Goal: Task Accomplishment & Management: Complete application form

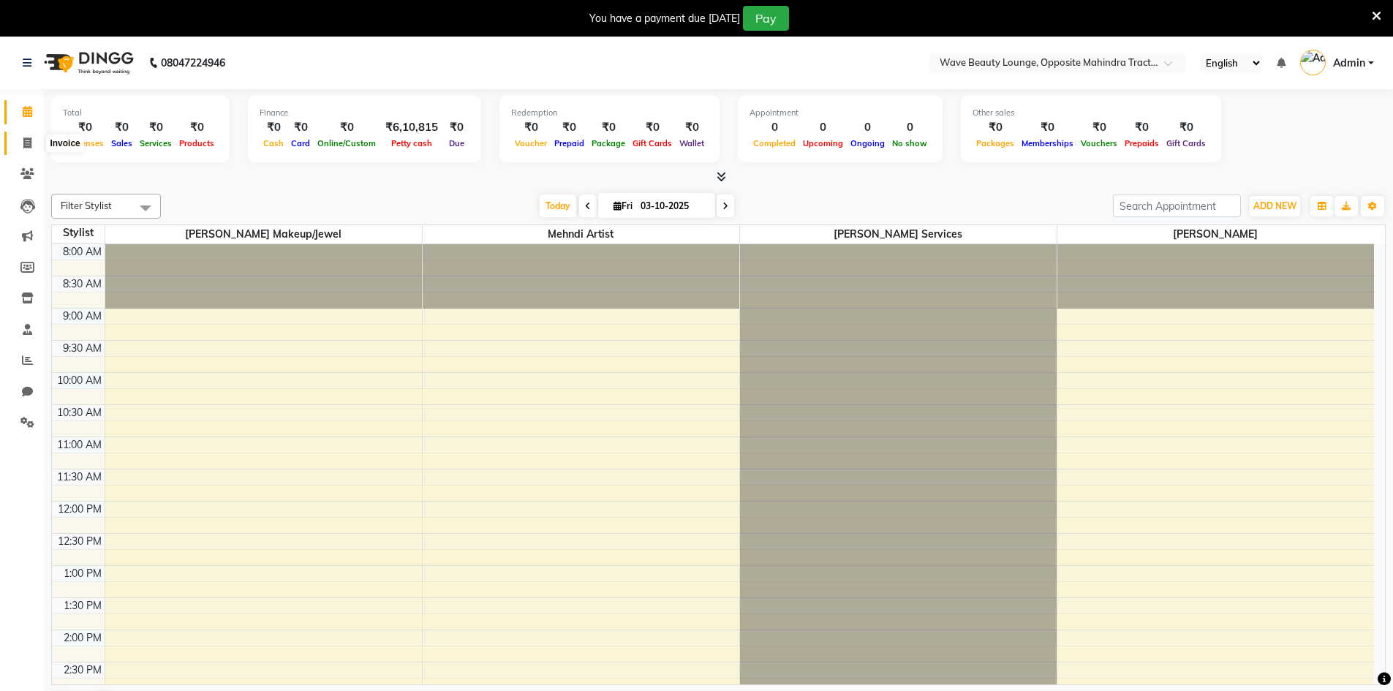
click at [22, 148] on span at bounding box center [28, 143] width 26 height 17
select select "service"
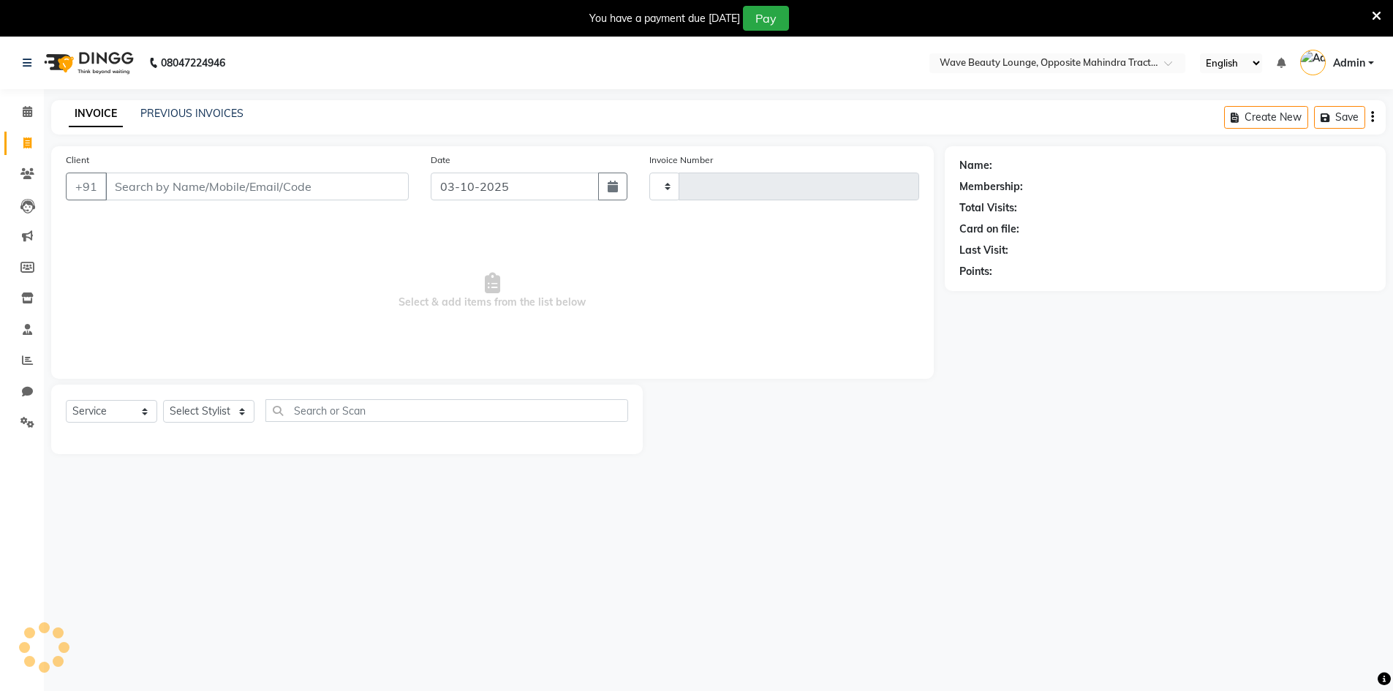
type input "0874"
select select "6830"
click at [294, 189] on input "Client" at bounding box center [257, 187] width 304 height 28
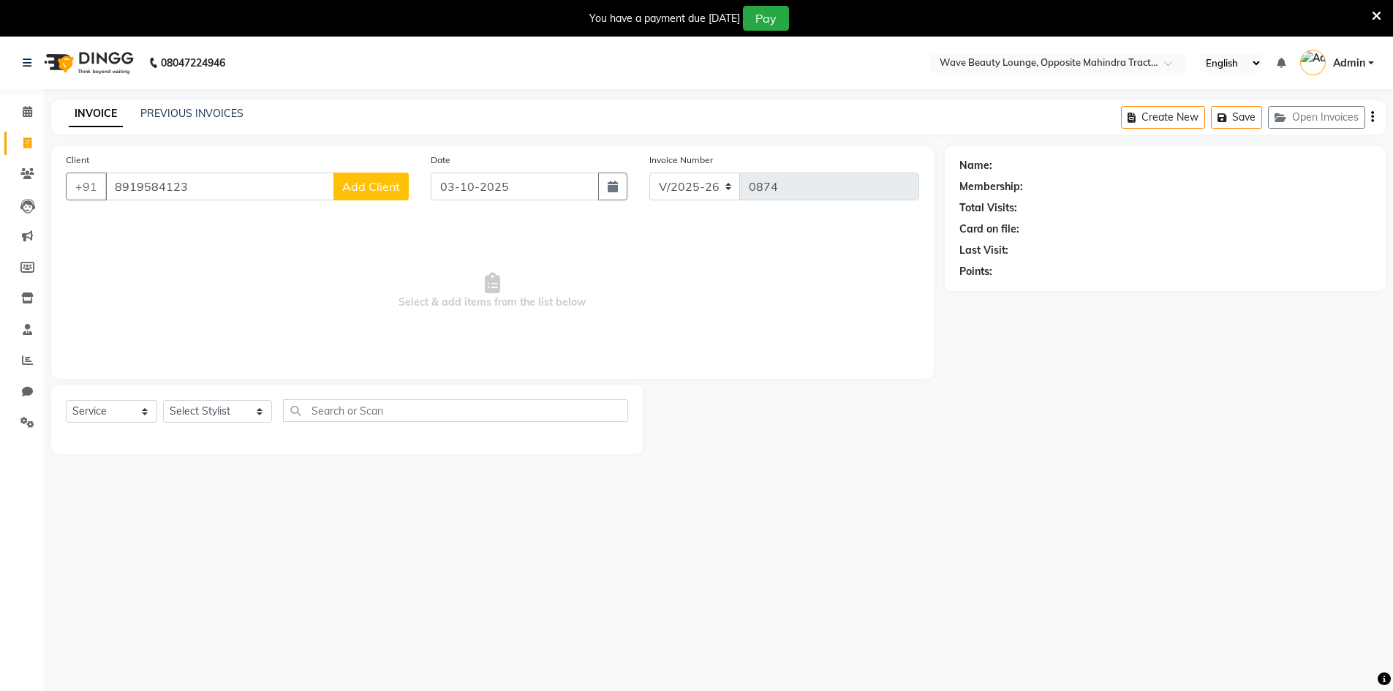
type input "8919584123"
click at [357, 178] on button "Add Client" at bounding box center [371, 187] width 75 height 28
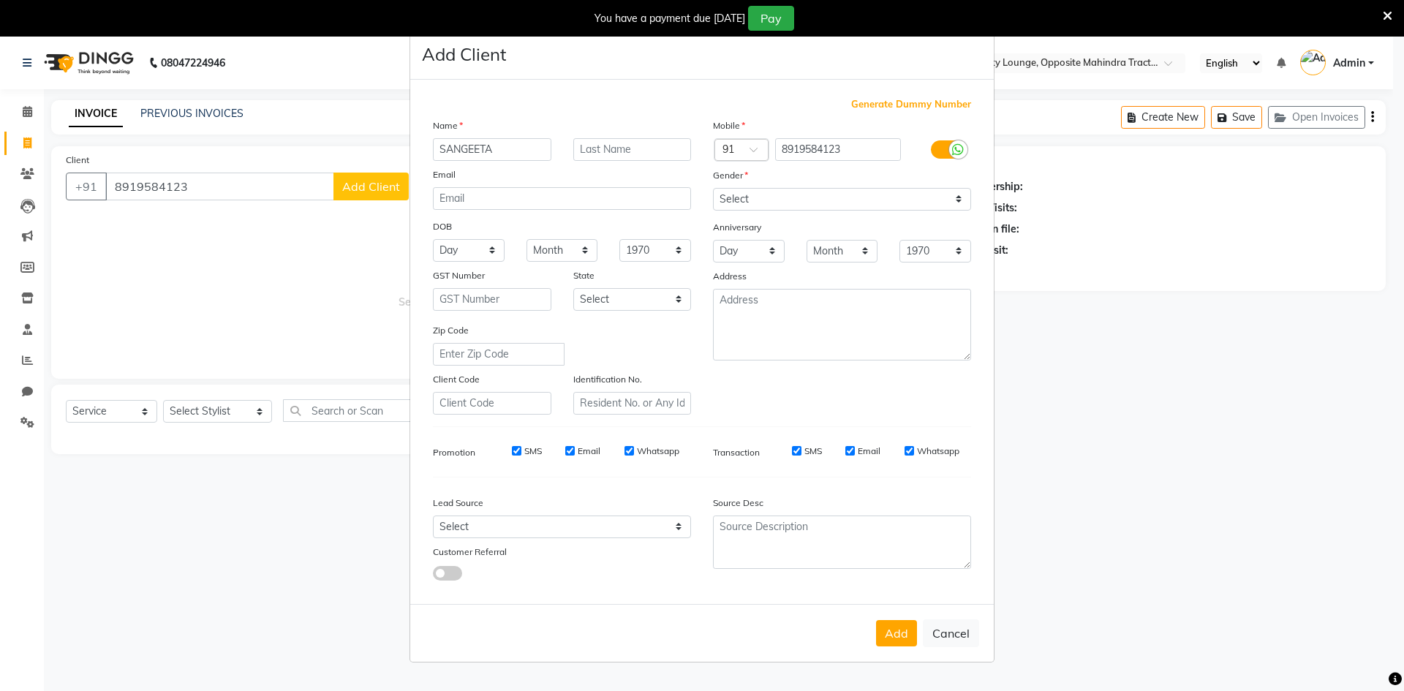
type input "SANGEETA"
click at [631, 295] on select "Select [GEOGRAPHIC_DATA] [GEOGRAPHIC_DATA] [GEOGRAPHIC_DATA] [GEOGRAPHIC_DATA] …" at bounding box center [632, 299] width 118 height 23
select select "2"
click at [573, 288] on select "Select [GEOGRAPHIC_DATA] [GEOGRAPHIC_DATA] [GEOGRAPHIC_DATA] [GEOGRAPHIC_DATA] …" at bounding box center [632, 299] width 118 height 23
click at [616, 531] on select "Select Walk-in Referral Internet Friend Word of Mouth Advertisement Facebook Ju…" at bounding box center [562, 527] width 258 height 23
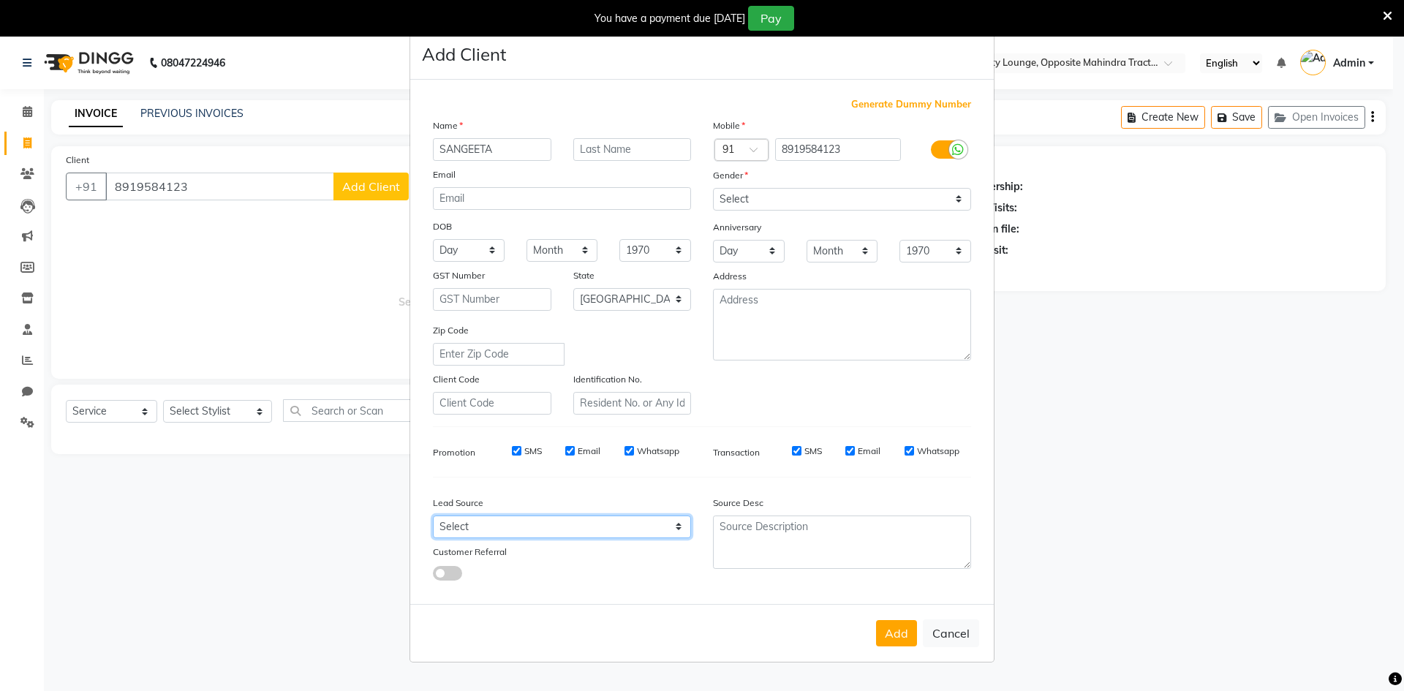
select select "47862"
click at [433, 516] on select "Select Walk-in Referral Internet Friend Word of Mouth Advertisement Facebook Ju…" at bounding box center [562, 527] width 258 height 23
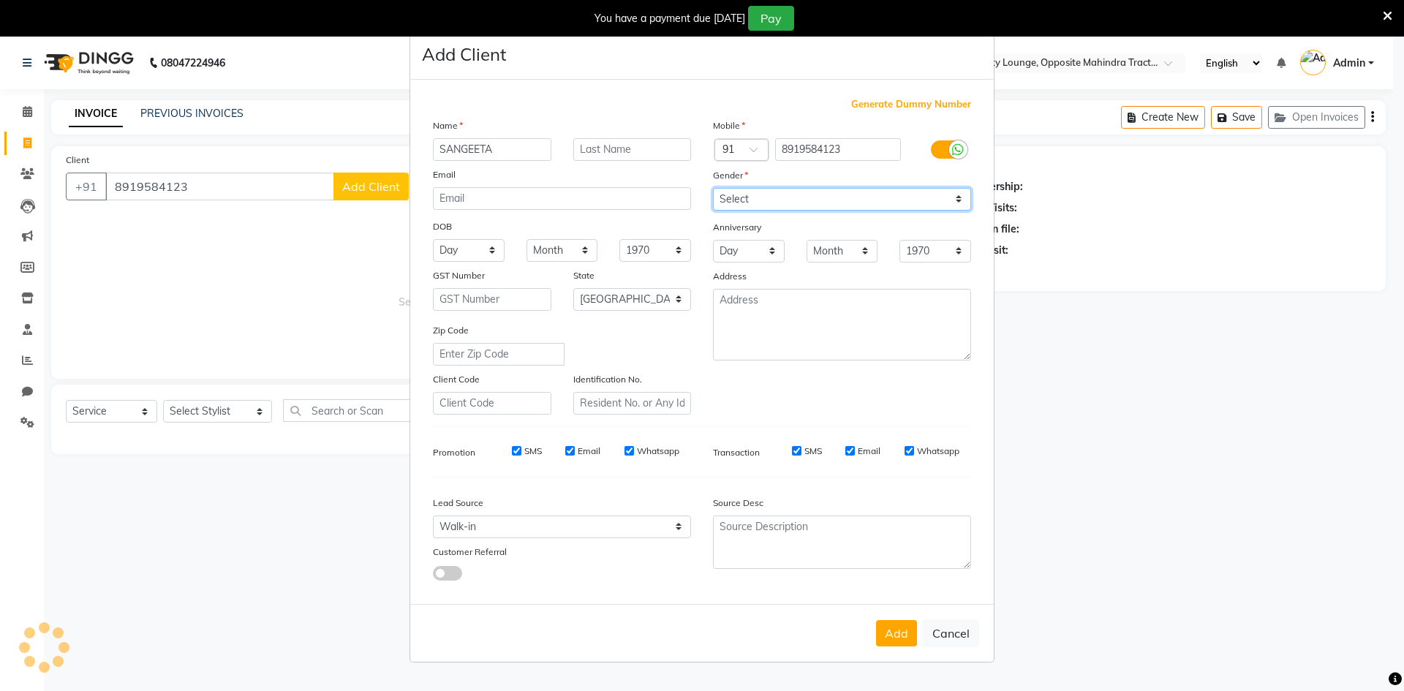
click at [734, 189] on select "Select [DEMOGRAPHIC_DATA] [DEMOGRAPHIC_DATA] Other Prefer Not To Say" at bounding box center [842, 199] width 258 height 23
select select "[DEMOGRAPHIC_DATA]"
click at [713, 188] on select "Select [DEMOGRAPHIC_DATA] [DEMOGRAPHIC_DATA] Other Prefer Not To Say" at bounding box center [842, 199] width 258 height 23
click at [900, 633] on button "Add" at bounding box center [896, 633] width 41 height 26
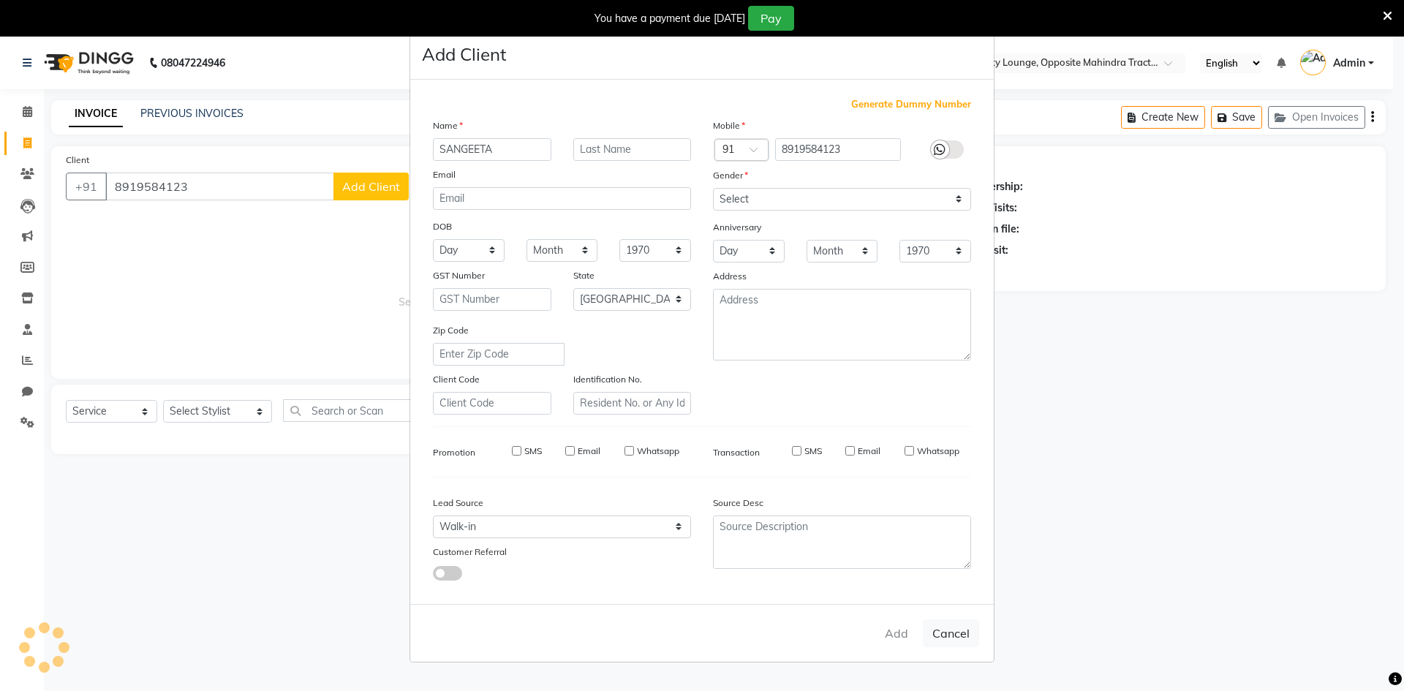
select select
select select "null"
select select
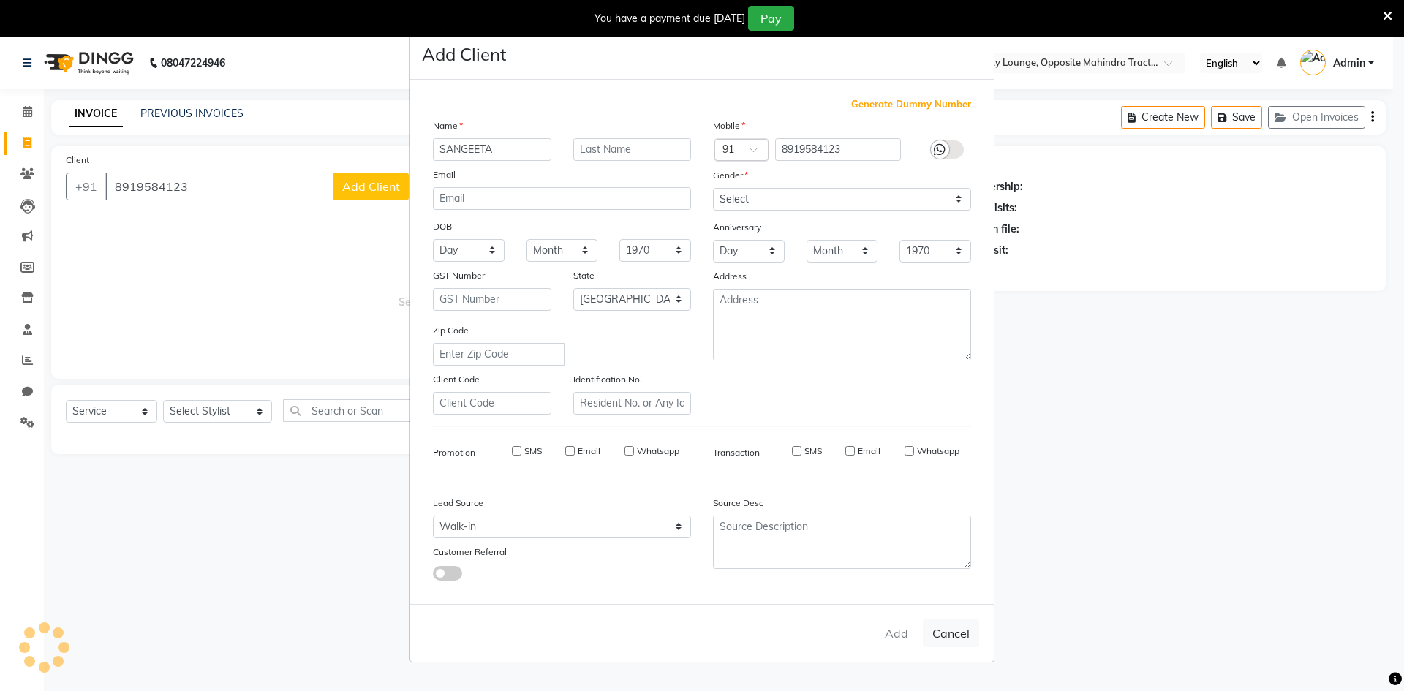
select select
checkbox input "false"
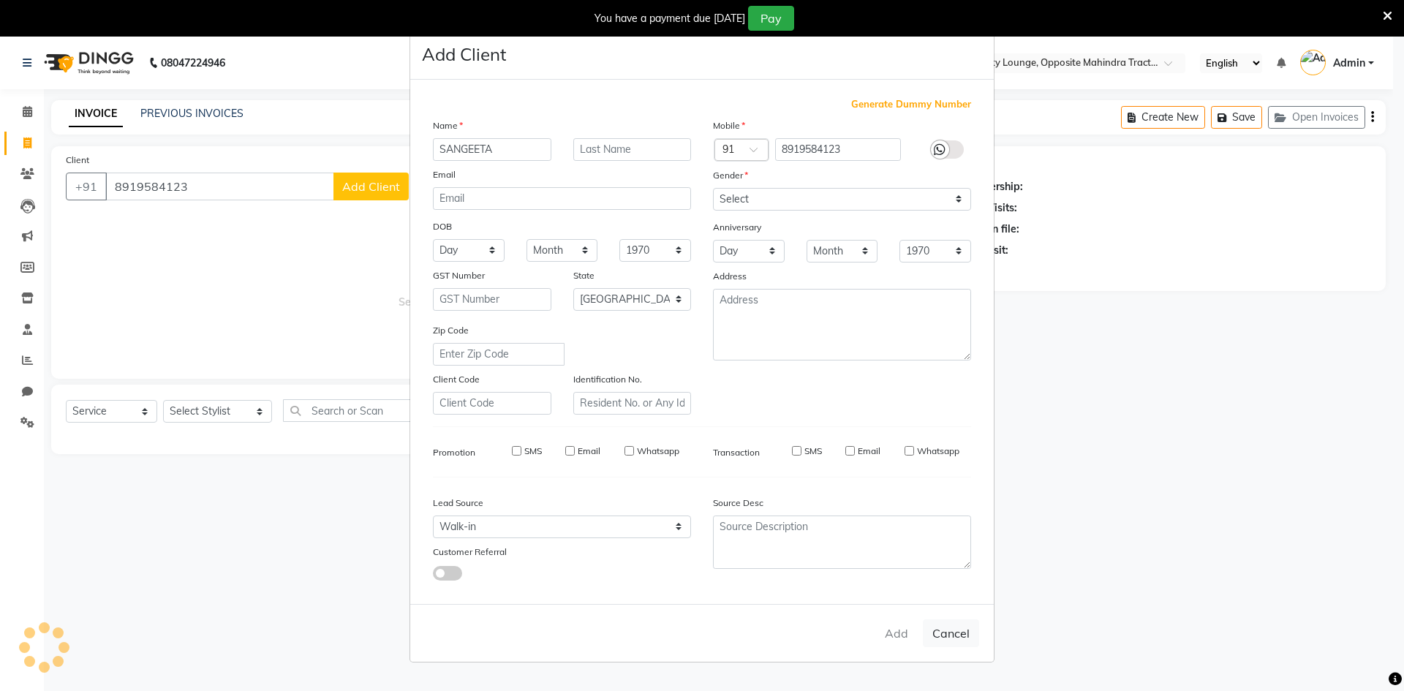
checkbox input "false"
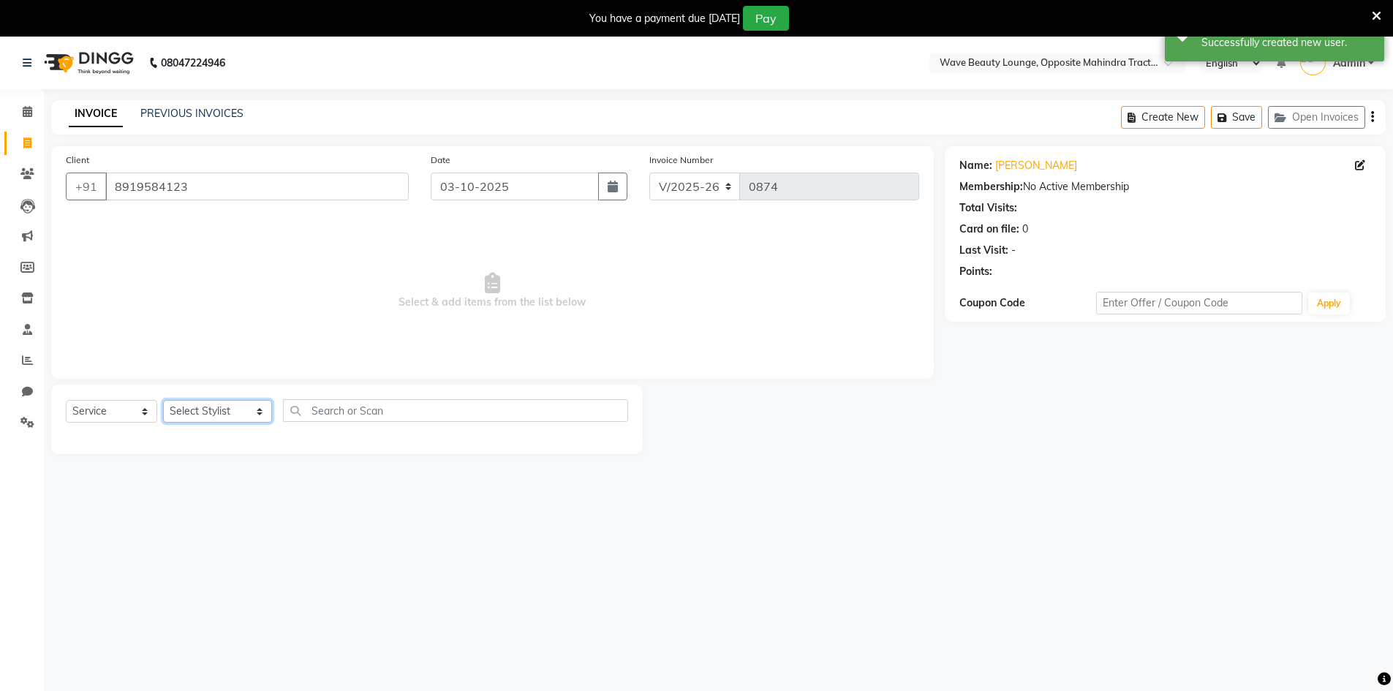
click at [230, 413] on select "Select Stylist [PERSON_NAME] Makeup/[PERSON_NAME] Services Manager Mehndi Artis…" at bounding box center [217, 411] width 109 height 23
select select "83690"
click at [163, 400] on select "Select Stylist [PERSON_NAME] Makeup/[PERSON_NAME] Services Manager Mehndi Artis…" at bounding box center [217, 411] width 109 height 23
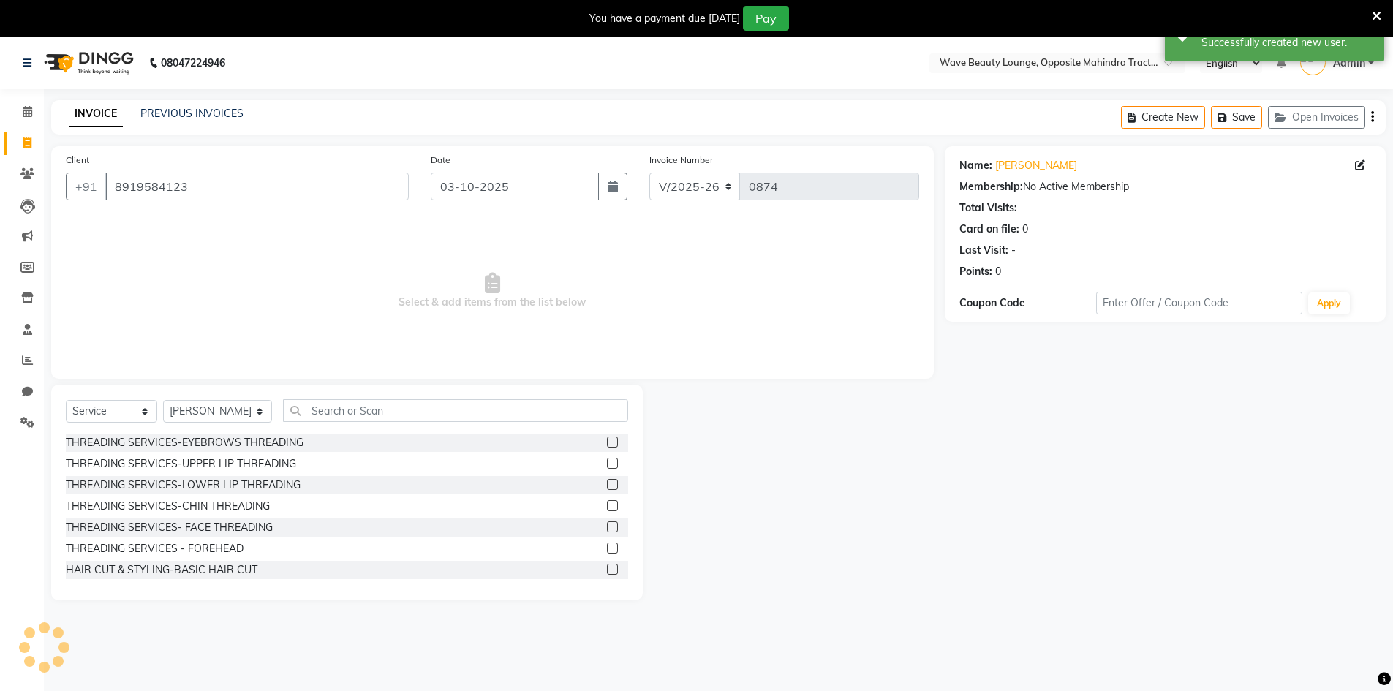
click at [607, 438] on label at bounding box center [612, 442] width 11 height 11
click at [607, 438] on input "checkbox" at bounding box center [612, 443] width 10 height 10
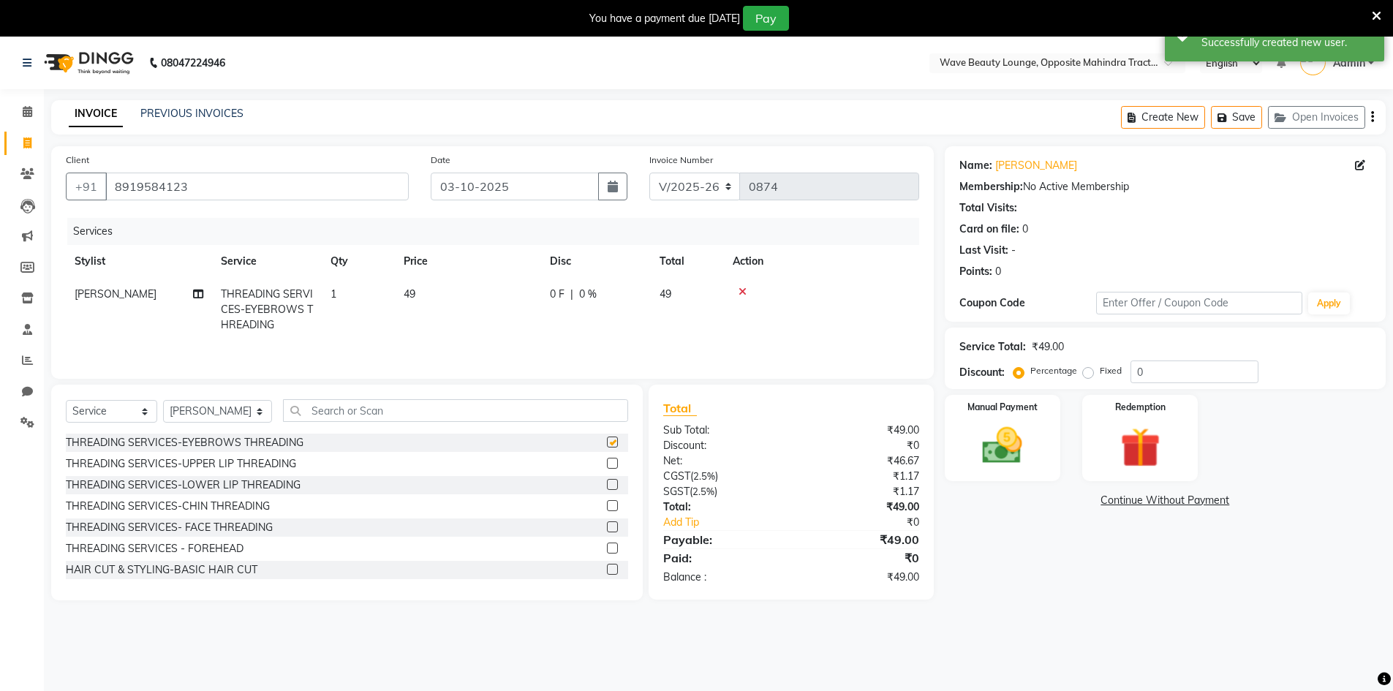
checkbox input "false"
click at [607, 544] on label at bounding box center [612, 548] width 11 height 11
click at [607, 544] on input "checkbox" at bounding box center [612, 549] width 10 height 10
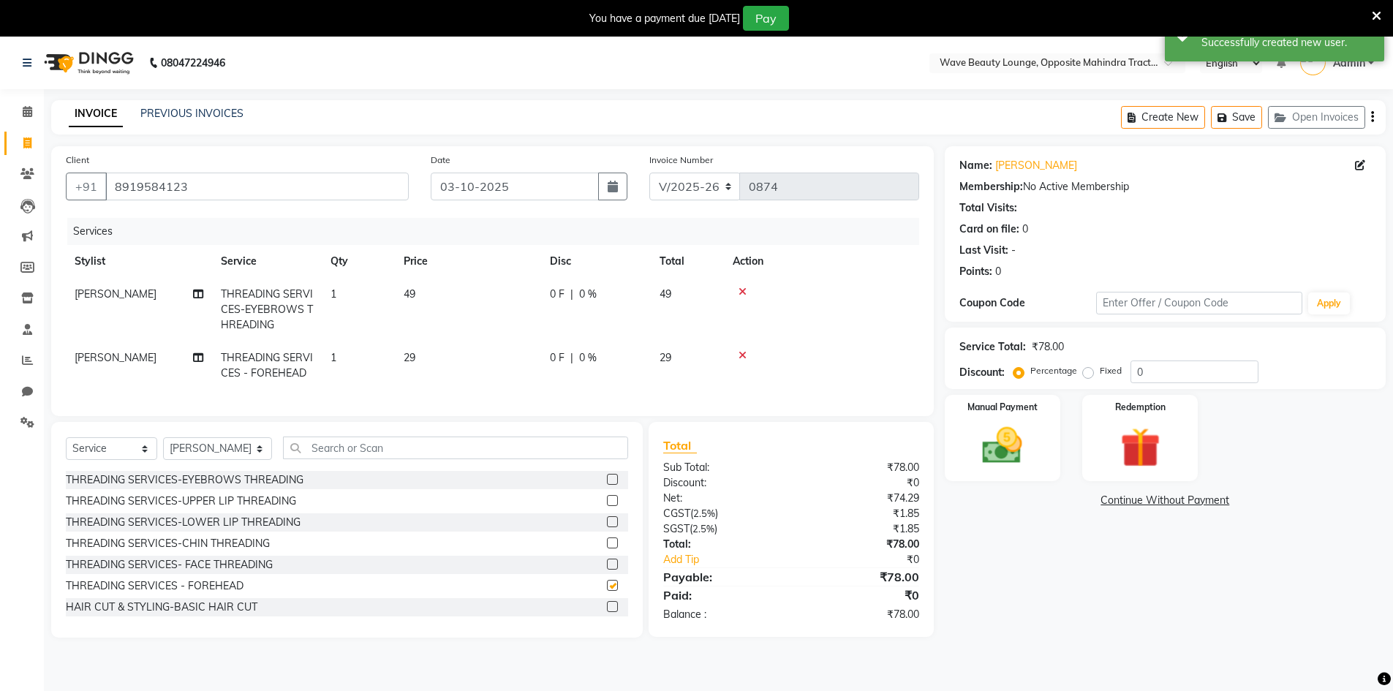
checkbox input "false"
click at [557, 459] on input "text" at bounding box center [455, 448] width 345 height 23
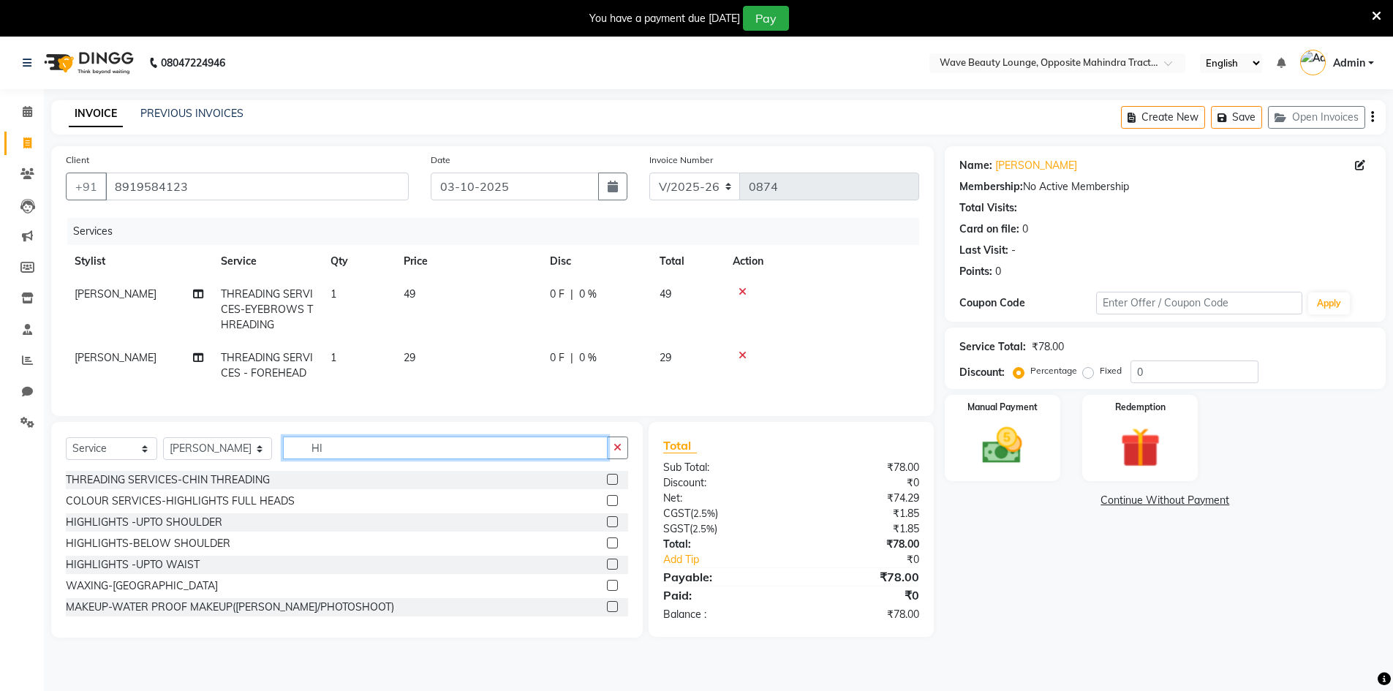
type input "H"
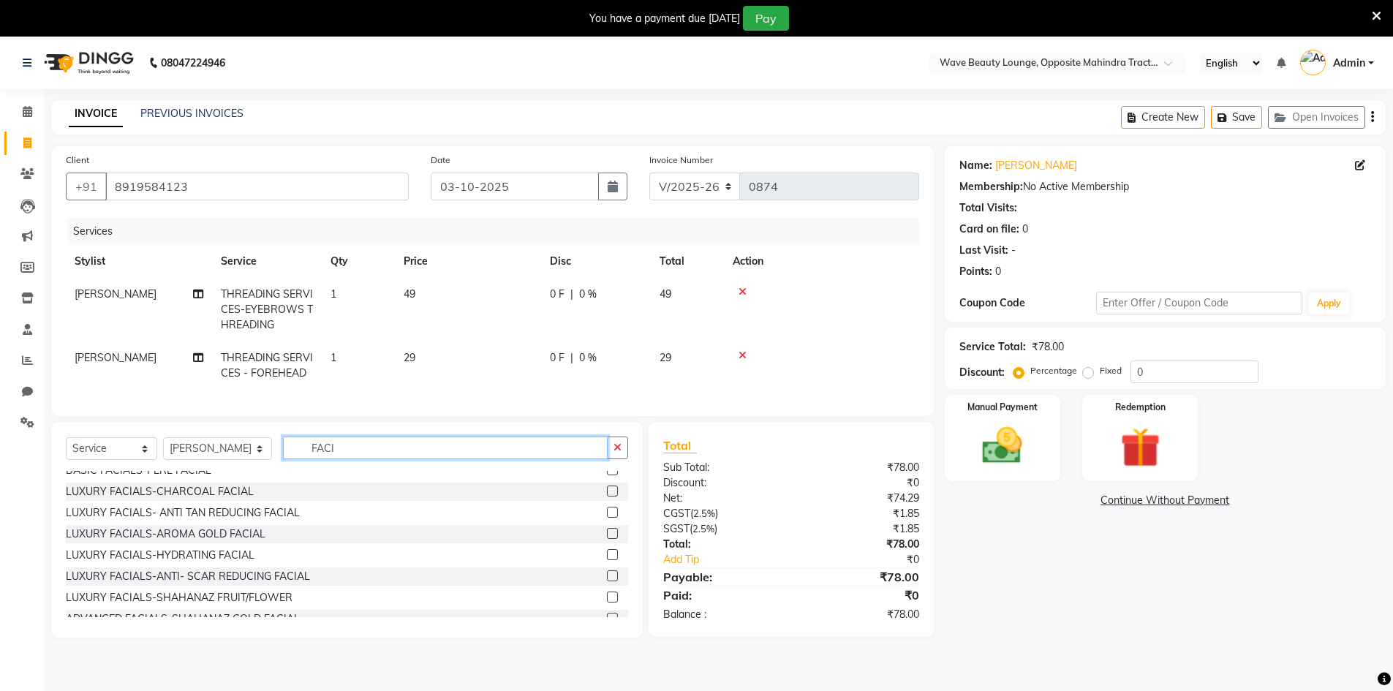
type input "FACI"
click at [607, 560] on label at bounding box center [612, 554] width 11 height 11
click at [607, 560] on input "checkbox" at bounding box center [612, 556] width 10 height 10
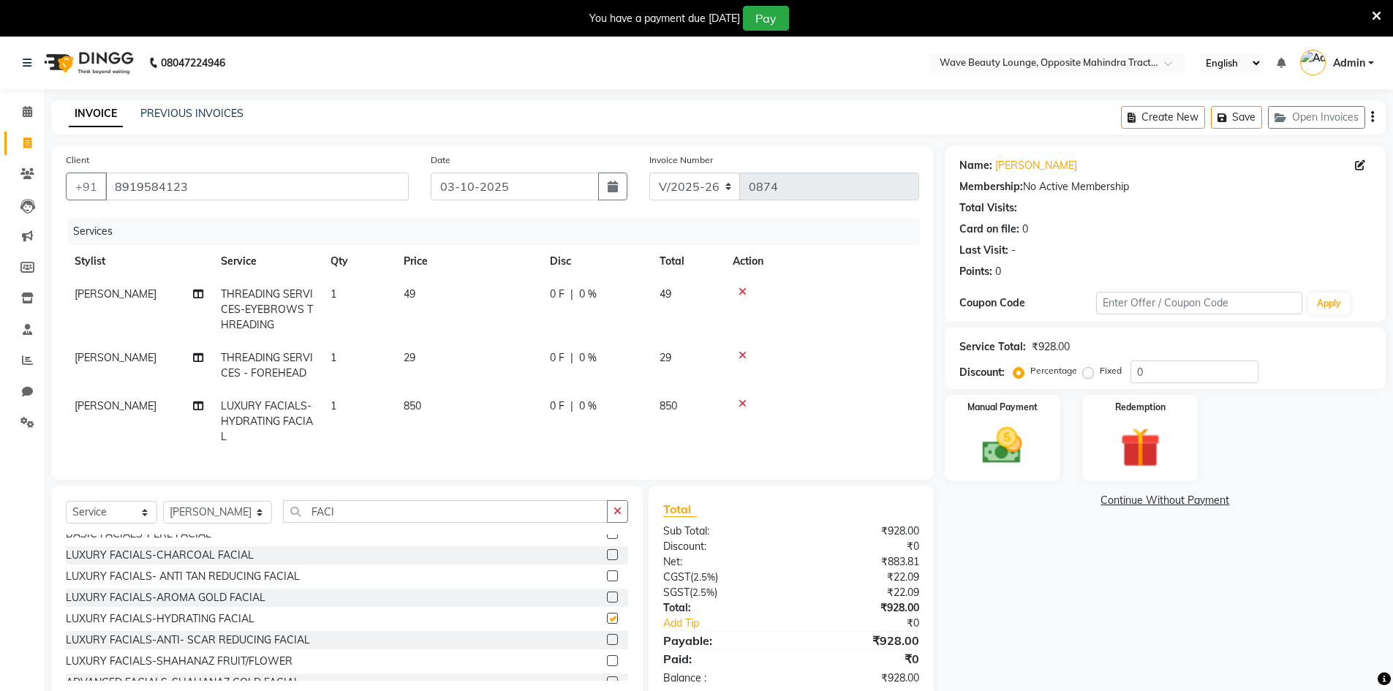
checkbox input "false"
click at [620, 516] on icon "button" at bounding box center [618, 511] width 8 height 10
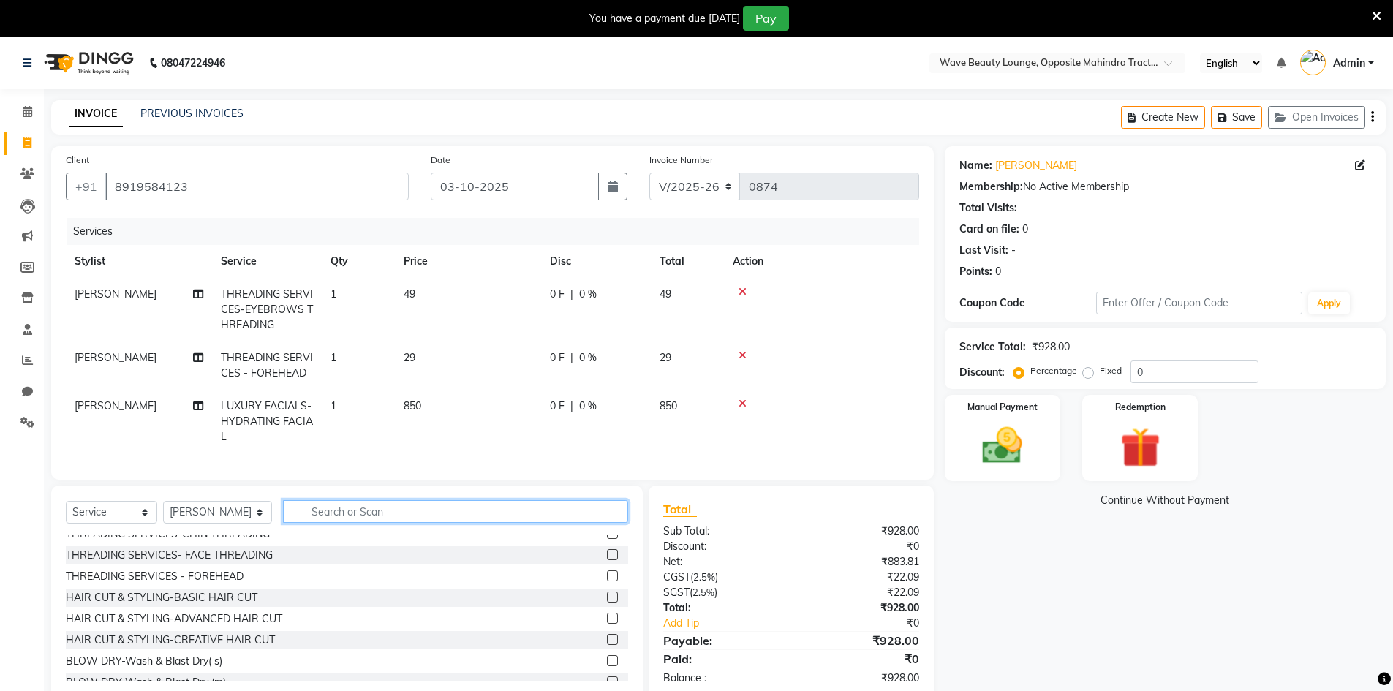
scroll to position [43, 0]
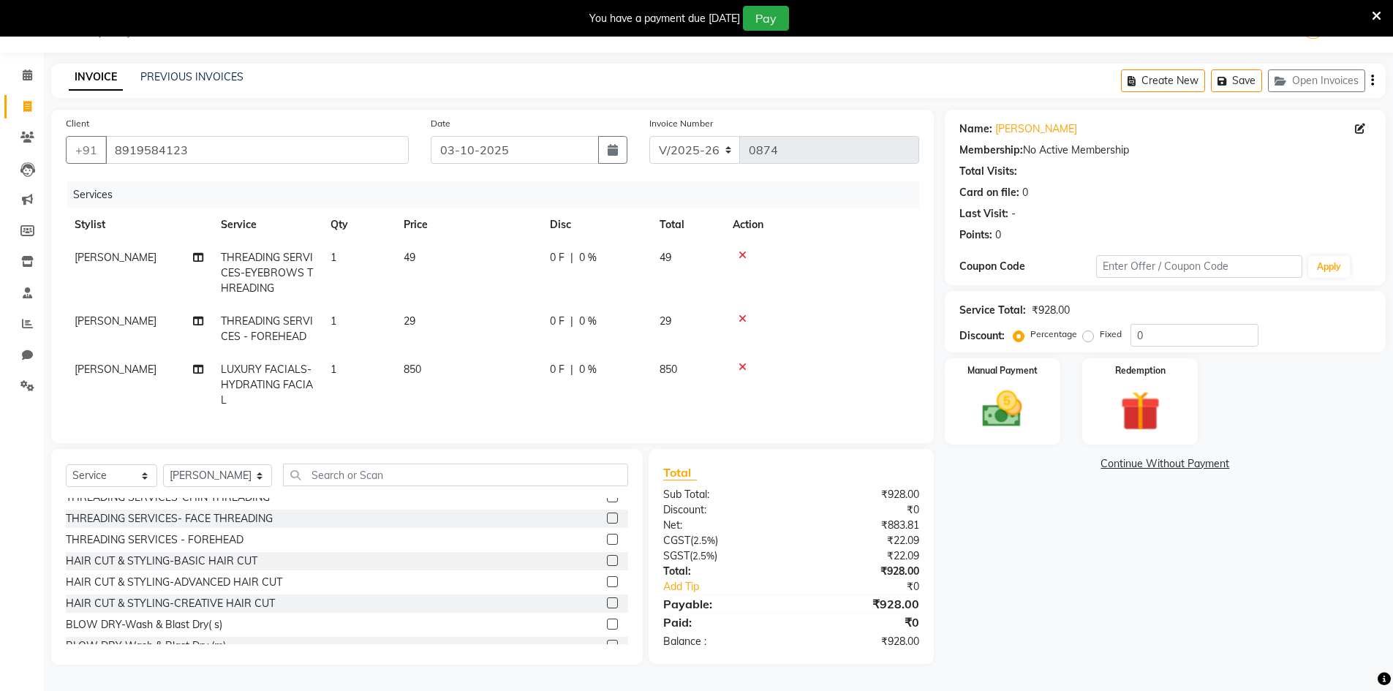
click at [584, 368] on span "0 %" at bounding box center [588, 369] width 18 height 15
select select "83690"
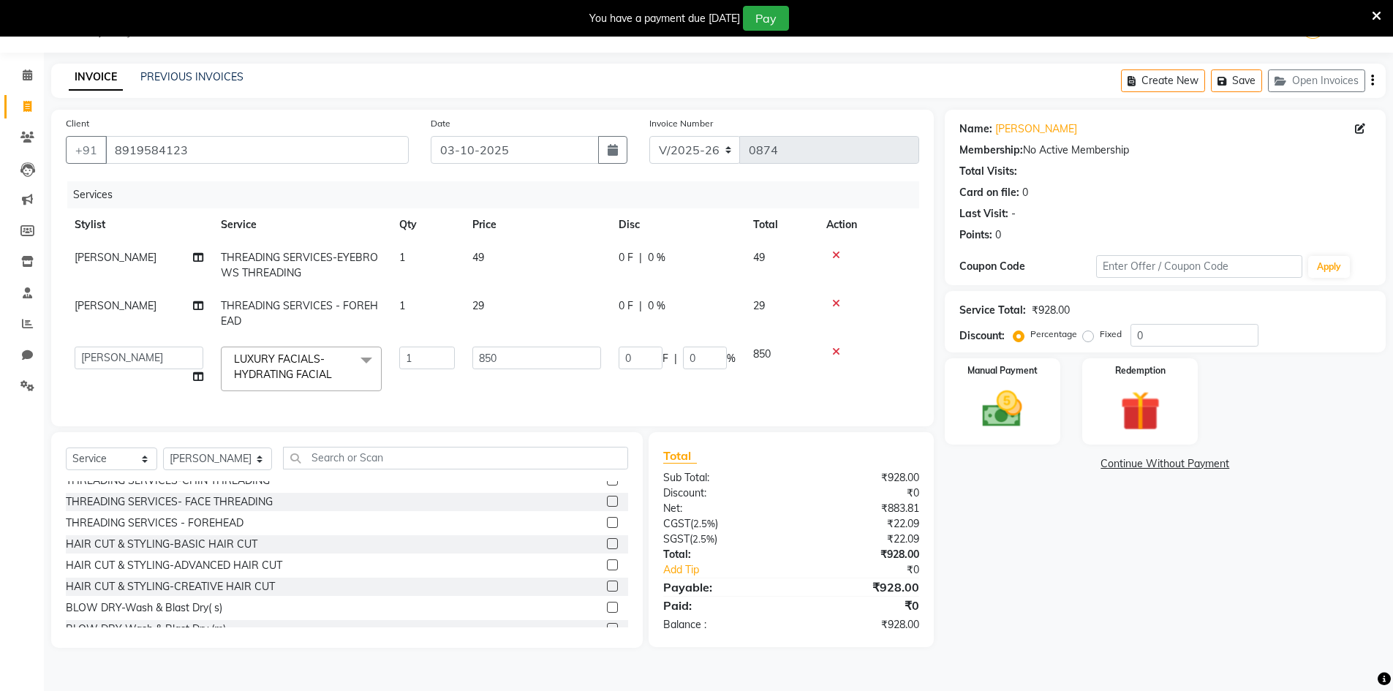
scroll to position [37, 0]
click at [700, 361] on input "0" at bounding box center [705, 358] width 44 height 23
type input "30"
click at [1028, 528] on div "Name: [PERSON_NAME] Membership: No Active Membership Total Visits: Card on file…" at bounding box center [1171, 379] width 452 height 538
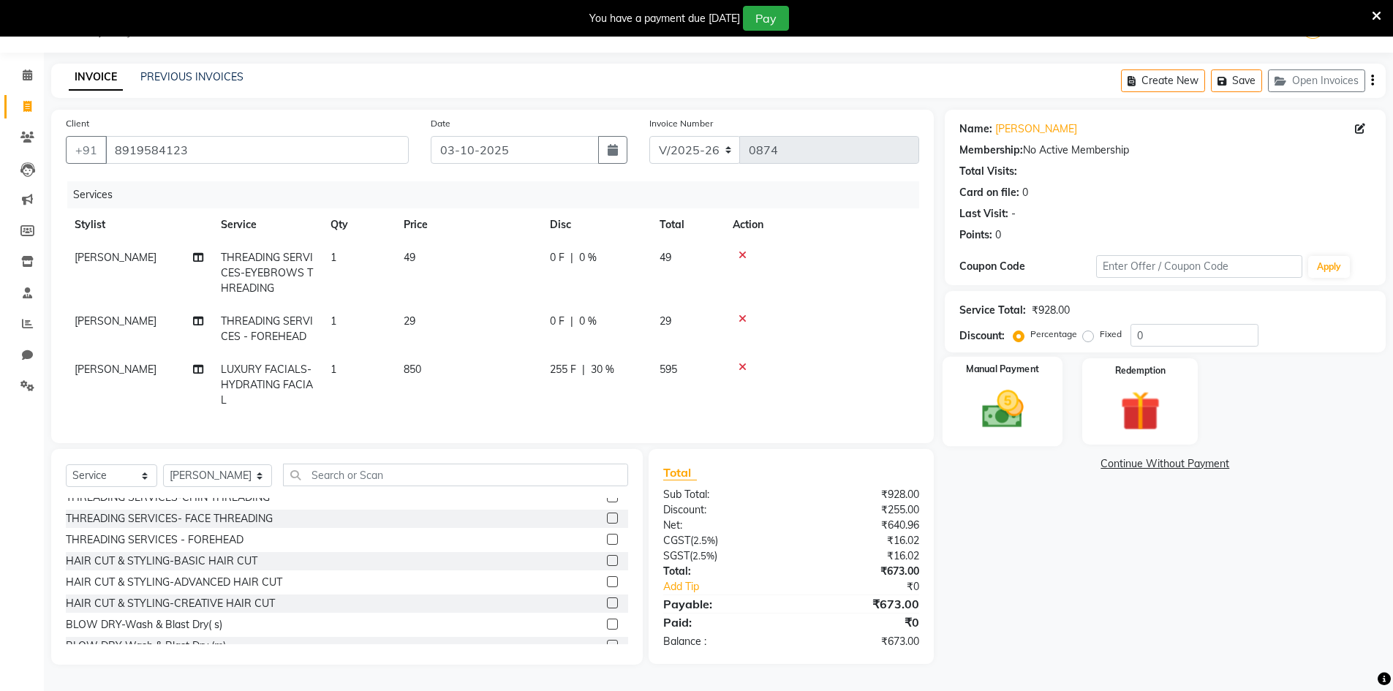
click at [985, 409] on img at bounding box center [1002, 409] width 67 height 48
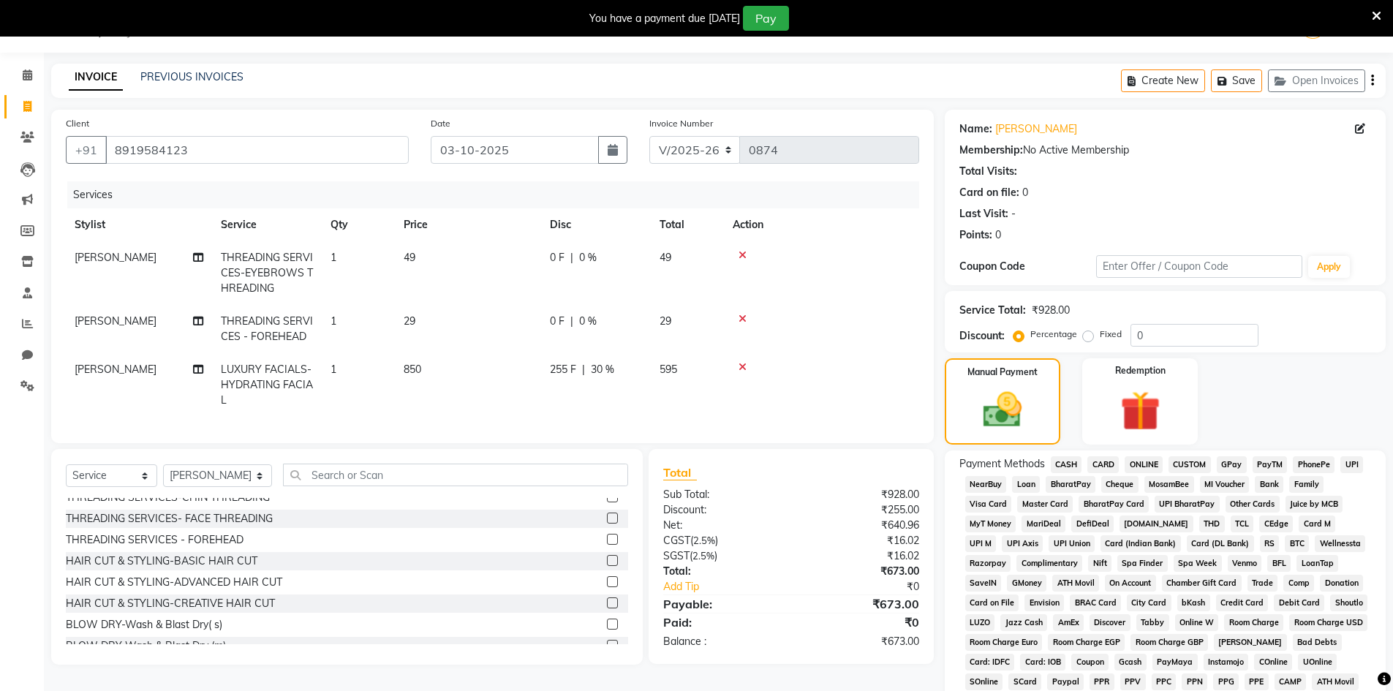
click at [1063, 460] on span "CASH" at bounding box center [1066, 464] width 31 height 17
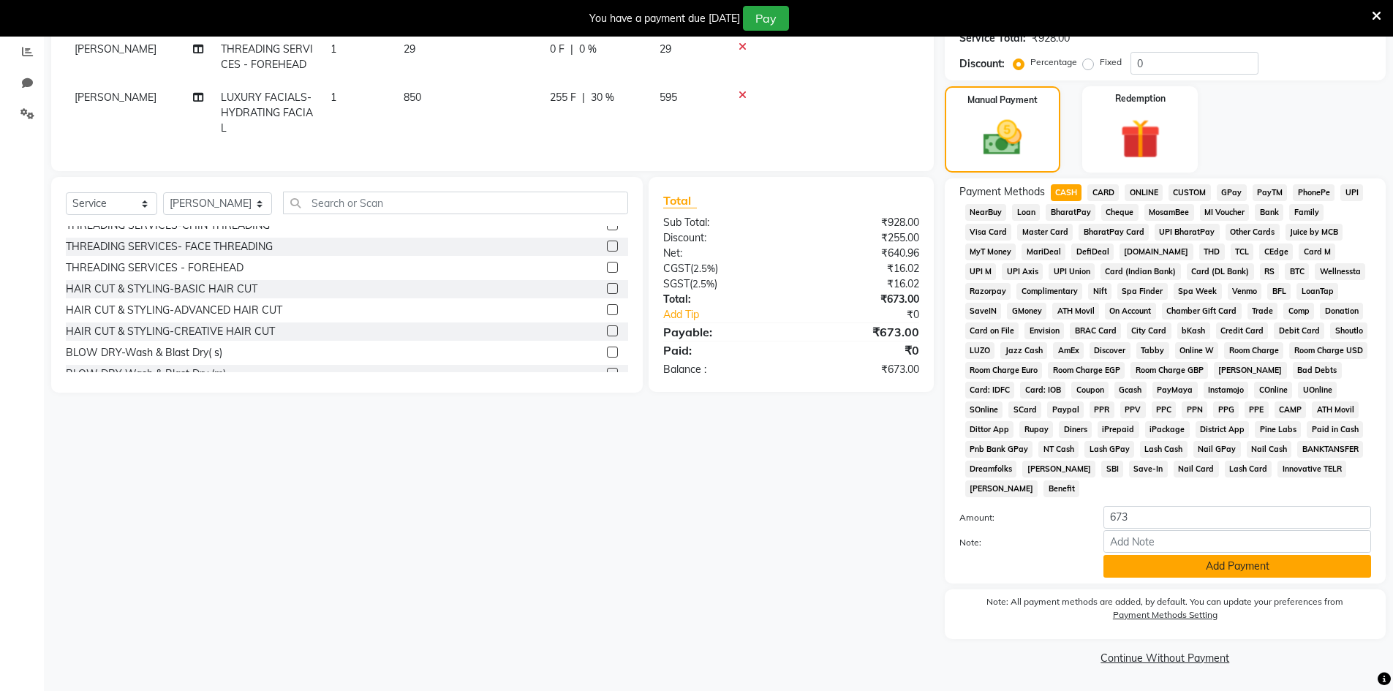
click at [1123, 571] on button "Add Payment" at bounding box center [1238, 566] width 268 height 23
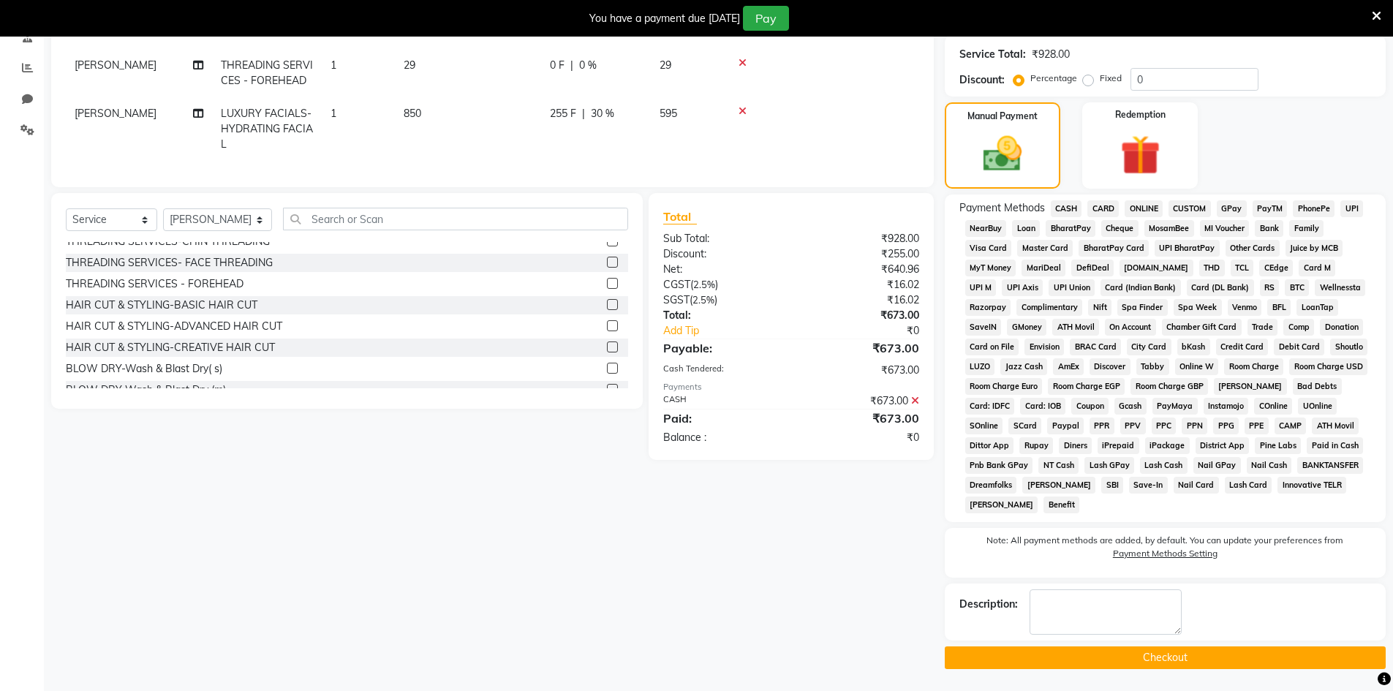
scroll to position [293, 0]
click at [1118, 649] on button "Checkout" at bounding box center [1165, 658] width 441 height 23
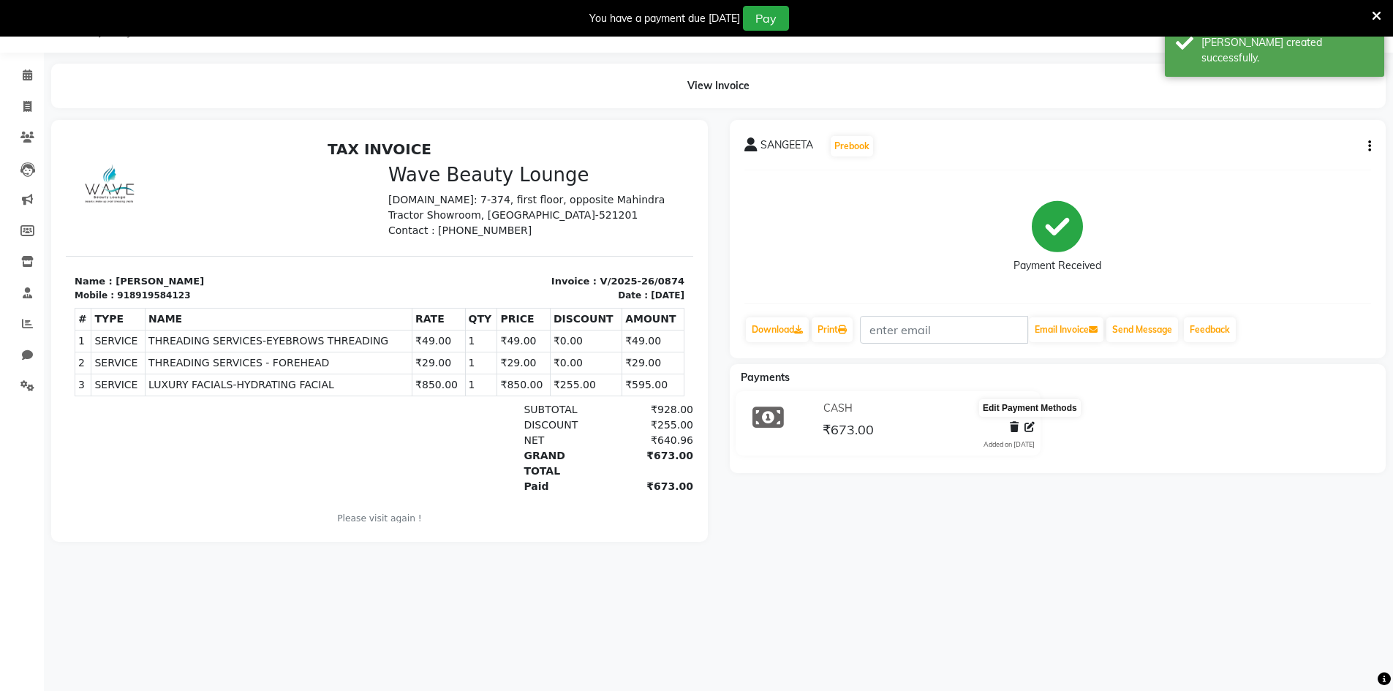
click at [1025, 429] on icon at bounding box center [1030, 427] width 10 height 10
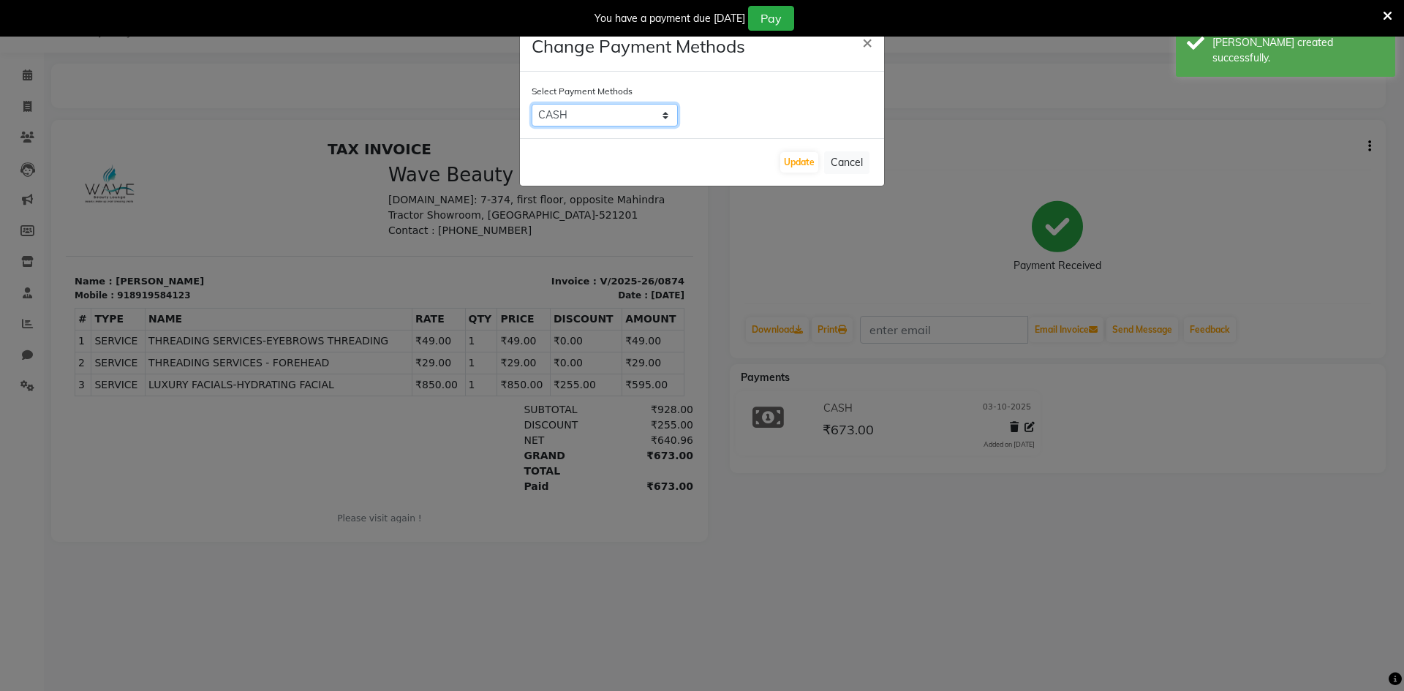
click at [674, 119] on select "CASH CARD ONLINE CUSTOM GPay PayTM PhonePe UPI NearBuy Loan BharatPay Cheque Mo…" at bounding box center [605, 115] width 146 height 23
select select "7"
click at [532, 104] on select "CASH CARD ONLINE CUSTOM GPay PayTM PhonePe UPI NearBuy Loan BharatPay Cheque Mo…" at bounding box center [605, 115] width 146 height 23
click at [799, 158] on button "Update" at bounding box center [799, 162] width 38 height 20
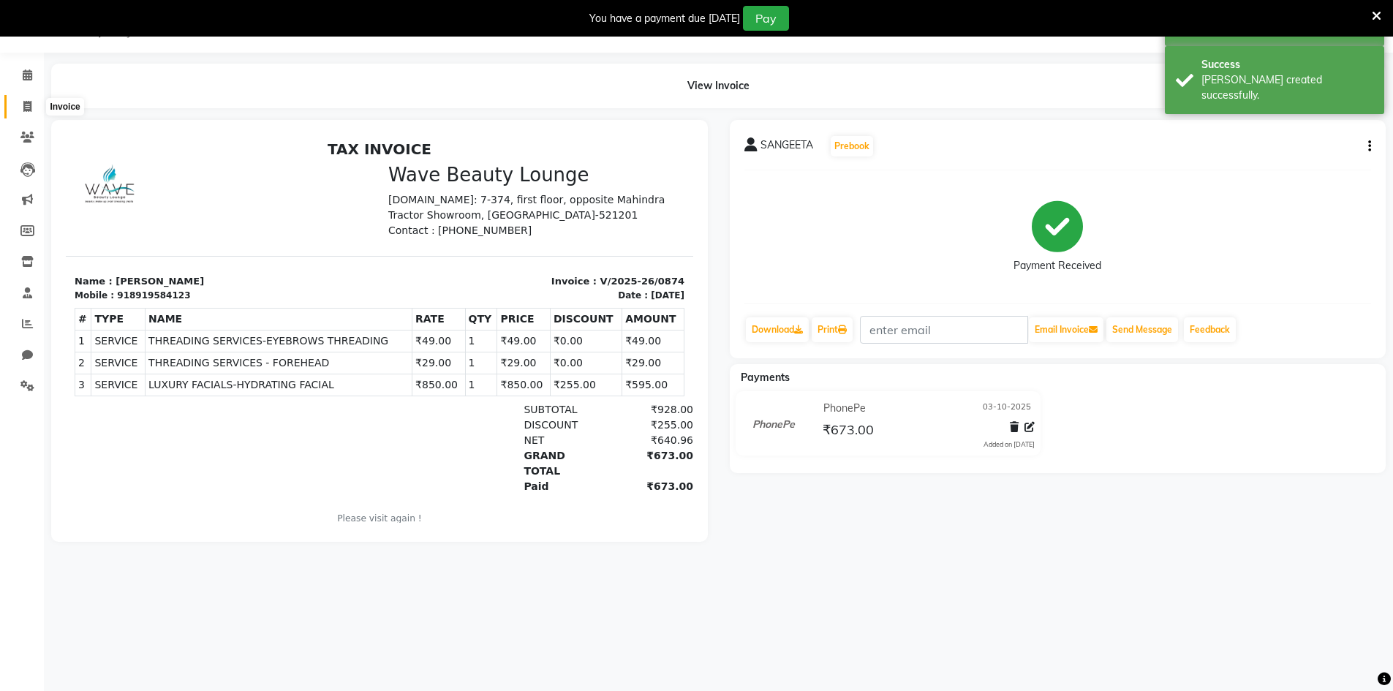
click at [19, 110] on span at bounding box center [28, 107] width 26 height 17
select select "service"
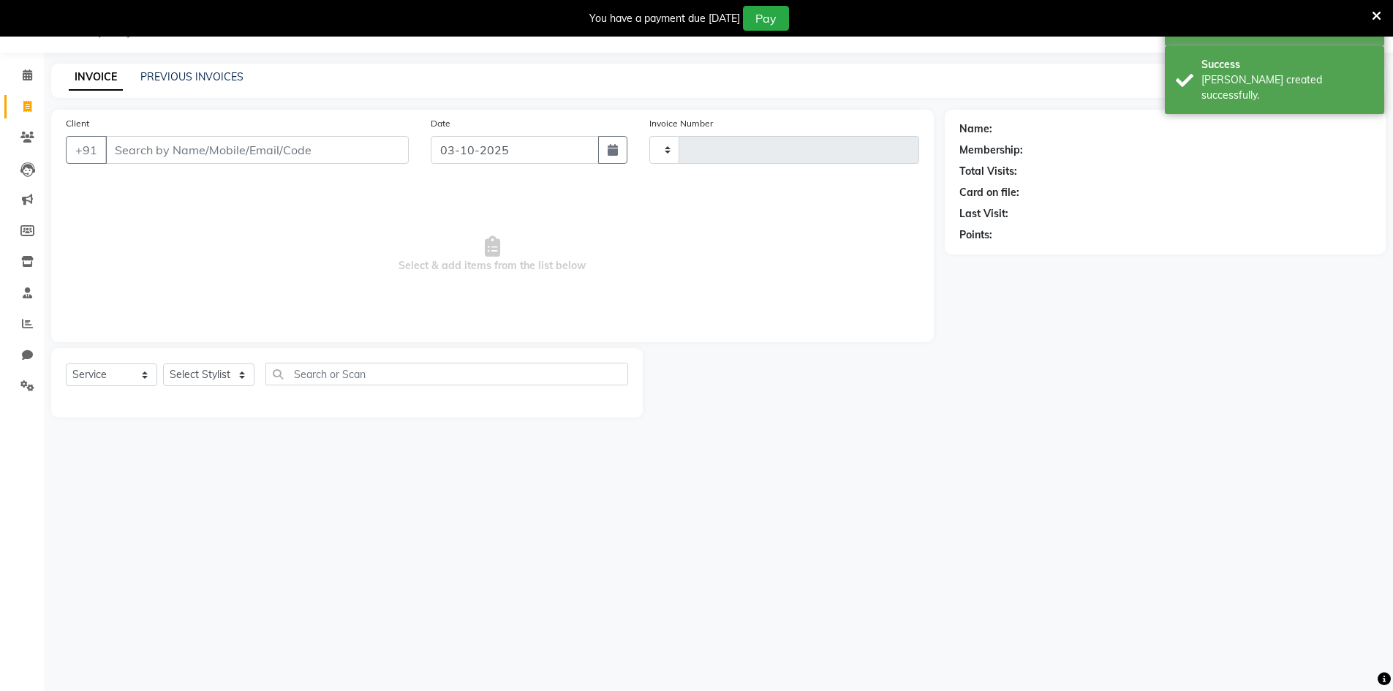
type input "0875"
select select "6830"
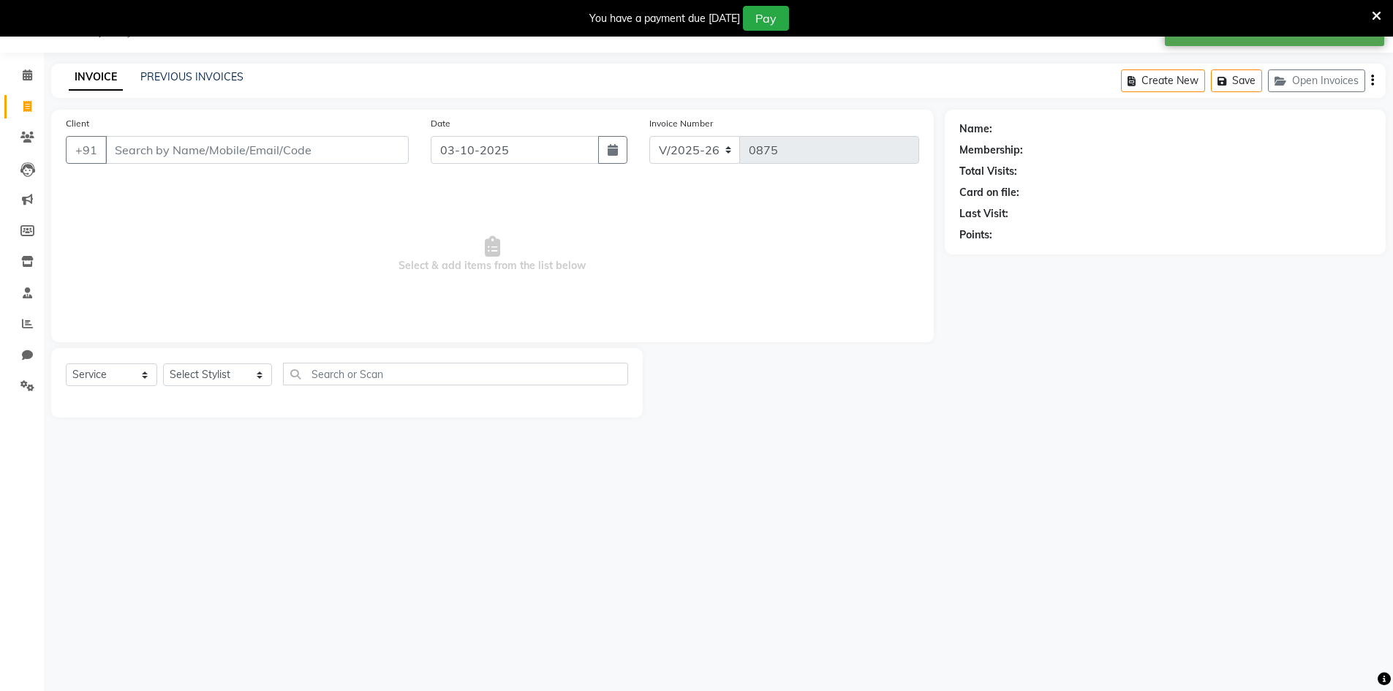
click at [132, 151] on input "Client" at bounding box center [257, 150] width 304 height 28
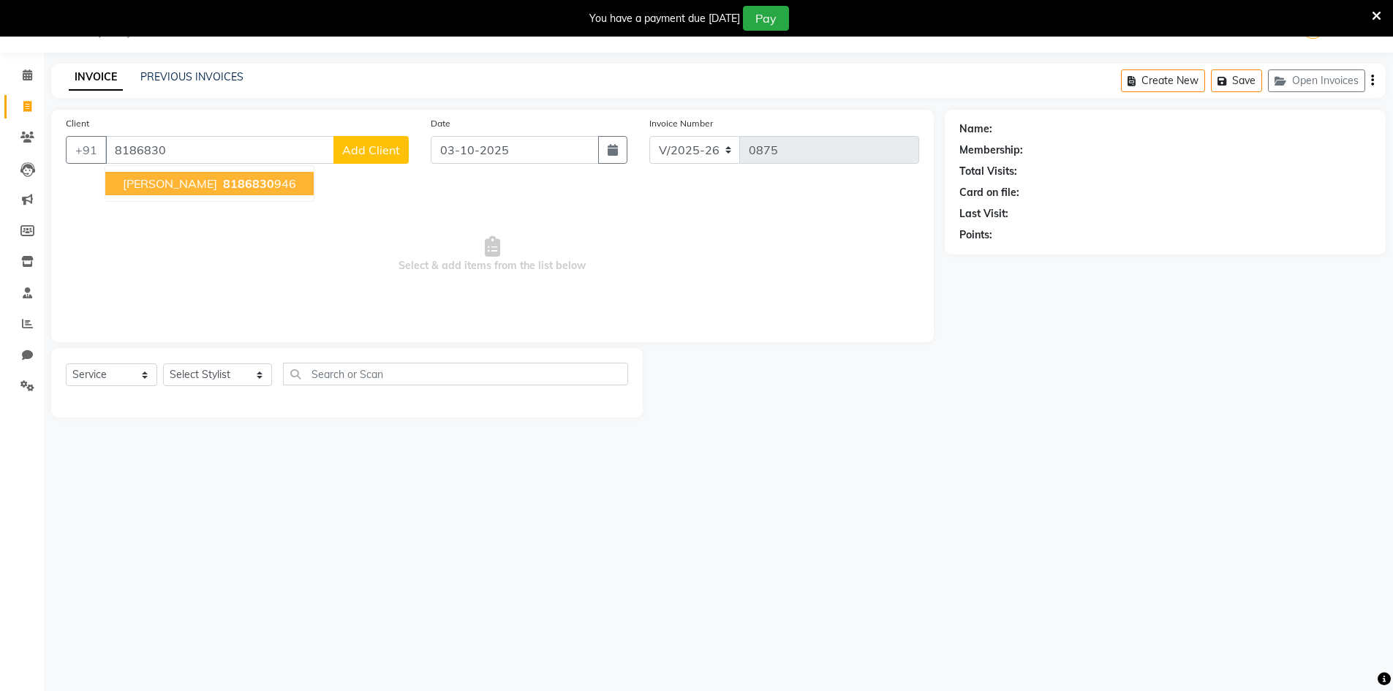
click at [159, 190] on span "[PERSON_NAME]" at bounding box center [170, 183] width 94 height 15
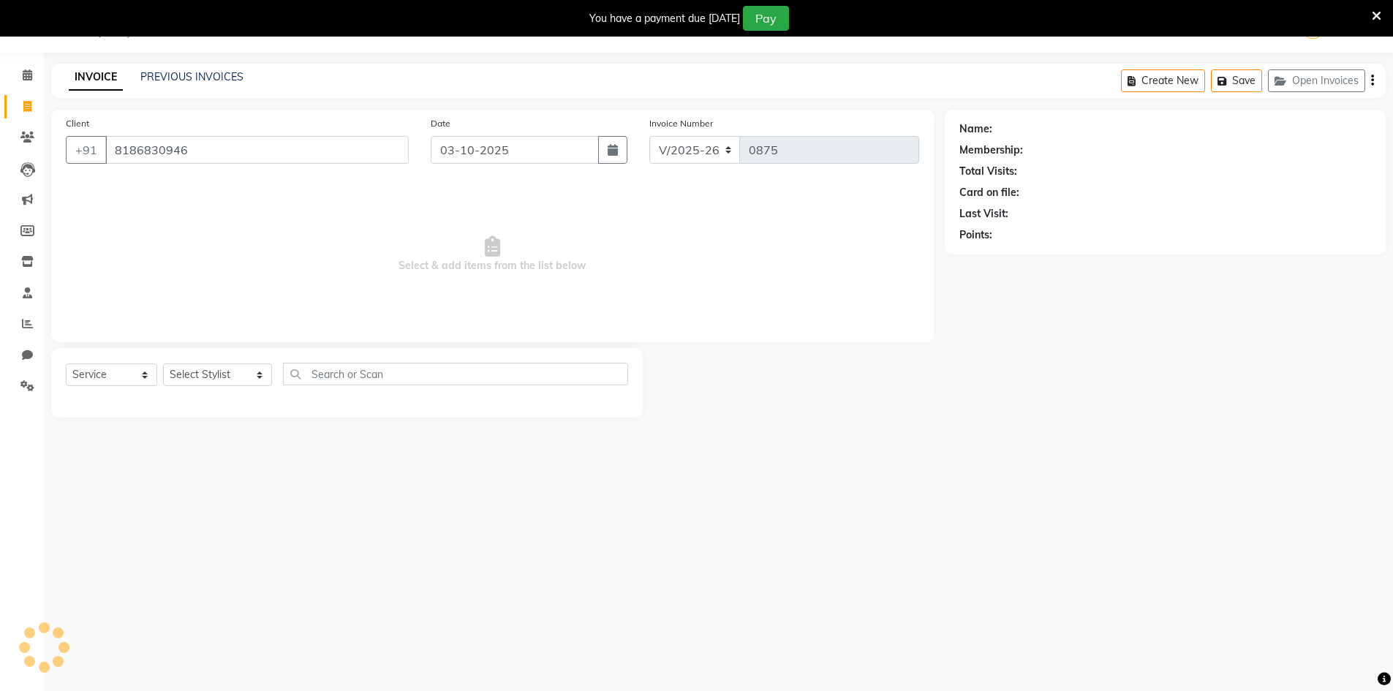
type input "8186830946"
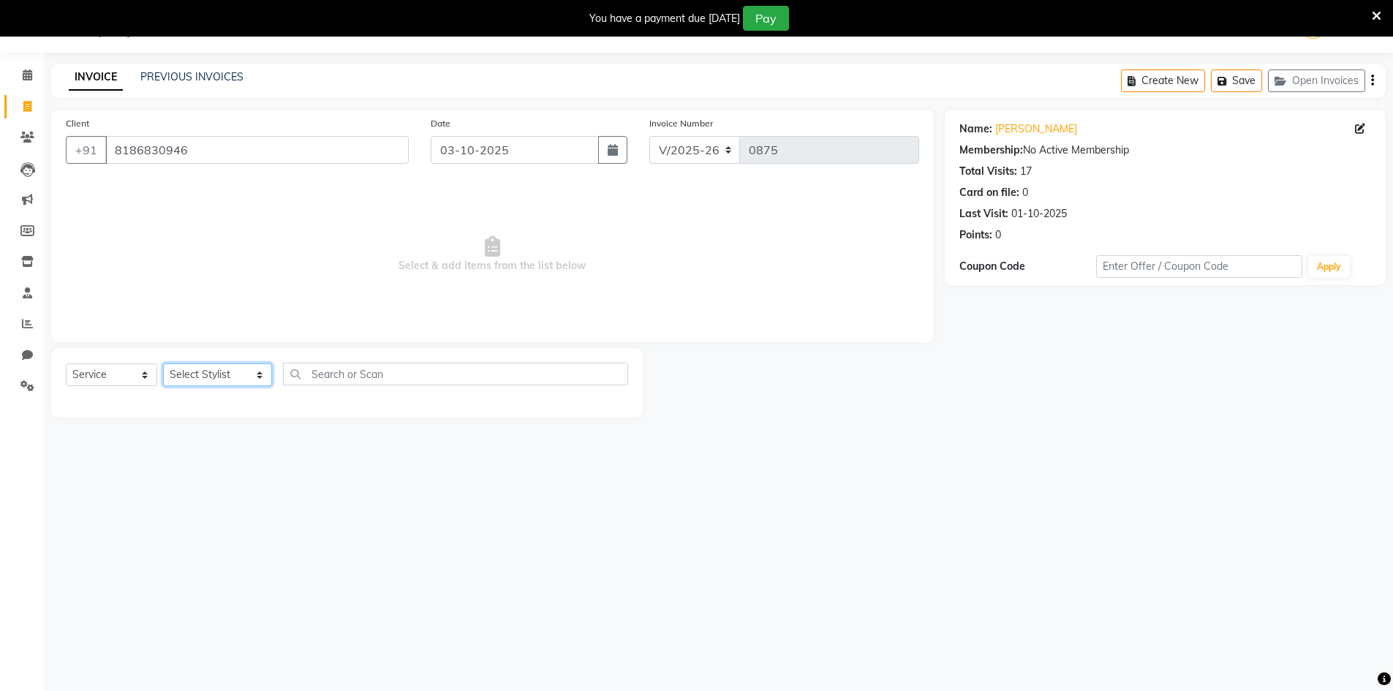
click at [197, 385] on select "Select Stylist [PERSON_NAME] Makeup/[PERSON_NAME] Services Manager Mehndi Artis…" at bounding box center [217, 375] width 109 height 23
select select "91477"
click at [163, 364] on select "Select Stylist [PERSON_NAME] Makeup/[PERSON_NAME] Services Manager Mehndi Artis…" at bounding box center [217, 375] width 109 height 23
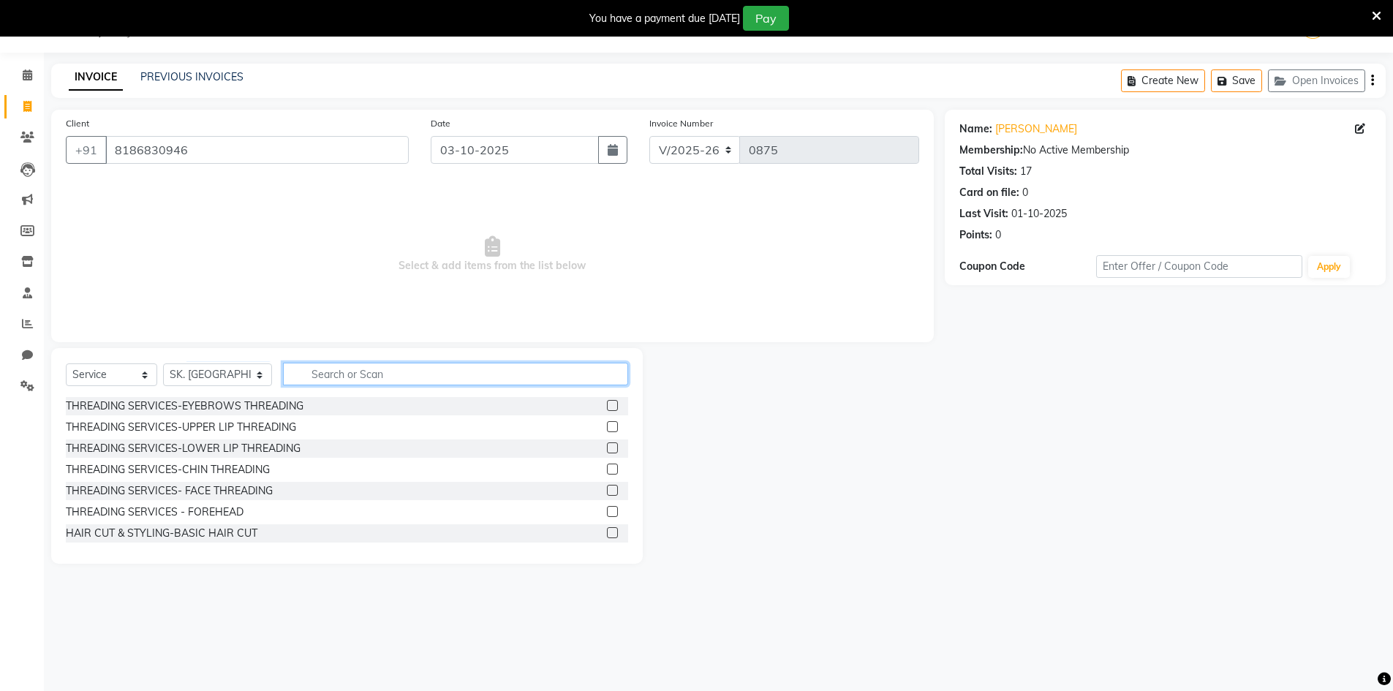
click at [338, 379] on input "text" at bounding box center [455, 374] width 345 height 23
type input "PED"
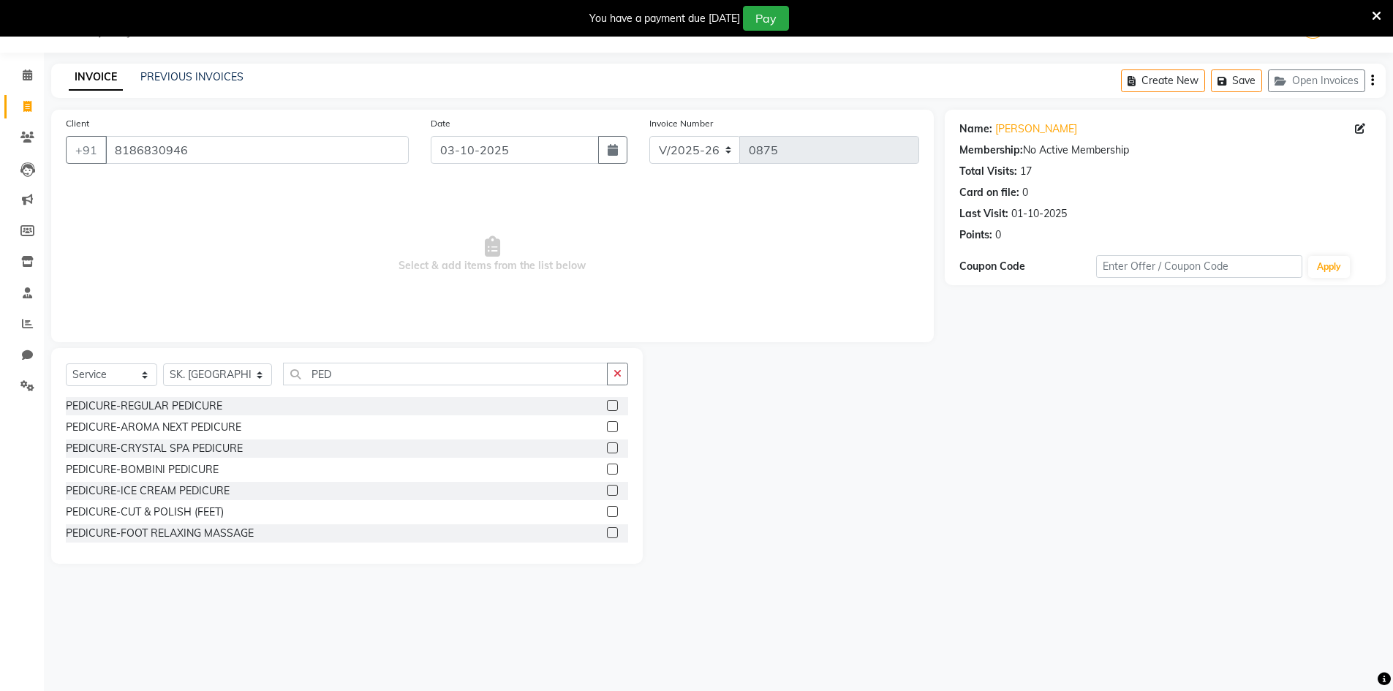
click at [607, 404] on label at bounding box center [612, 405] width 11 height 11
click at [607, 404] on input "checkbox" at bounding box center [612, 407] width 10 height 10
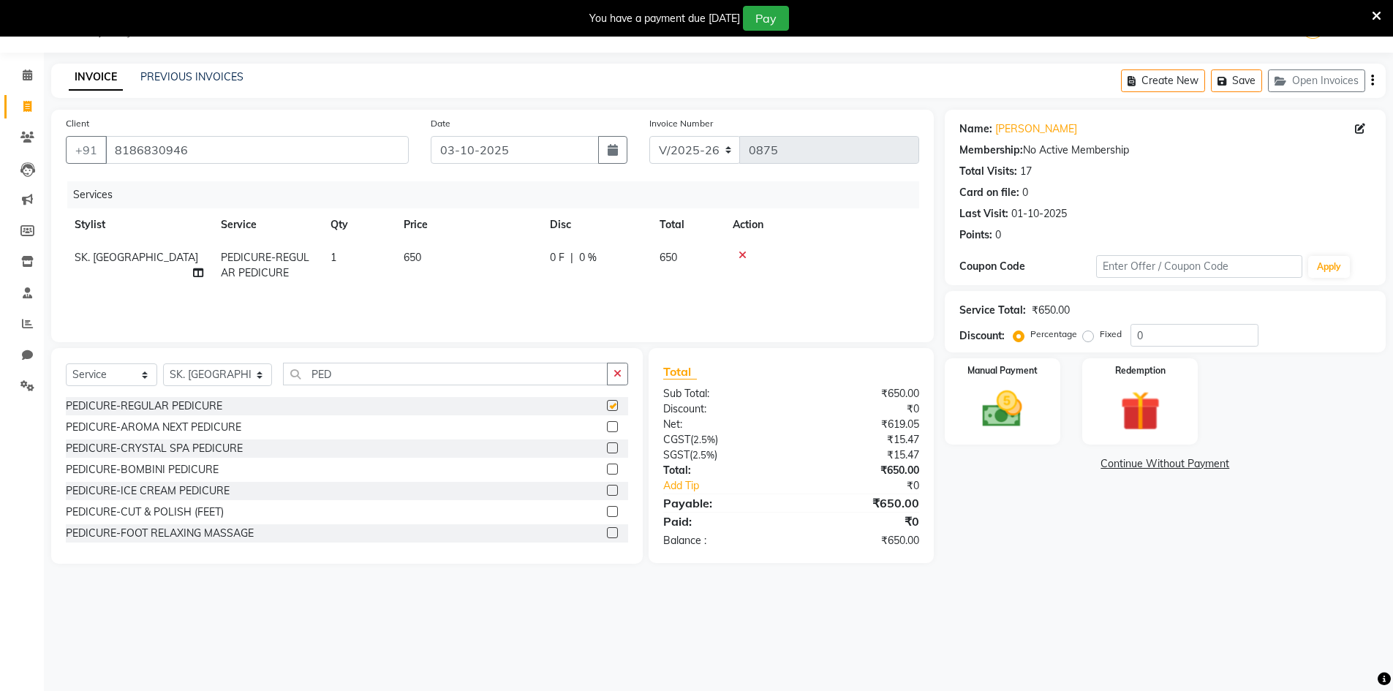
checkbox input "false"
click at [465, 263] on td "650" at bounding box center [468, 265] width 146 height 48
select select "91477"
click at [536, 263] on input "650" at bounding box center [536, 261] width 129 height 23
type input "550"
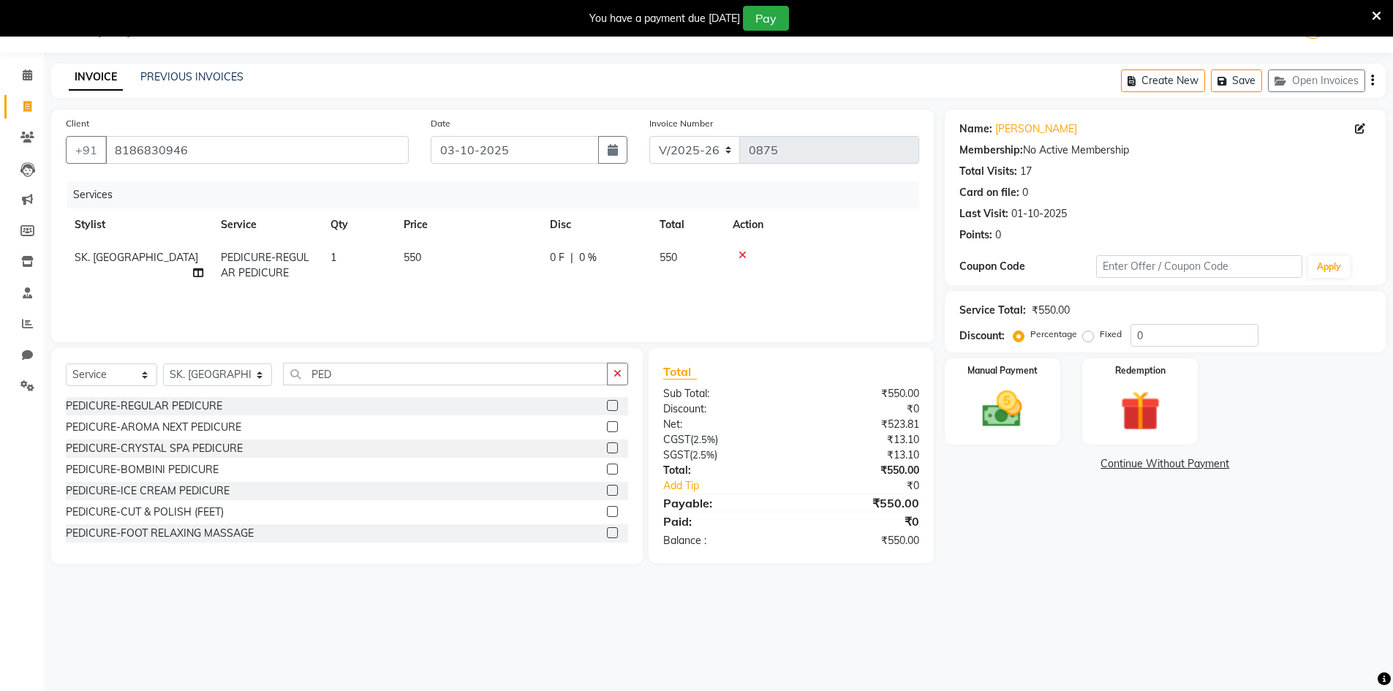
click at [626, 260] on div "0 F | 0 %" at bounding box center [596, 257] width 92 height 15
select select "91477"
click at [707, 260] on input "0" at bounding box center [705, 261] width 44 height 23
type input "30"
click at [1126, 601] on div "08047224946 Select Location × Wave Beauty Lounge, Opposite Mahindra Tractor Sho…" at bounding box center [696, 345] width 1393 height 691
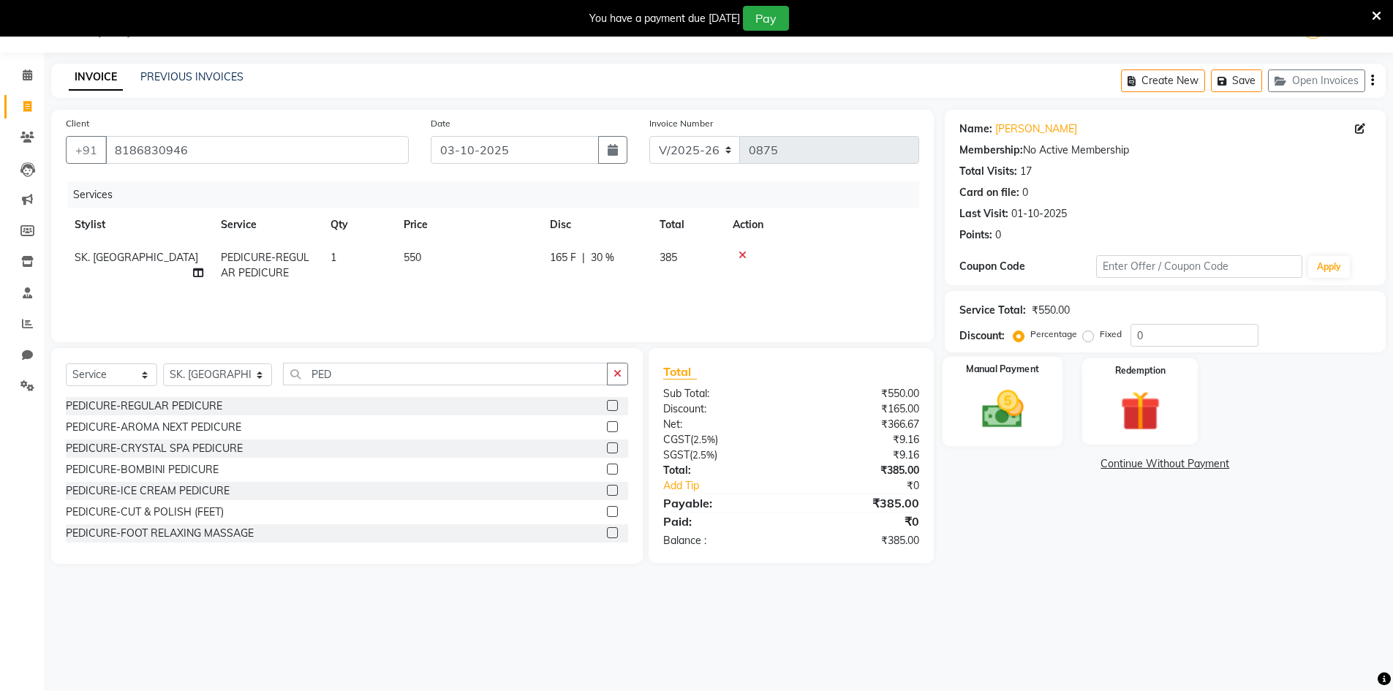
click at [977, 420] on img at bounding box center [1002, 409] width 67 height 48
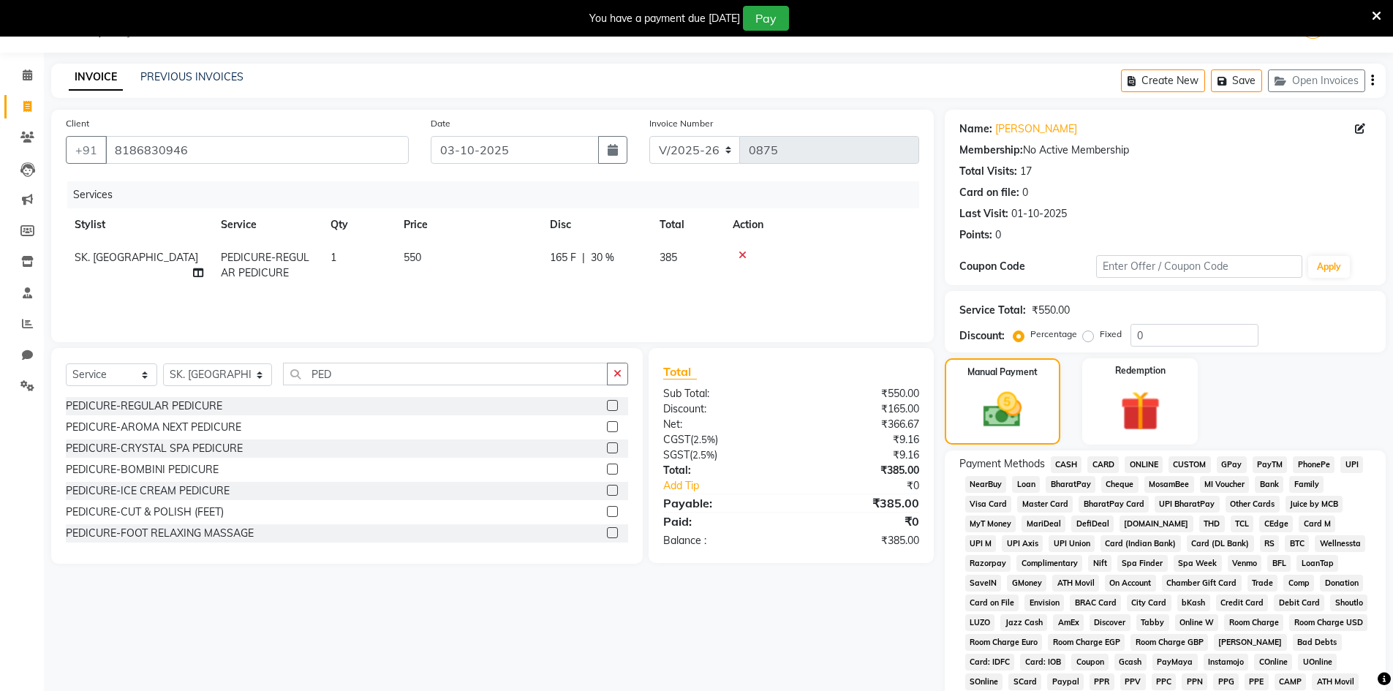
click at [1059, 462] on span "CASH" at bounding box center [1066, 464] width 31 height 17
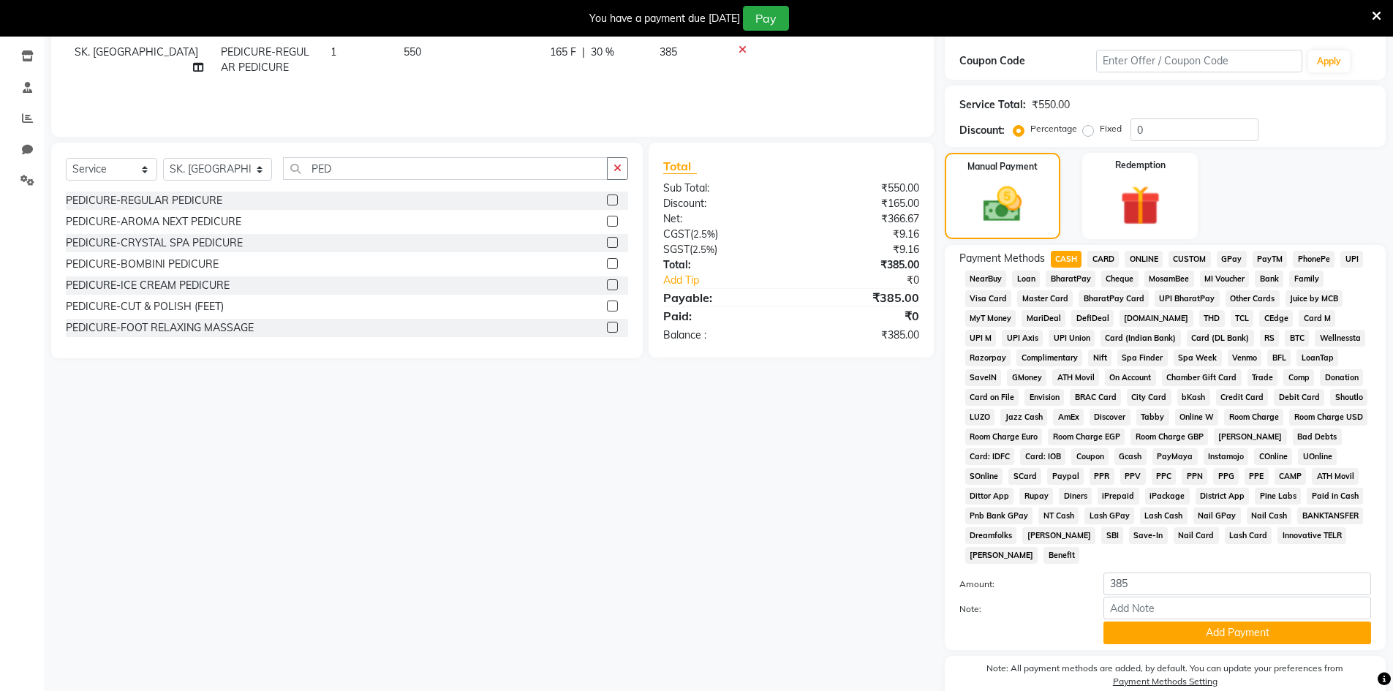
scroll to position [309, 0]
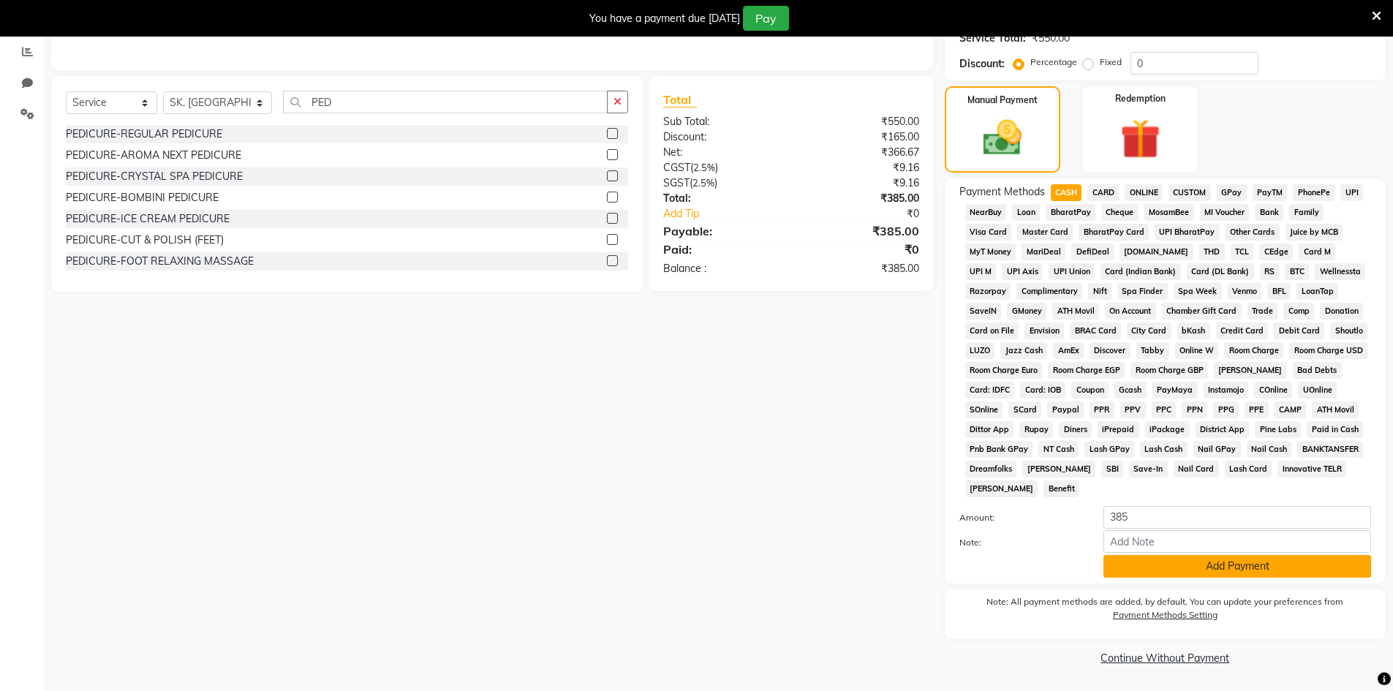
click at [1214, 556] on button "Add Payment" at bounding box center [1238, 566] width 268 height 23
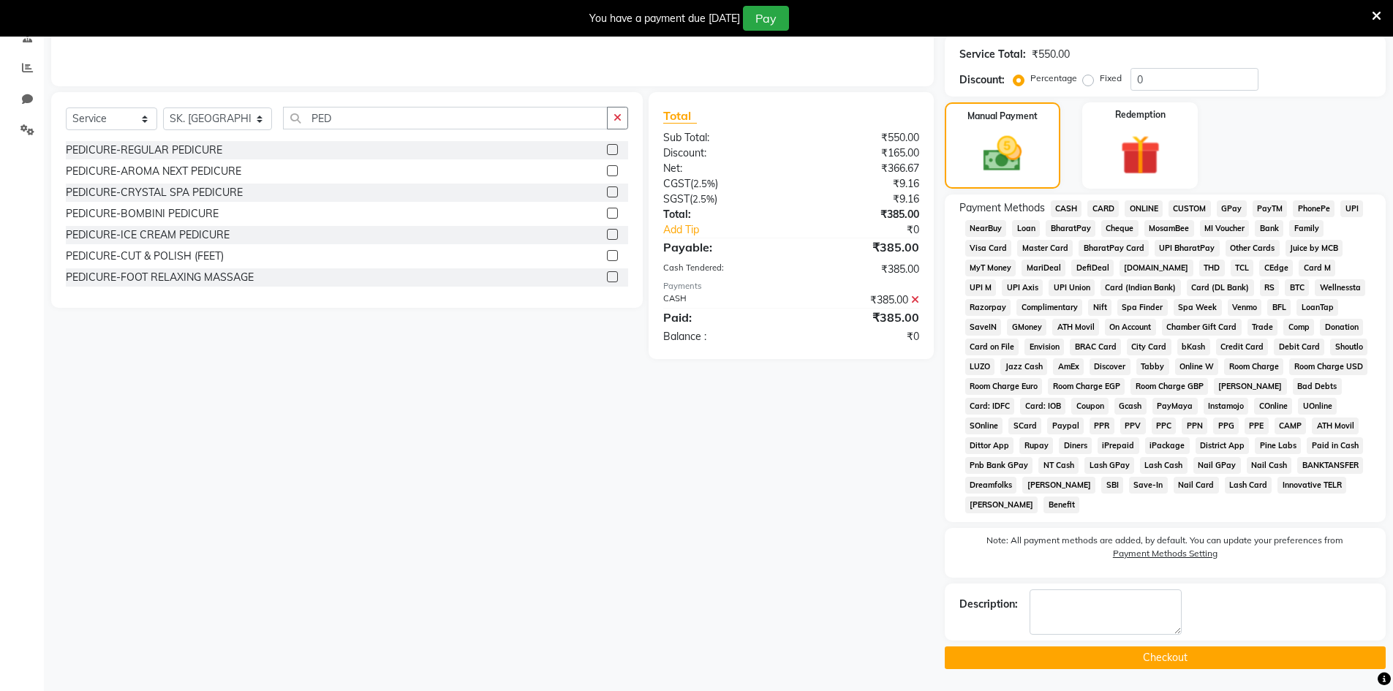
scroll to position [293, 0]
click at [1197, 654] on button "Checkout" at bounding box center [1165, 658] width 441 height 23
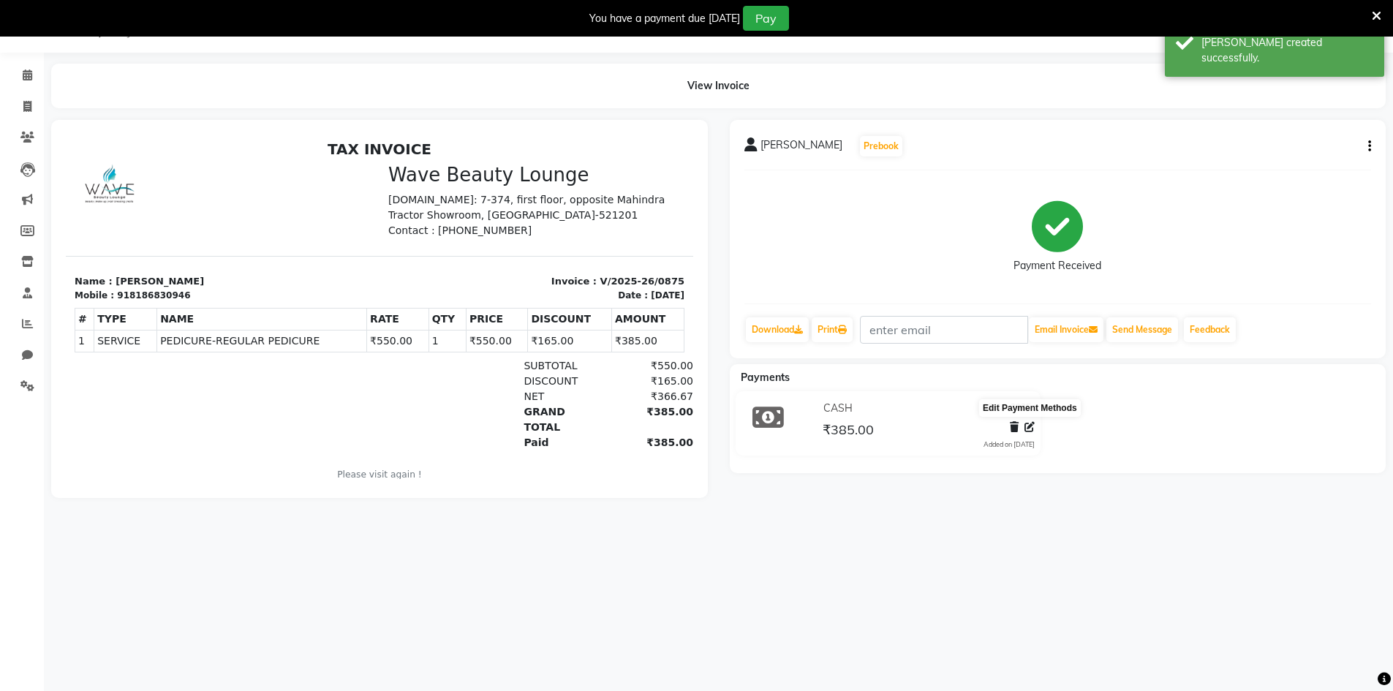
click at [1031, 428] on icon at bounding box center [1030, 427] width 10 height 10
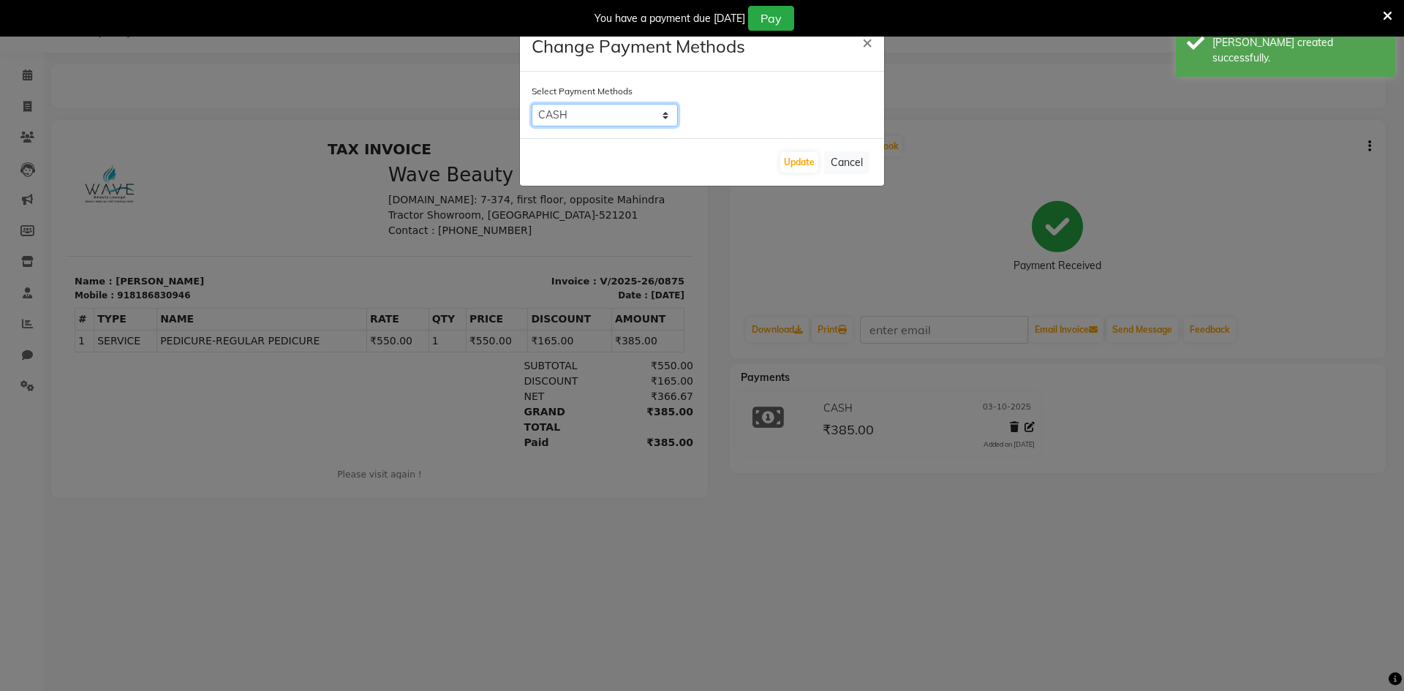
click at [571, 114] on select "CASH CARD ONLINE CUSTOM GPay PayTM PhonePe UPI NearBuy Loan BharatPay Cheque Mo…" at bounding box center [605, 115] width 146 height 23
select select "7"
click at [532, 104] on select "CASH CARD ONLINE CUSTOM GPay PayTM PhonePe UPI NearBuy Loan BharatPay Cheque Mo…" at bounding box center [605, 115] width 146 height 23
click at [807, 162] on button "Update" at bounding box center [799, 162] width 38 height 20
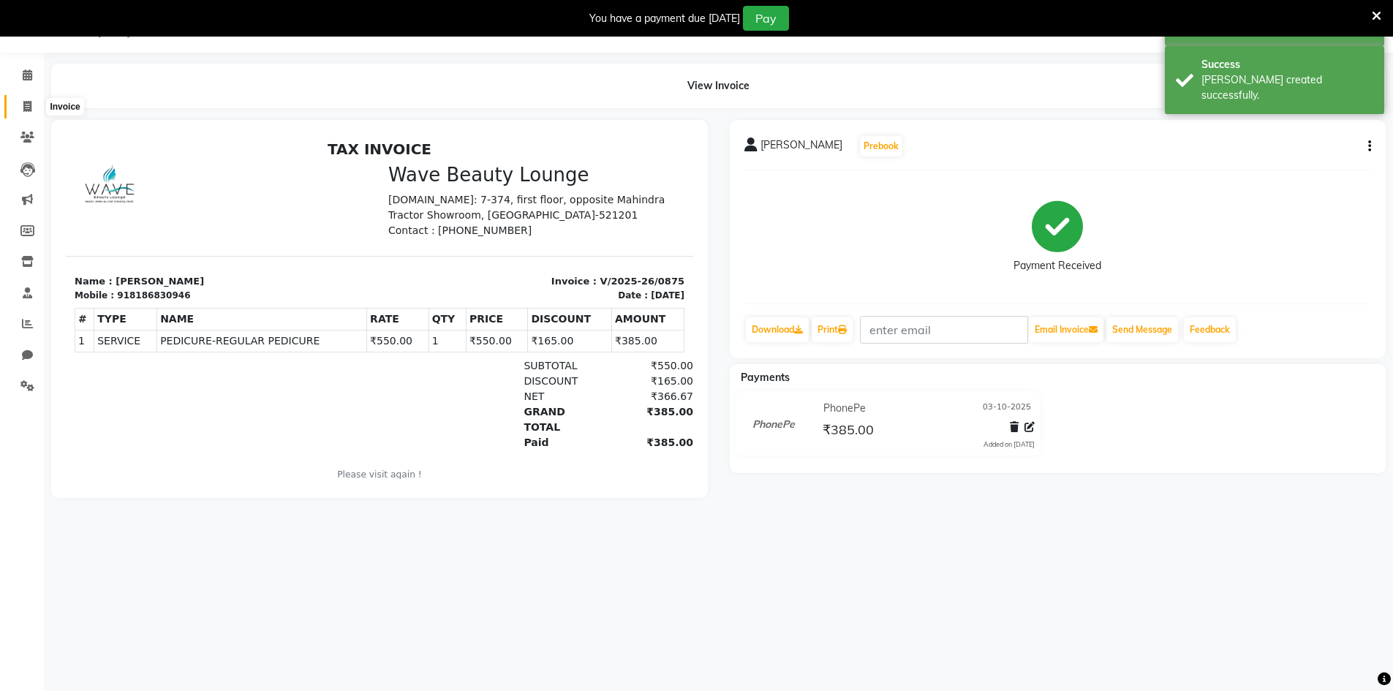
click at [23, 105] on icon at bounding box center [27, 106] width 8 height 11
select select "6830"
select select "service"
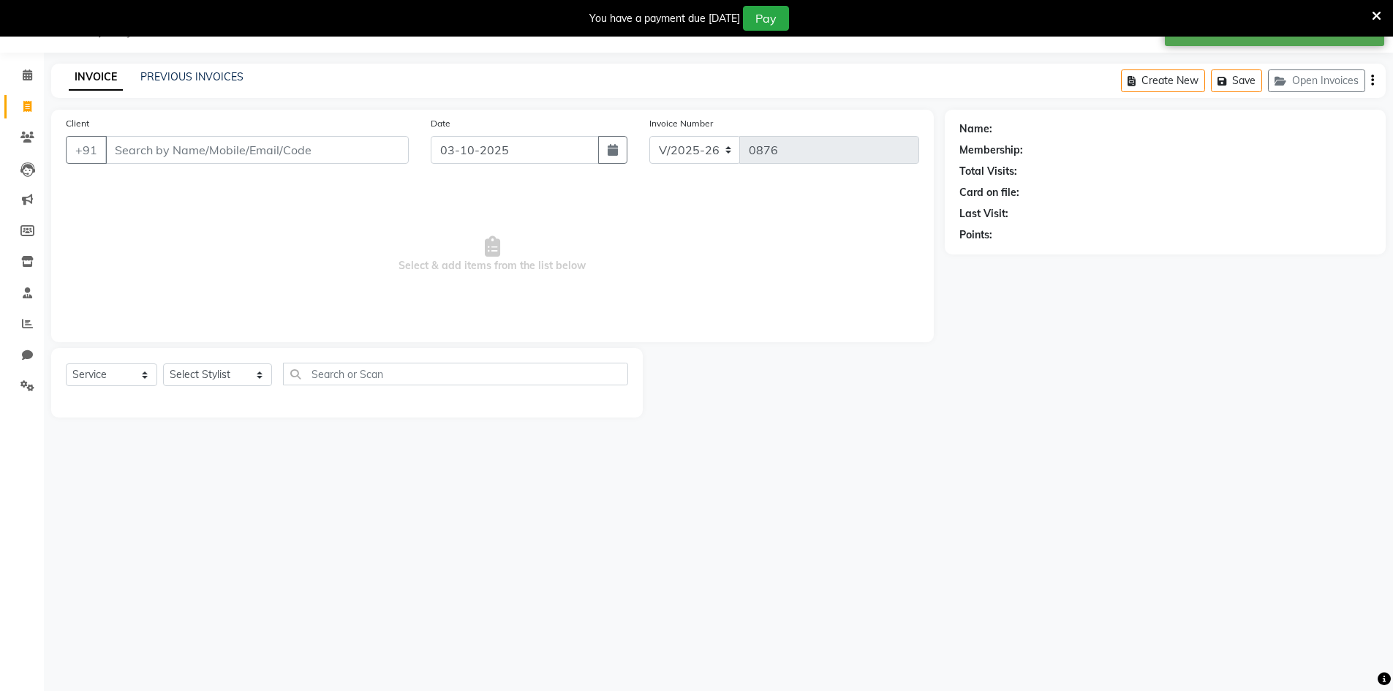
click at [189, 149] on input "Client" at bounding box center [257, 150] width 304 height 28
type input "8919301770"
click at [373, 152] on span "Add Client" at bounding box center [371, 150] width 58 height 15
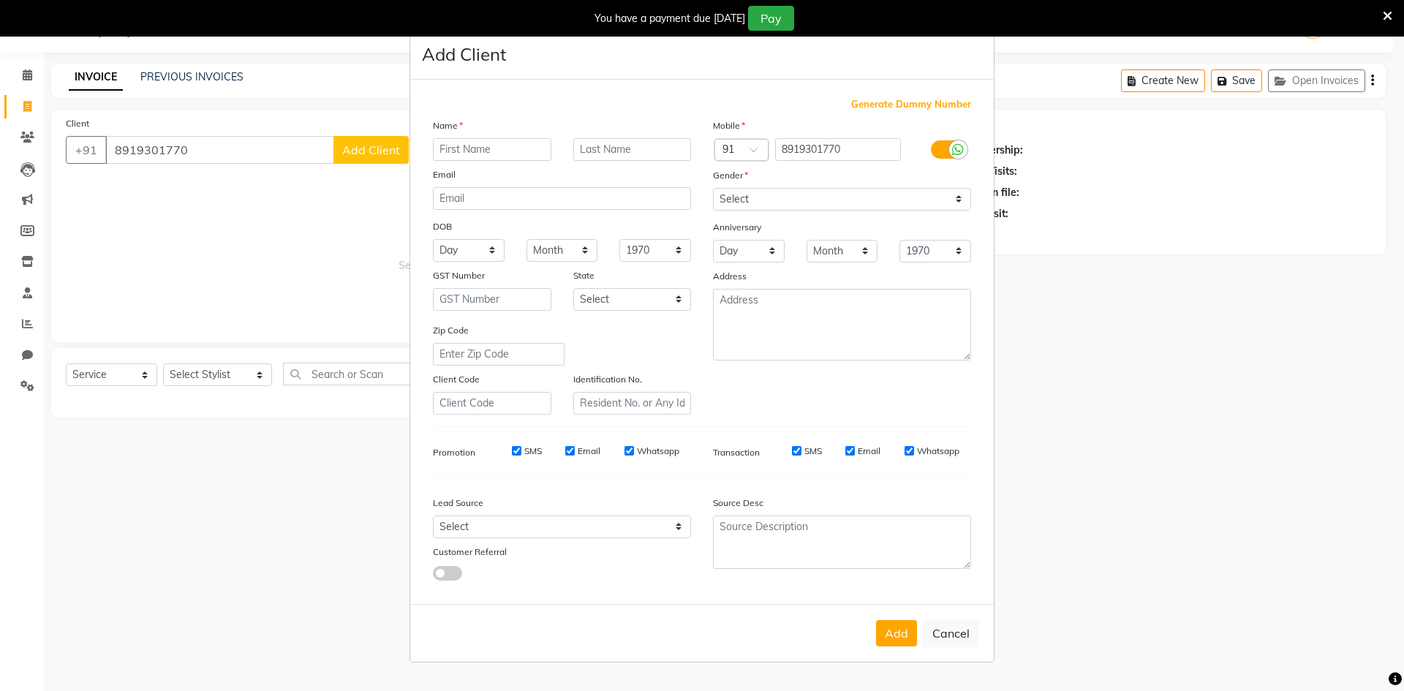
click at [469, 147] on input "text" at bounding box center [492, 149] width 118 height 23
type input "[PERSON_NAME]"
click at [590, 311] on div "Name [PERSON_NAME] Email DOB Day 01 02 03 04 05 06 07 08 09 10 11 12 13 14 15 1…" at bounding box center [562, 266] width 280 height 297
select select "2"
click at [573, 288] on select "Select [GEOGRAPHIC_DATA] [GEOGRAPHIC_DATA] [GEOGRAPHIC_DATA] [GEOGRAPHIC_DATA] …" at bounding box center [632, 299] width 118 height 23
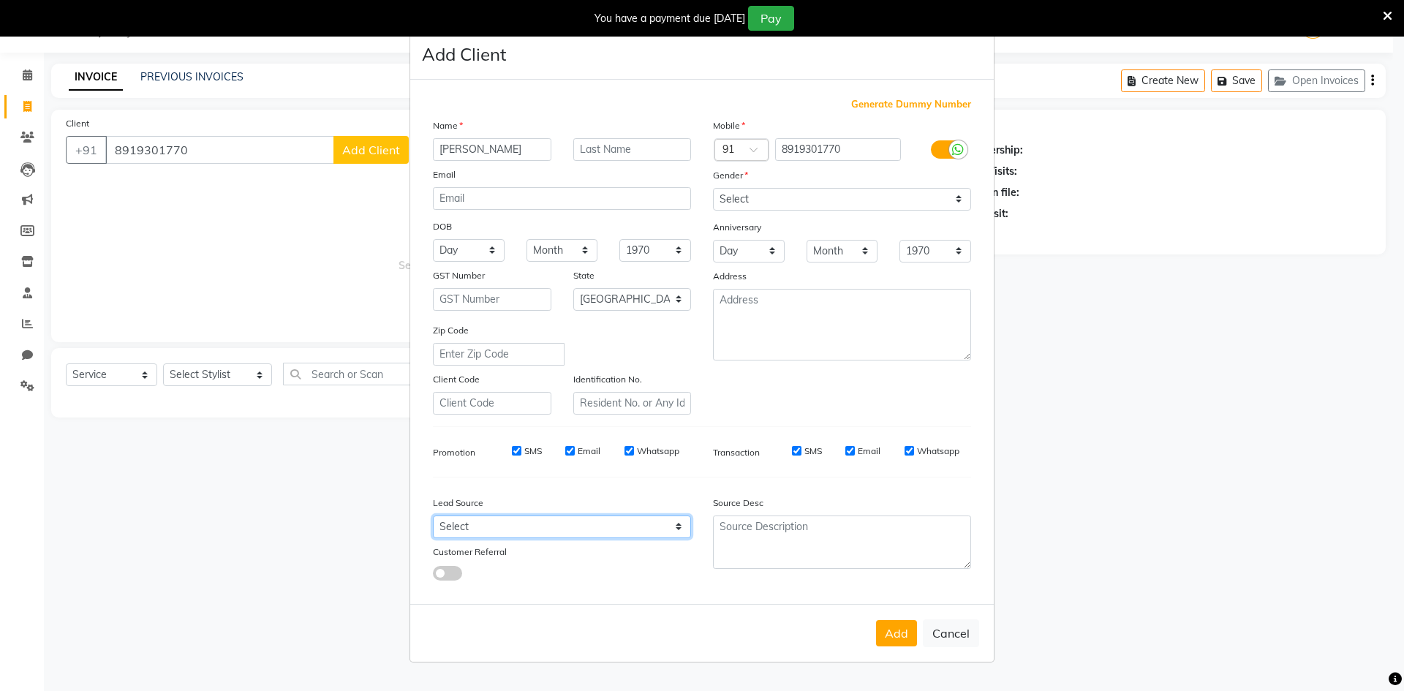
drag, startPoint x: 588, startPoint y: 534, endPoint x: 586, endPoint y: 526, distance: 8.3
click at [588, 534] on select "Select Walk-in Referral Internet Friend Word of Mouth Advertisement Facebook Ju…" at bounding box center [562, 527] width 258 height 23
select select "47862"
click at [433, 516] on select "Select Walk-in Referral Internet Friend Word of Mouth Advertisement Facebook Ju…" at bounding box center [562, 527] width 258 height 23
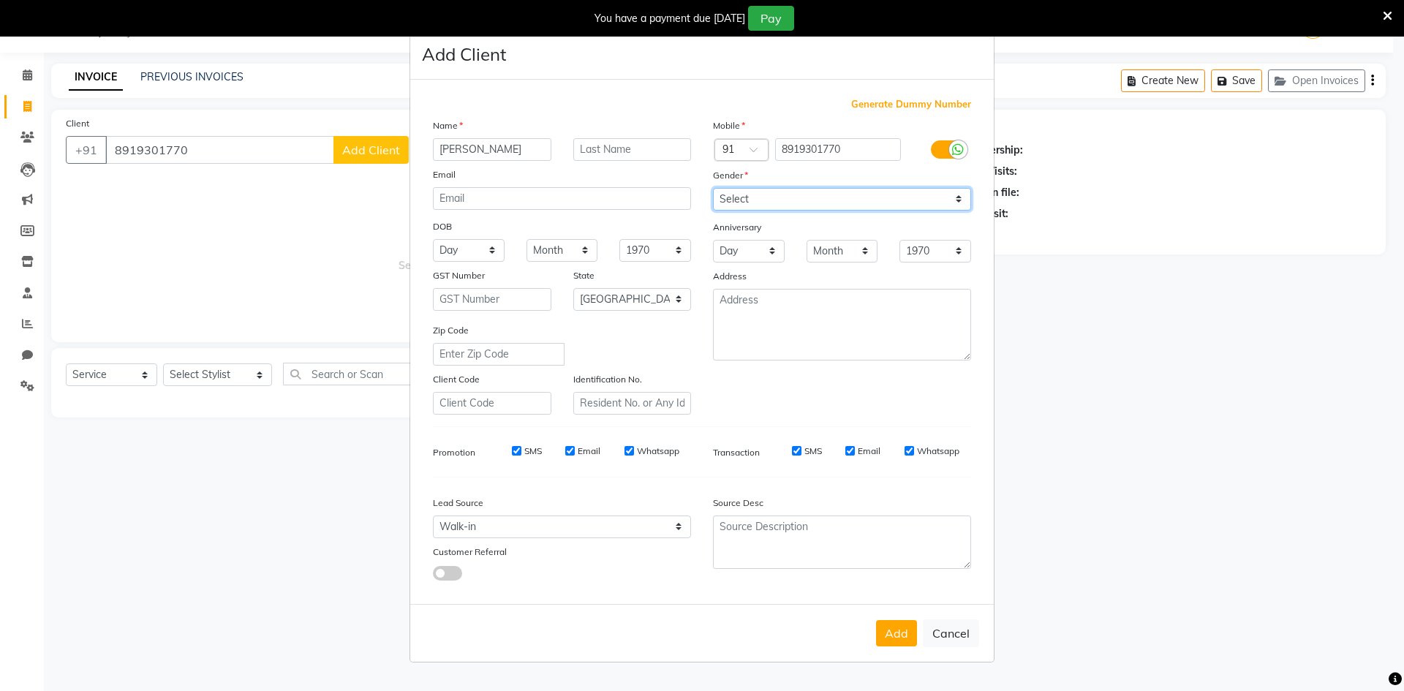
click at [772, 200] on select "Select [DEMOGRAPHIC_DATA] [DEMOGRAPHIC_DATA] Other Prefer Not To Say" at bounding box center [842, 199] width 258 height 23
select select "[DEMOGRAPHIC_DATA]"
click at [713, 188] on select "Select [DEMOGRAPHIC_DATA] [DEMOGRAPHIC_DATA] Other Prefer Not To Say" at bounding box center [842, 199] width 258 height 23
click at [899, 637] on button "Add" at bounding box center [896, 633] width 41 height 26
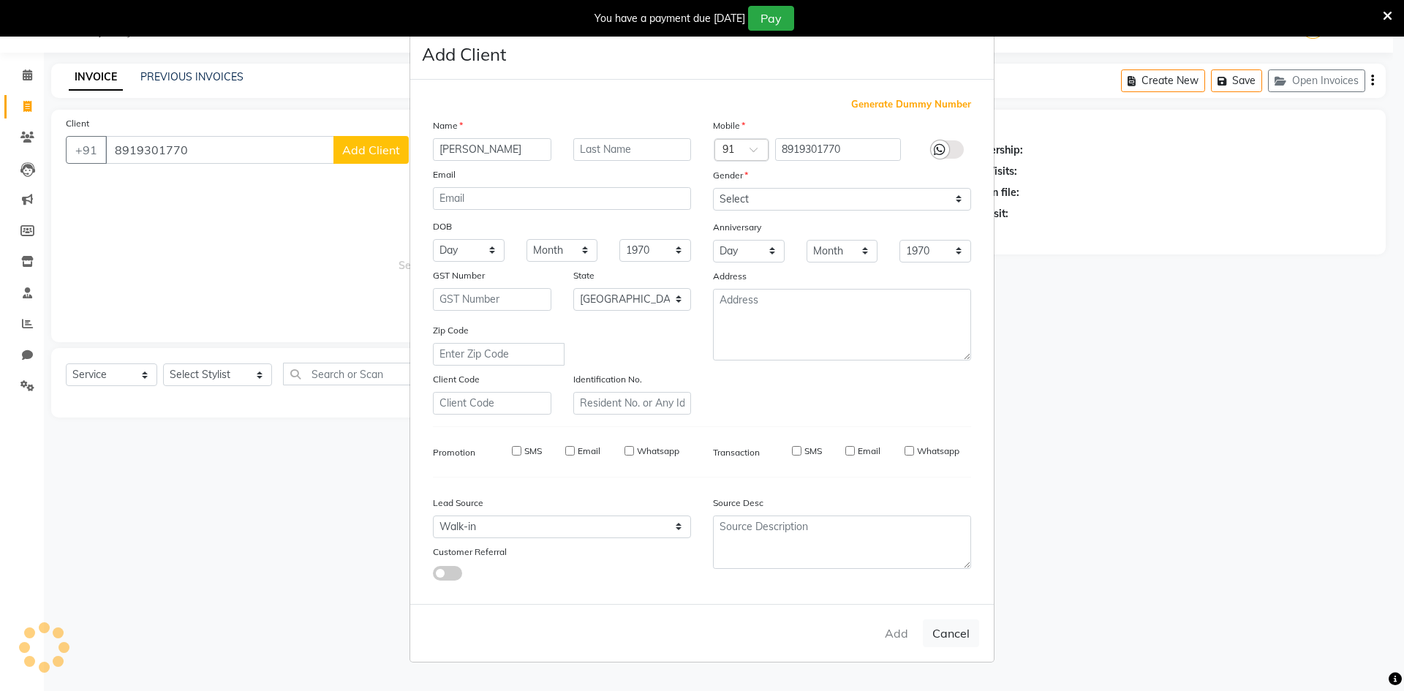
select select
select select "null"
select select
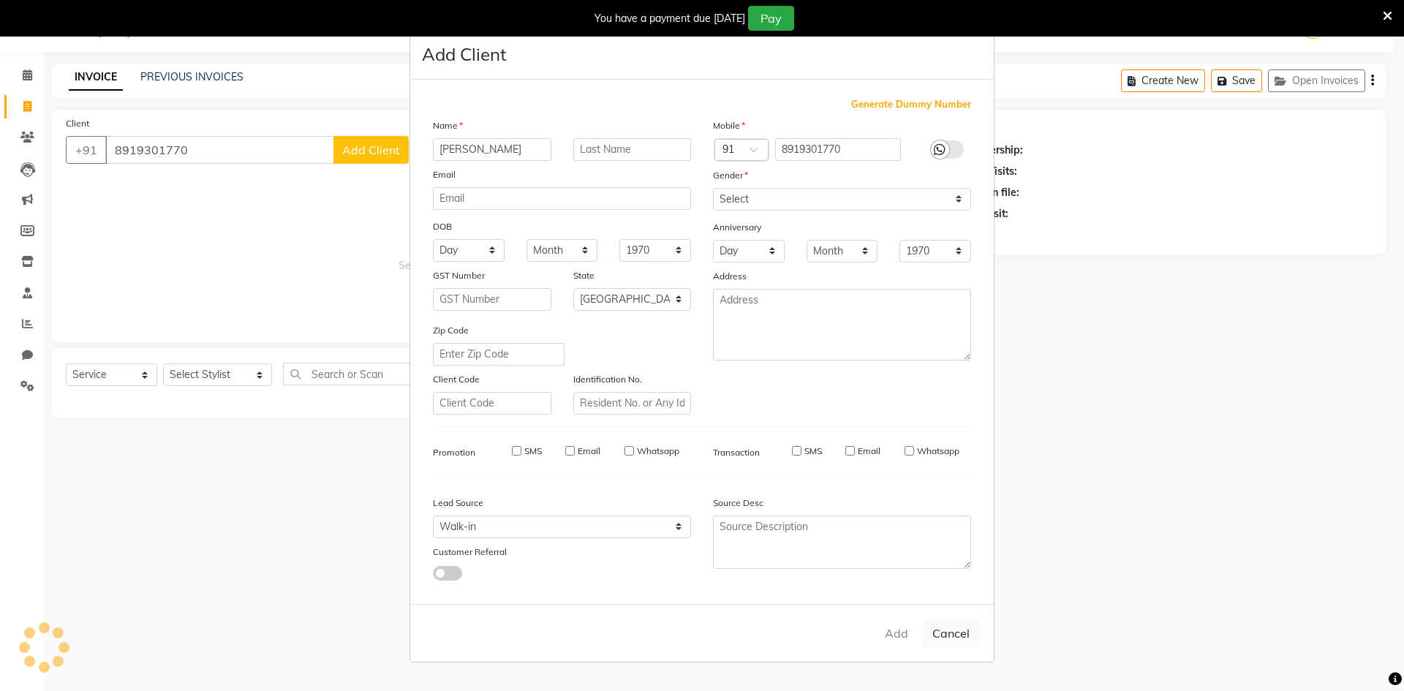
select select
checkbox input "false"
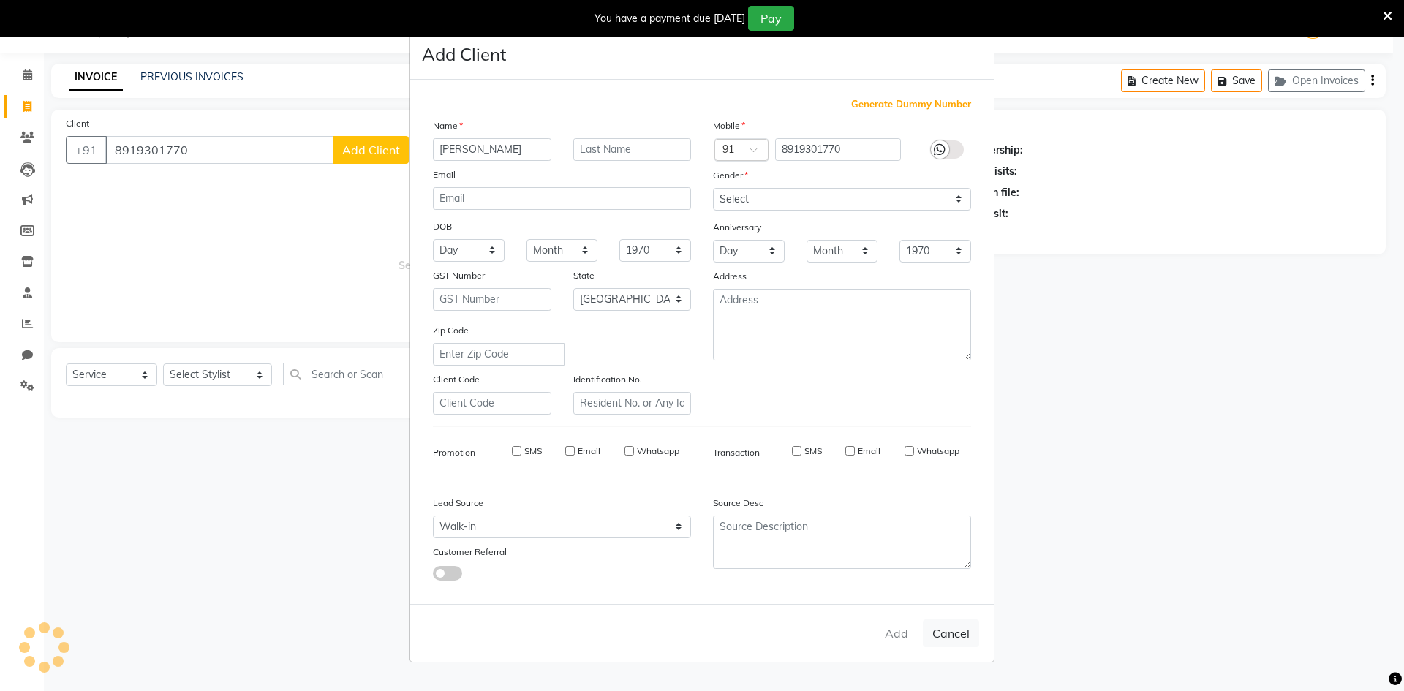
checkbox input "false"
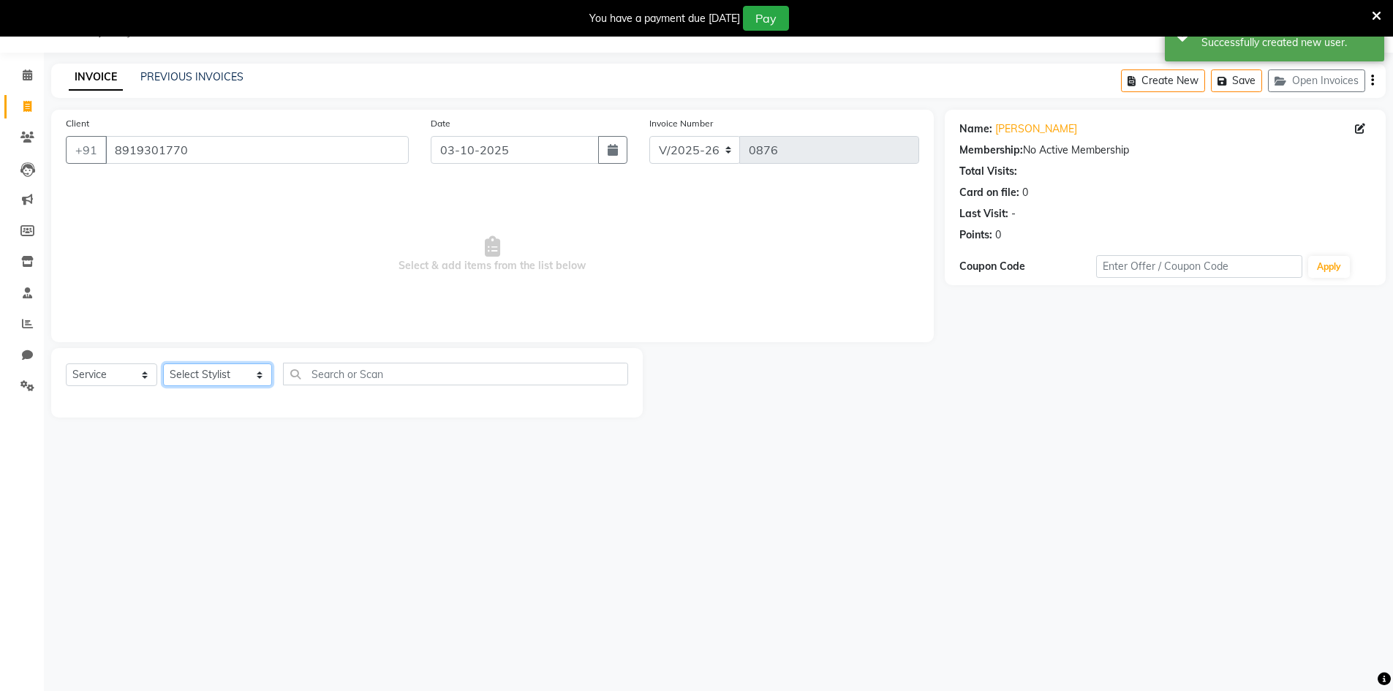
click at [195, 380] on select "Select Stylist [PERSON_NAME] Makeup/[PERSON_NAME] Services Manager Mehndi Artis…" at bounding box center [217, 375] width 109 height 23
select select "91477"
click at [163, 364] on select "Select Stylist [PERSON_NAME] Makeup/[PERSON_NAME] Services Manager Mehndi Artis…" at bounding box center [217, 375] width 109 height 23
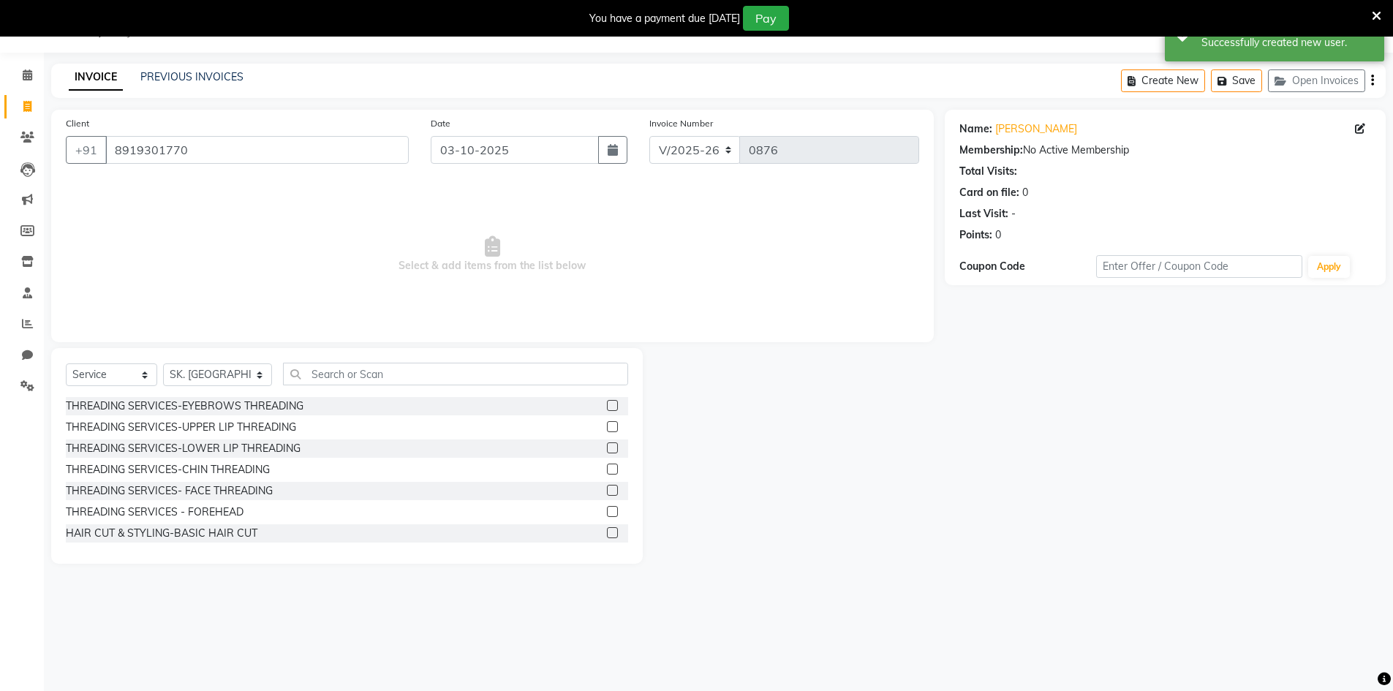
click at [607, 406] on label at bounding box center [612, 405] width 11 height 11
click at [607, 406] on input "checkbox" at bounding box center [612, 407] width 10 height 10
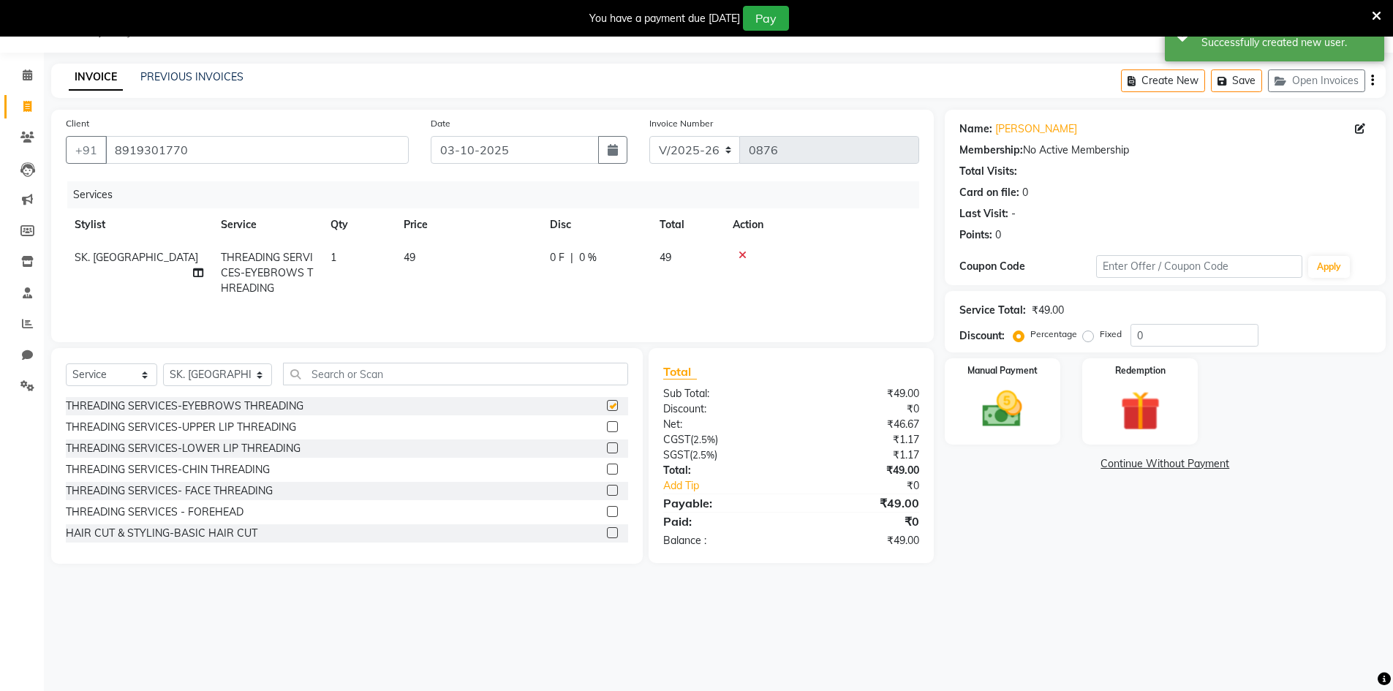
checkbox input "false"
click at [607, 511] on label at bounding box center [612, 511] width 11 height 11
click at [607, 511] on input "checkbox" at bounding box center [612, 513] width 10 height 10
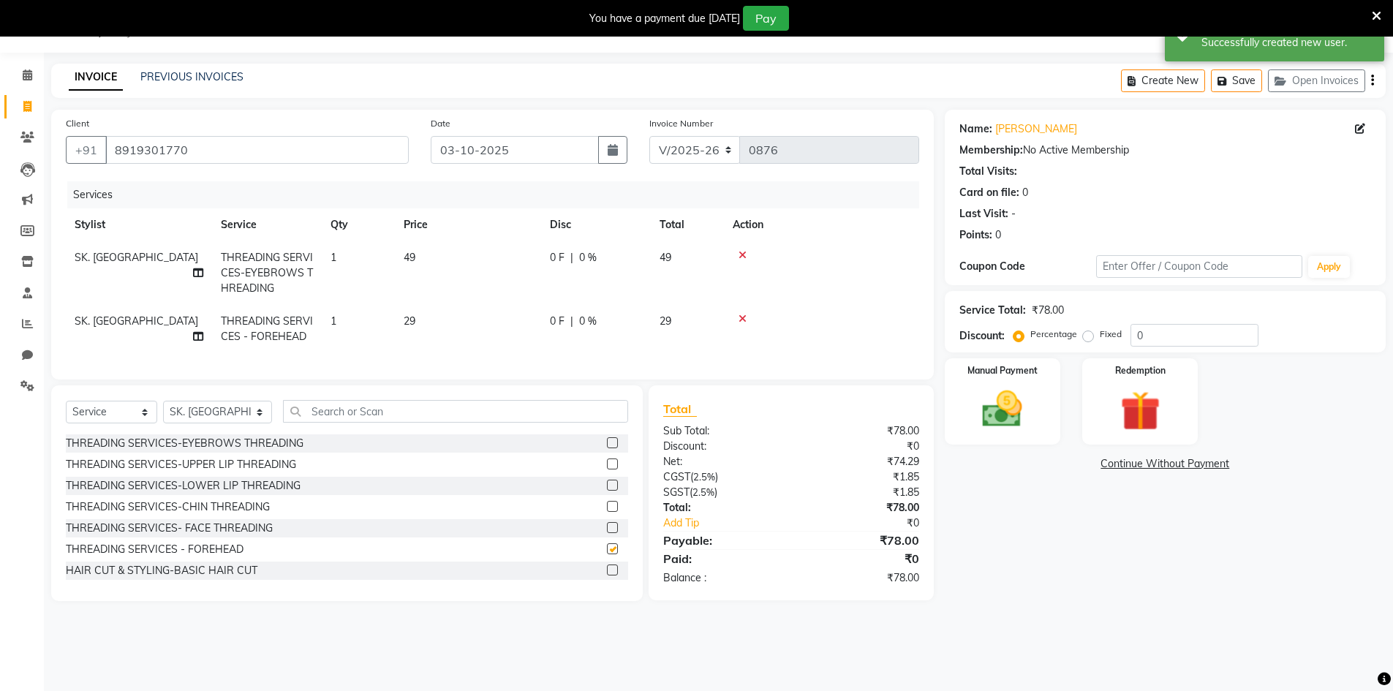
checkbox input "false"
click at [1024, 377] on div "Manual Payment" at bounding box center [1002, 402] width 121 height 90
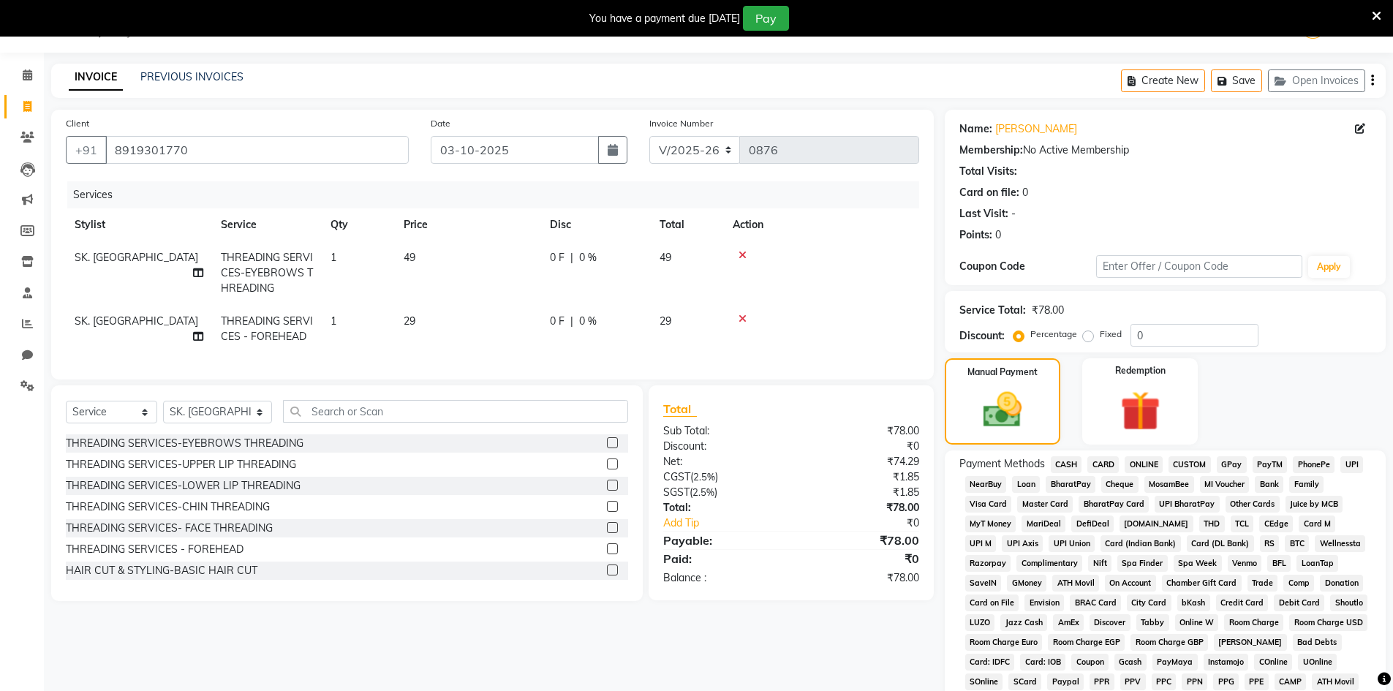
click at [1058, 465] on span "CASH" at bounding box center [1066, 464] width 31 height 17
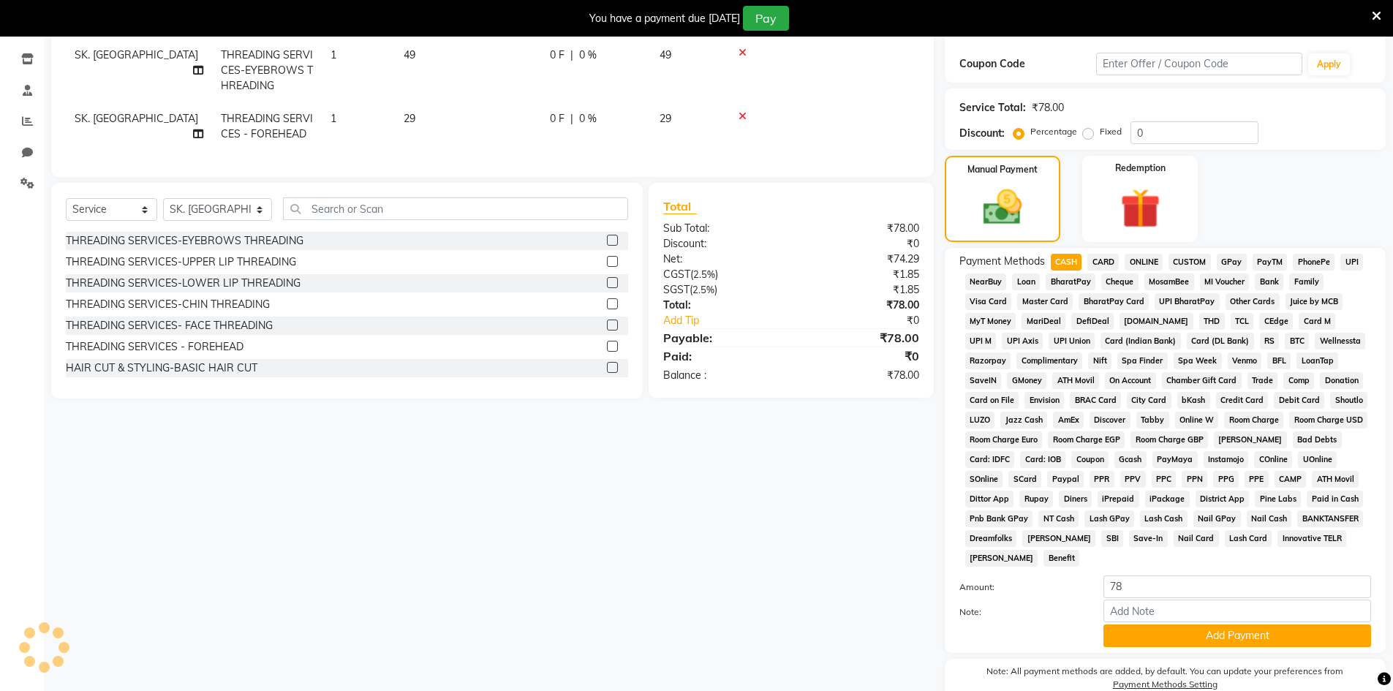
scroll to position [309, 0]
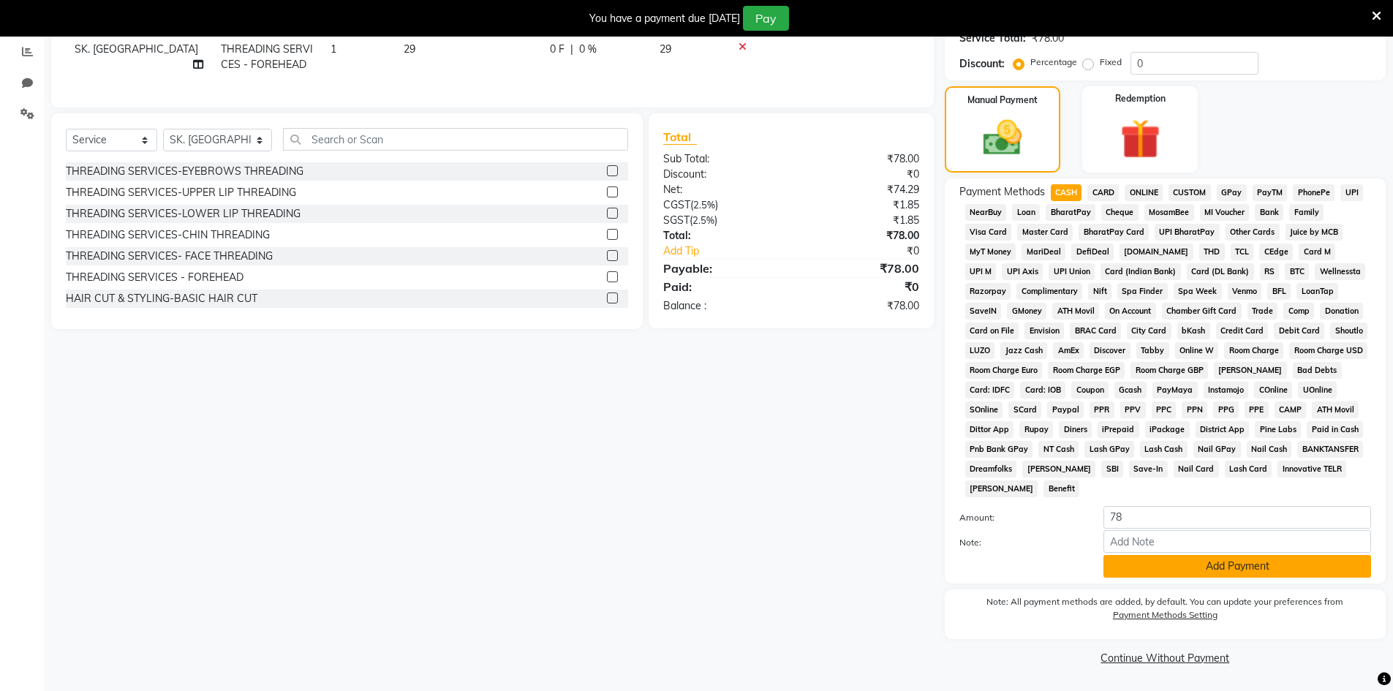
click at [1145, 570] on button "Add Payment" at bounding box center [1238, 566] width 268 height 23
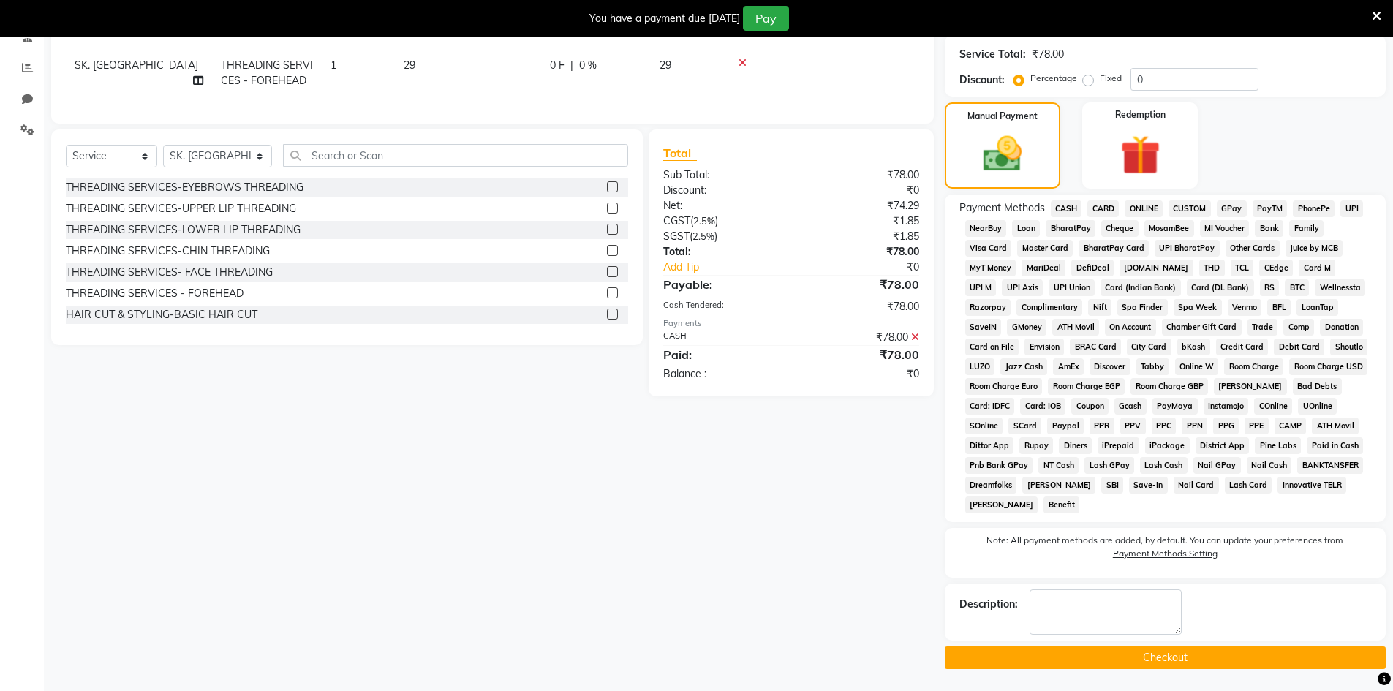
scroll to position [293, 0]
click at [1058, 662] on button "Checkout" at bounding box center [1165, 658] width 441 height 23
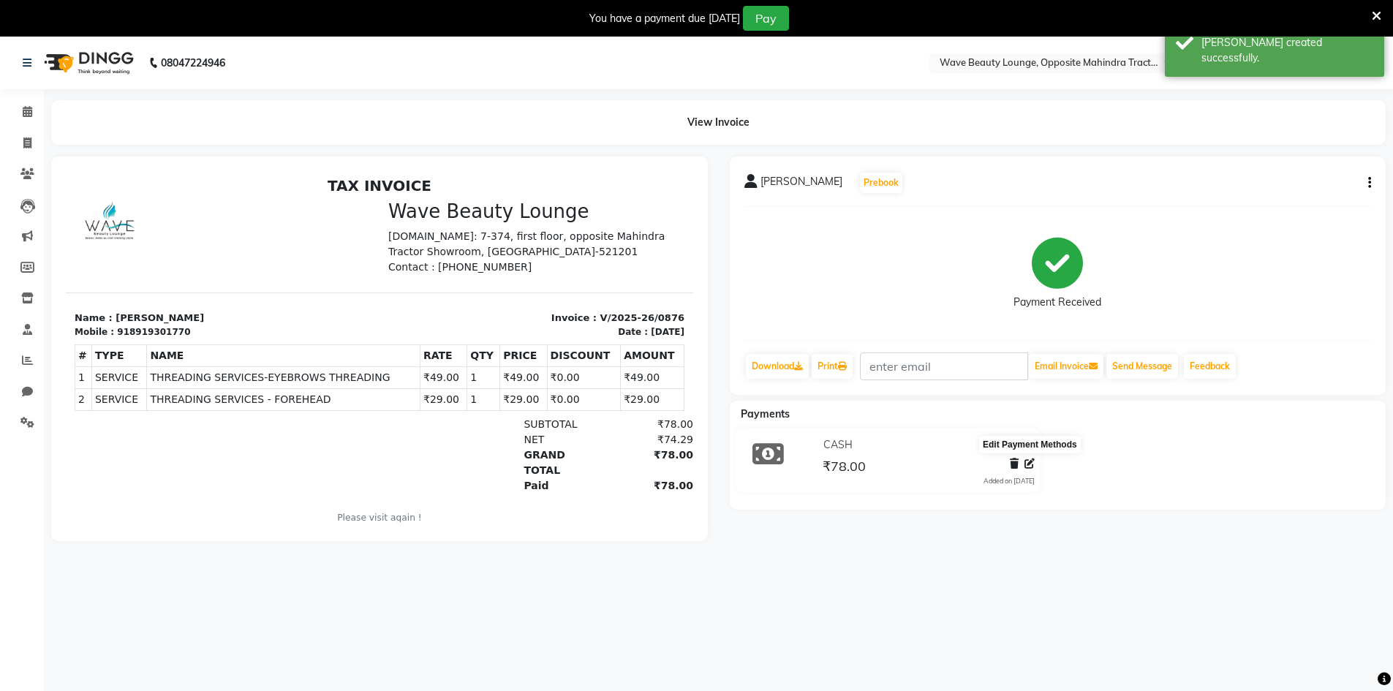
click at [1027, 468] on icon at bounding box center [1030, 464] width 10 height 10
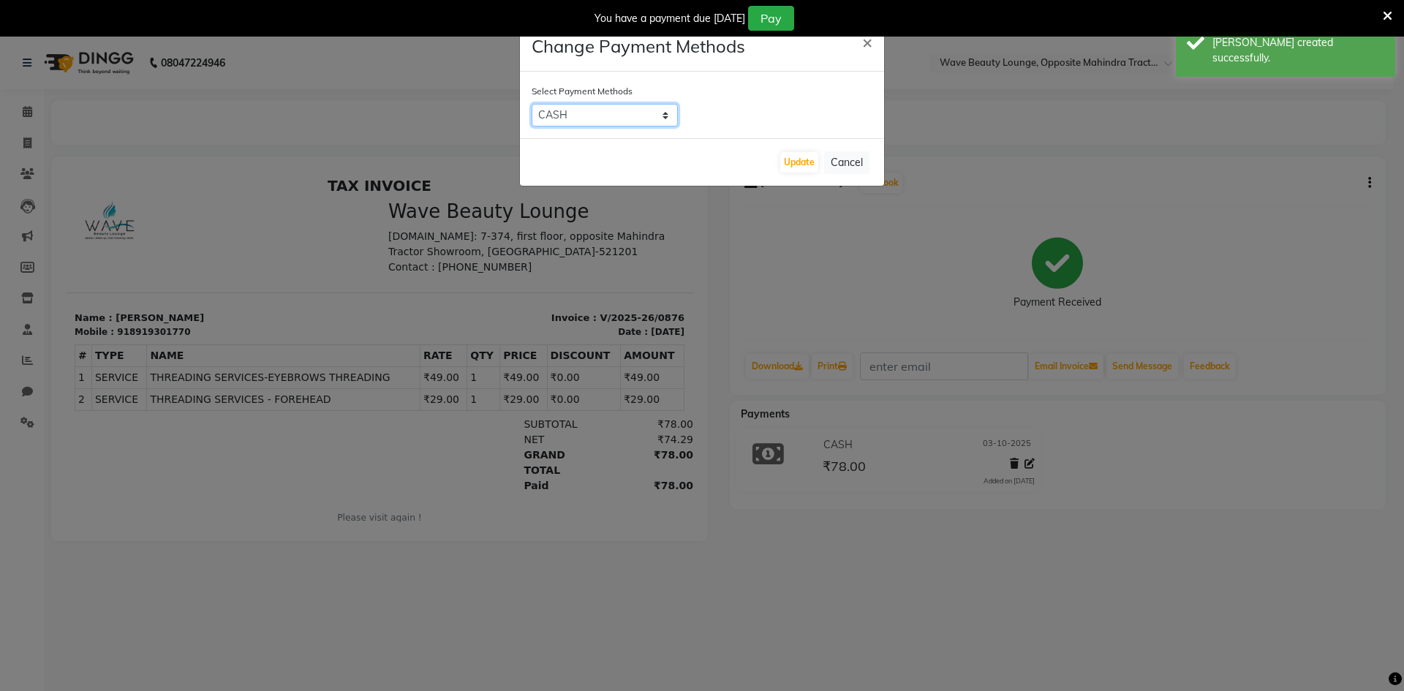
click at [637, 118] on select "CASH CARD ONLINE CUSTOM GPay PayTM PhonePe UPI NearBuy Loan BharatPay Cheque Mo…" at bounding box center [605, 115] width 146 height 23
select select "7"
click at [532, 104] on select "CASH CARD ONLINE CUSTOM GPay PayTM PhonePe UPI NearBuy Loan BharatPay Cheque Mo…" at bounding box center [605, 115] width 146 height 23
click at [794, 152] on button "Update" at bounding box center [799, 162] width 38 height 20
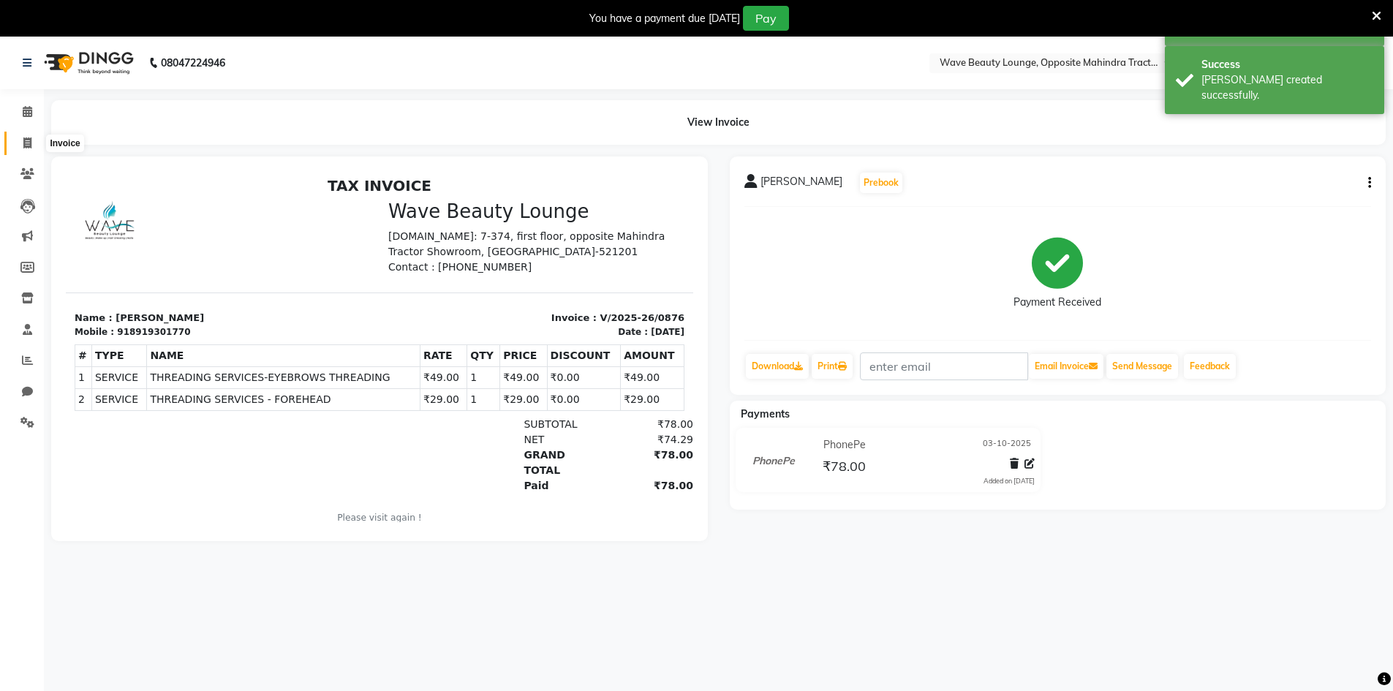
click at [26, 138] on icon at bounding box center [27, 143] width 8 height 11
select select "service"
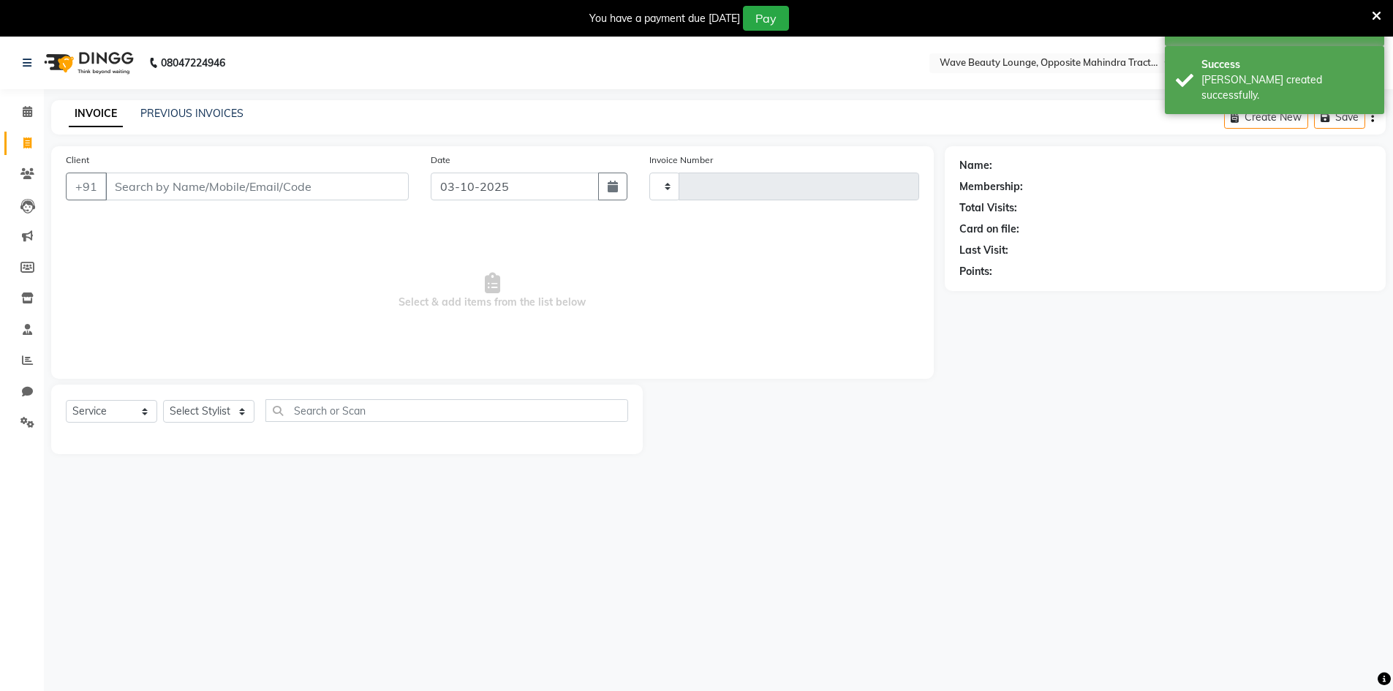
type input "0877"
select select "6830"
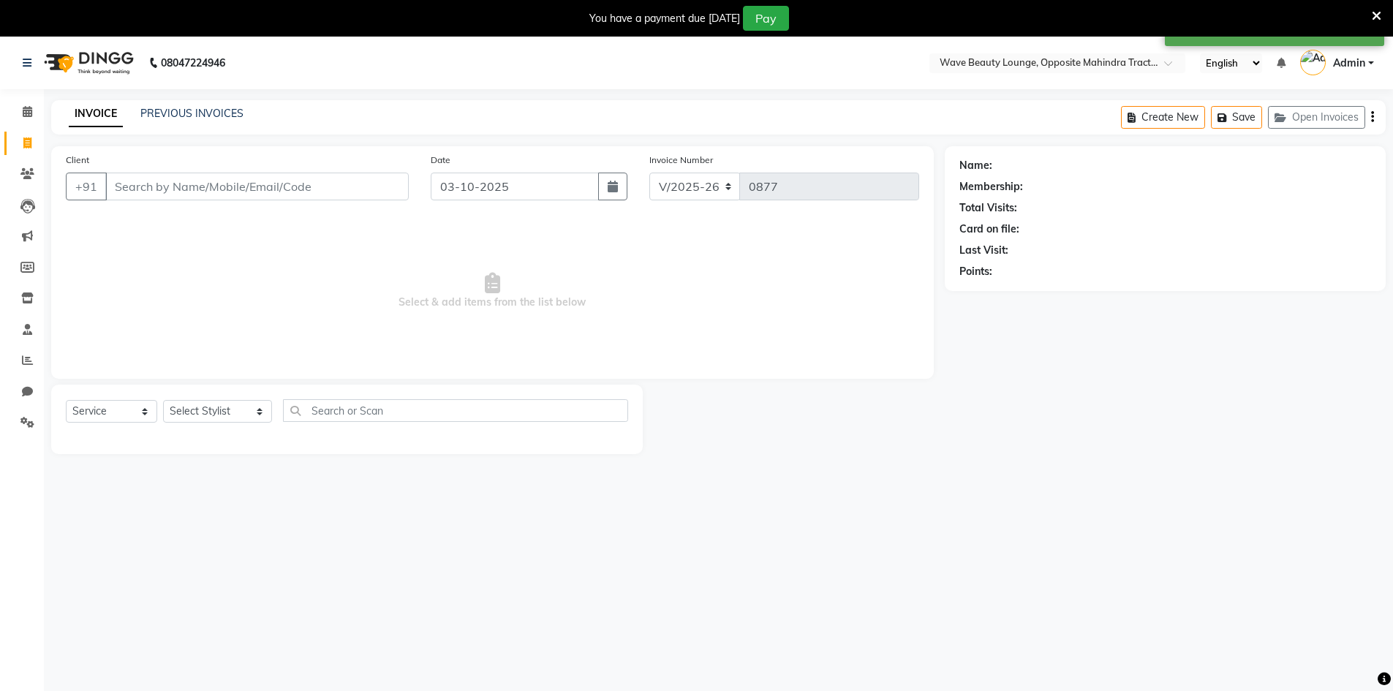
click at [196, 171] on div "Client +91" at bounding box center [237, 182] width 365 height 60
click at [217, 192] on input "Client" at bounding box center [257, 187] width 304 height 28
type input "D"
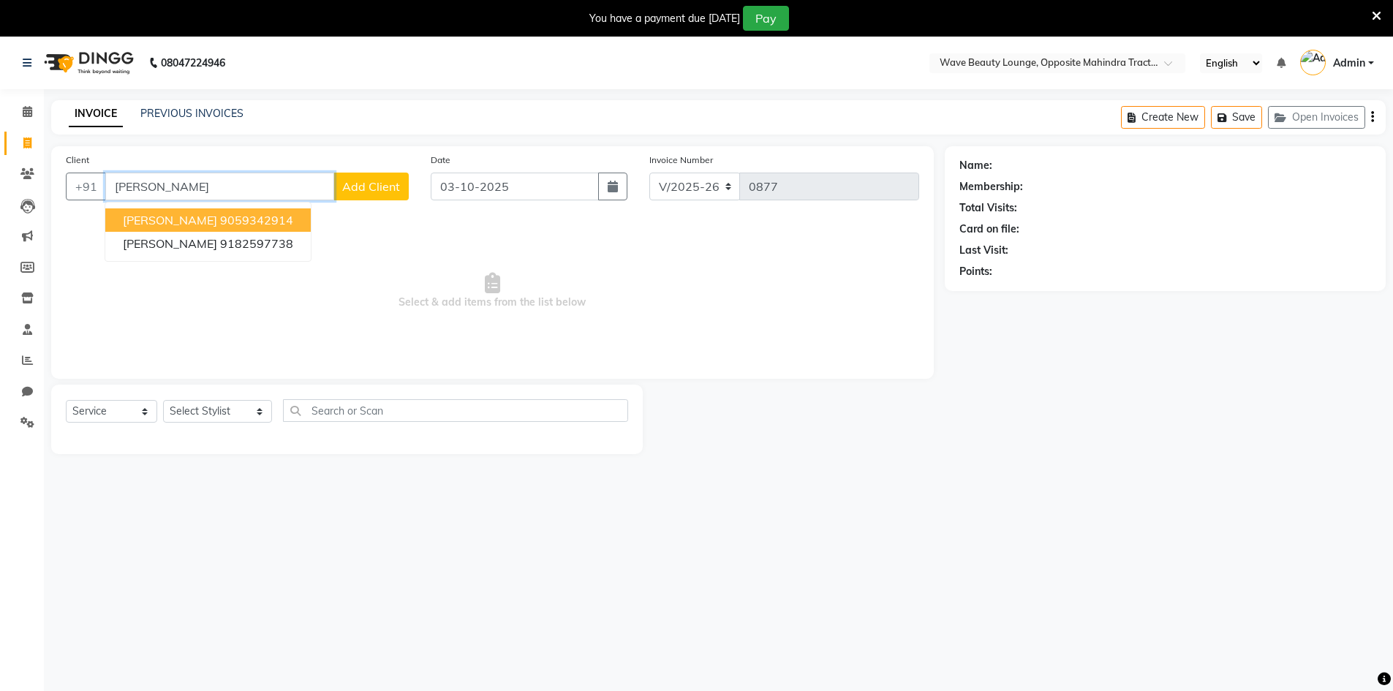
click at [209, 231] on button "[PERSON_NAME] 9059342914" at bounding box center [208, 219] width 206 height 23
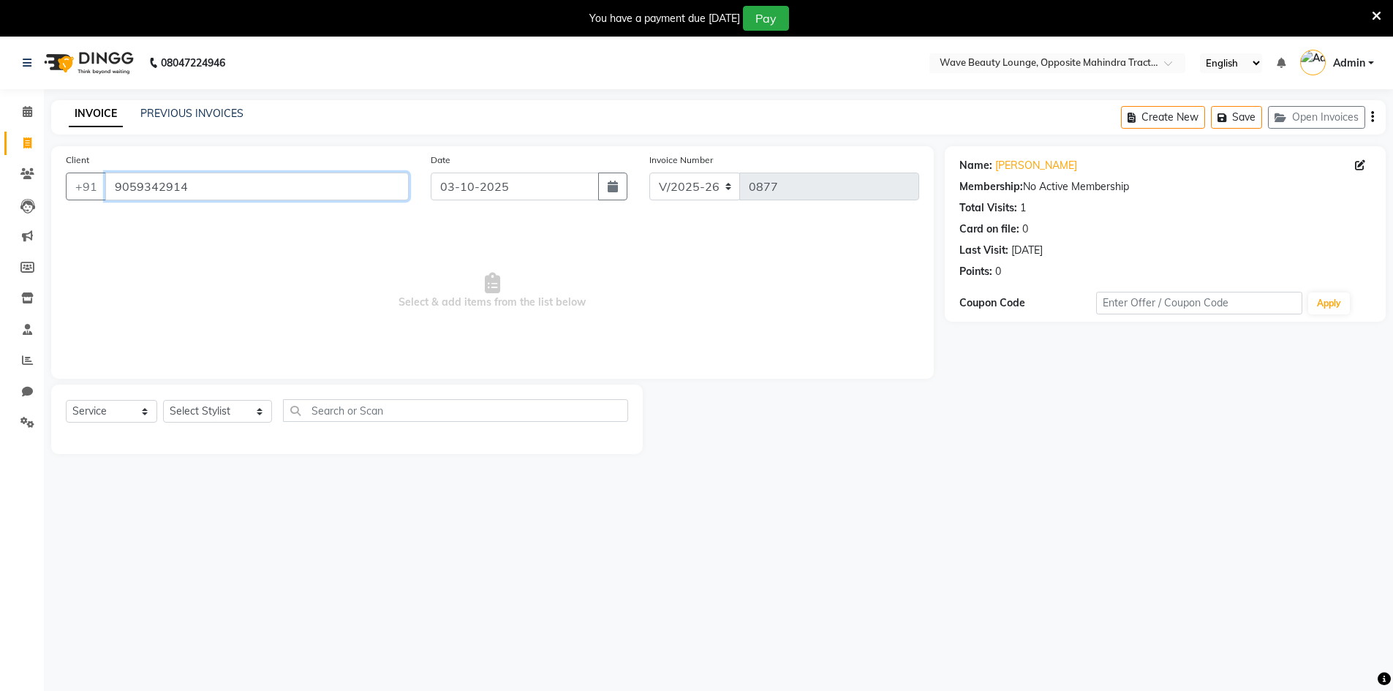
click at [230, 192] on input "9059342914" at bounding box center [257, 187] width 304 height 28
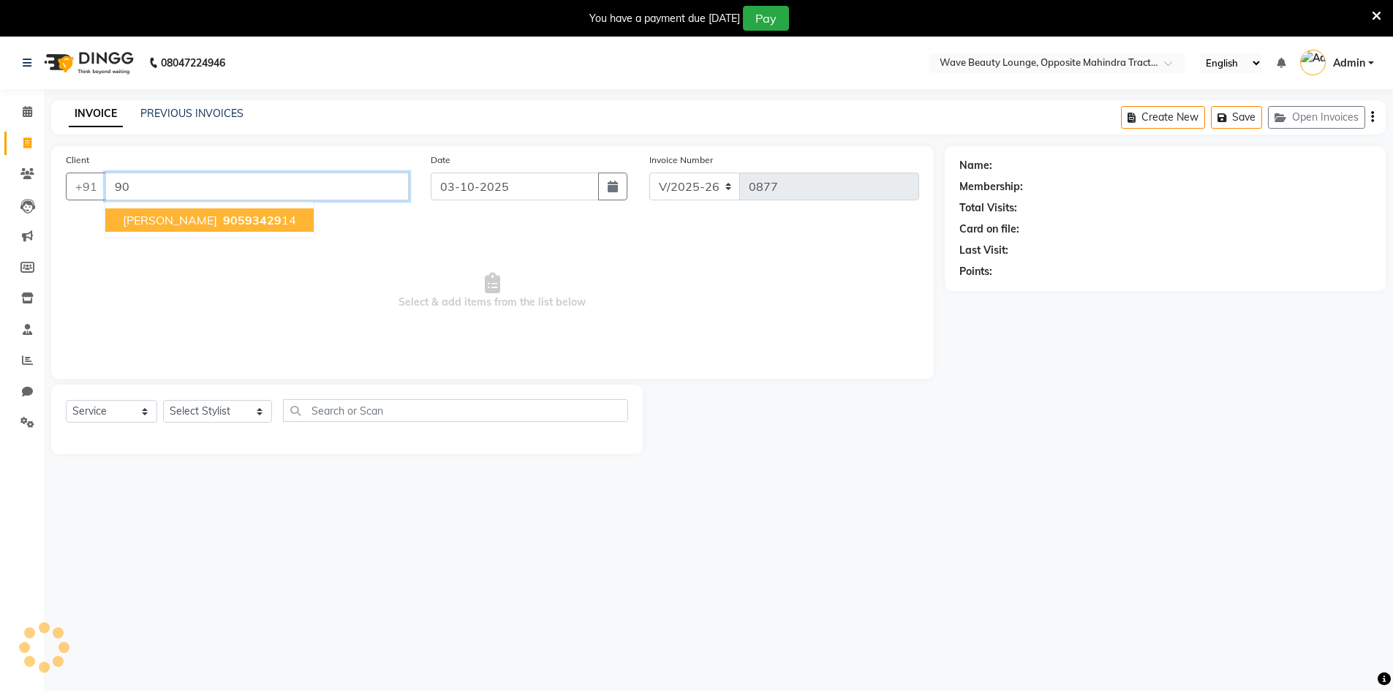
type input "9"
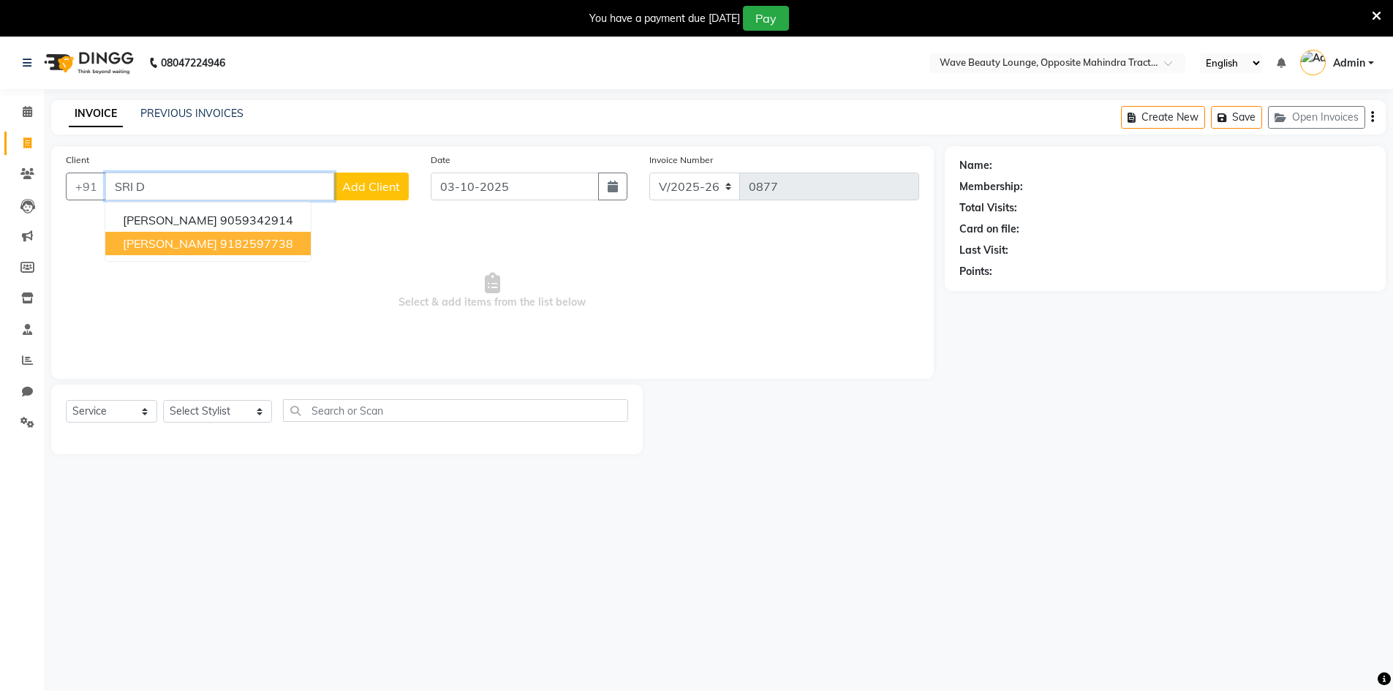
click at [225, 243] on ngb-highlight "9182597738" at bounding box center [256, 243] width 73 height 15
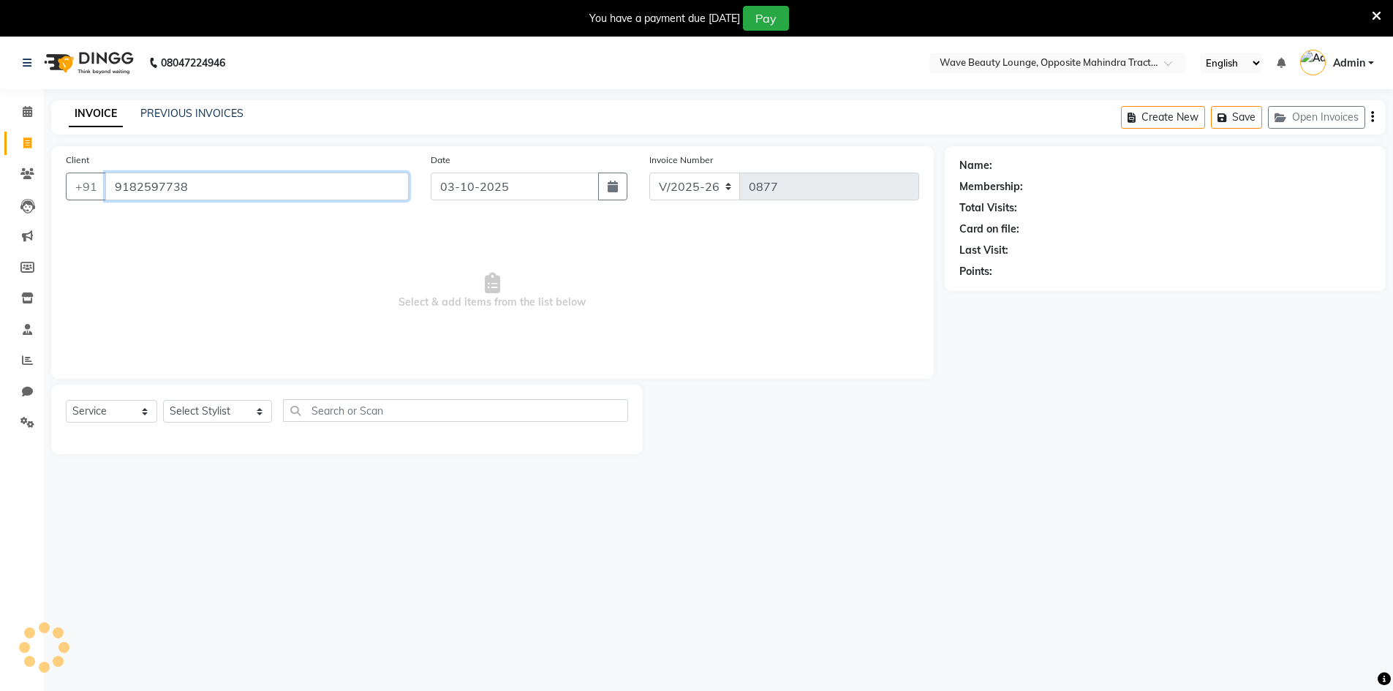
type input "9182597738"
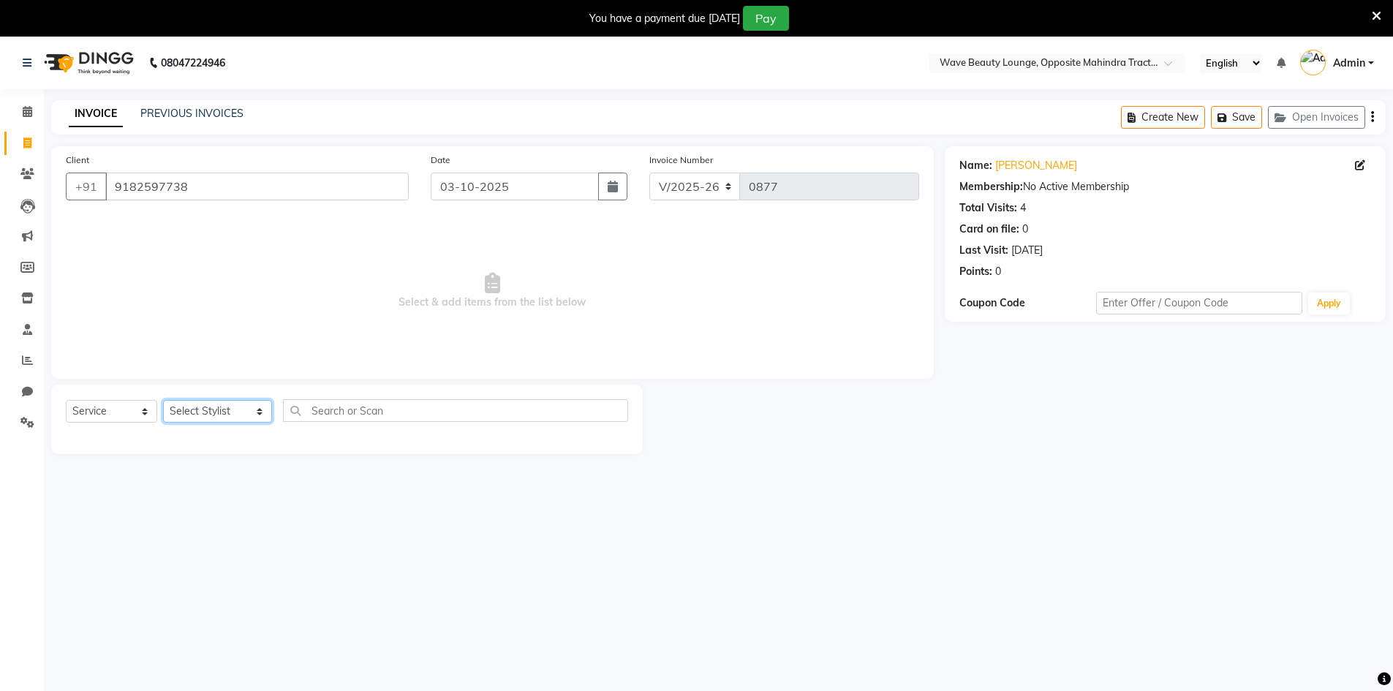
click at [244, 413] on select "Select Stylist [PERSON_NAME] Makeup/[PERSON_NAME] Services Manager Mehndi Artis…" at bounding box center [217, 411] width 109 height 23
select select "65299"
click at [163, 400] on select "Select Stylist [PERSON_NAME] Makeup/[PERSON_NAME] Services Manager Mehndi Artis…" at bounding box center [217, 411] width 109 height 23
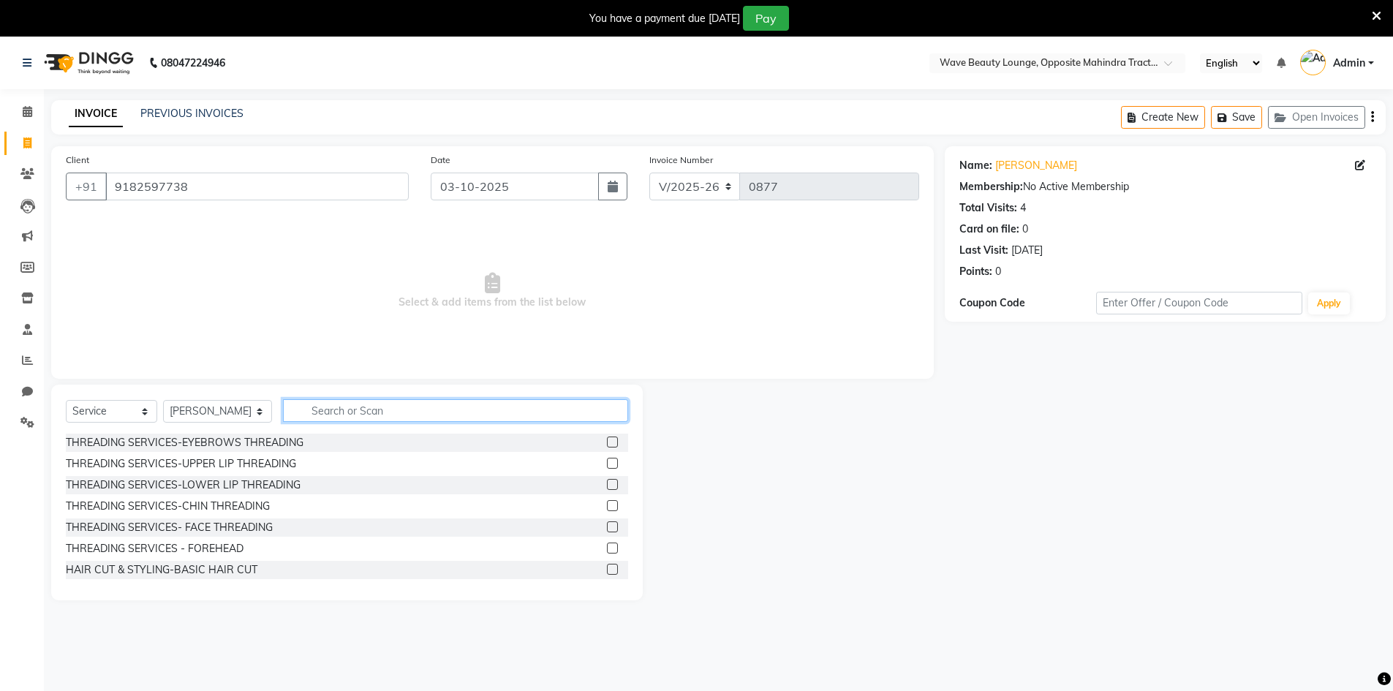
click at [305, 407] on input "text" at bounding box center [455, 410] width 345 height 23
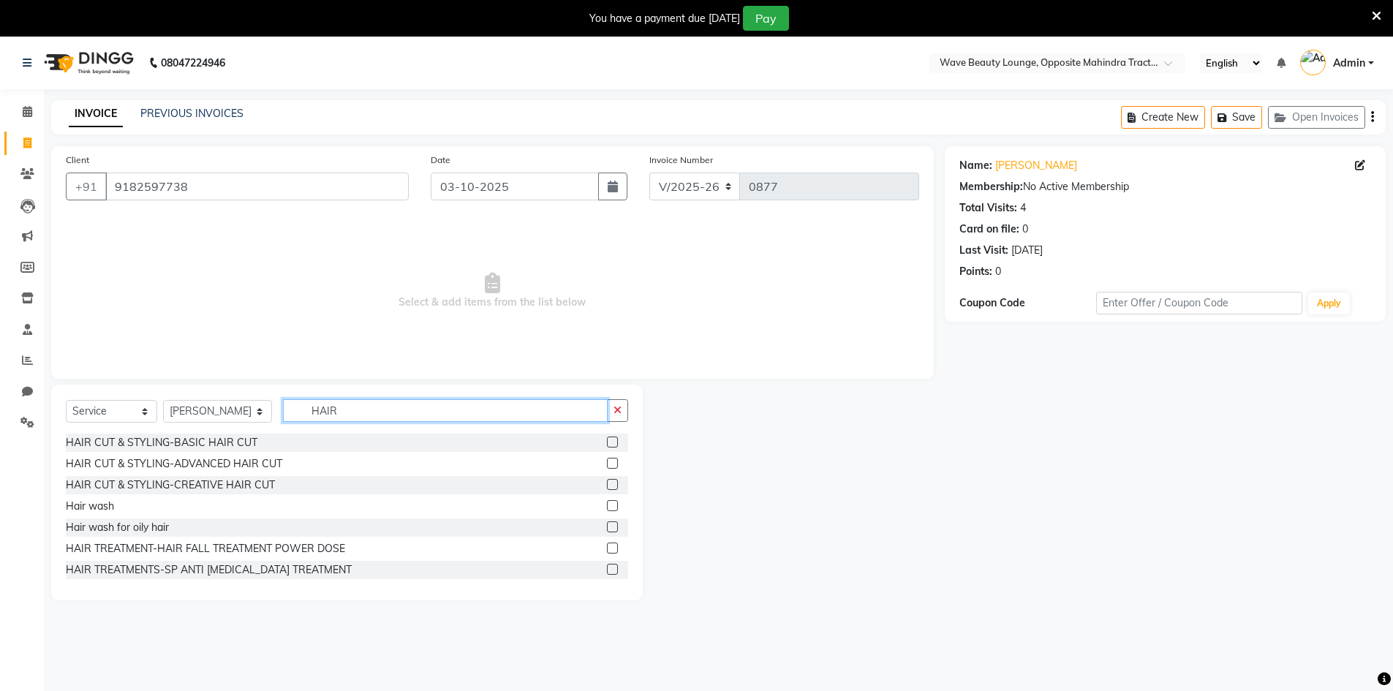
type input "HAIR"
click at [607, 508] on label at bounding box center [612, 505] width 11 height 11
click at [607, 508] on input "checkbox" at bounding box center [612, 507] width 10 height 10
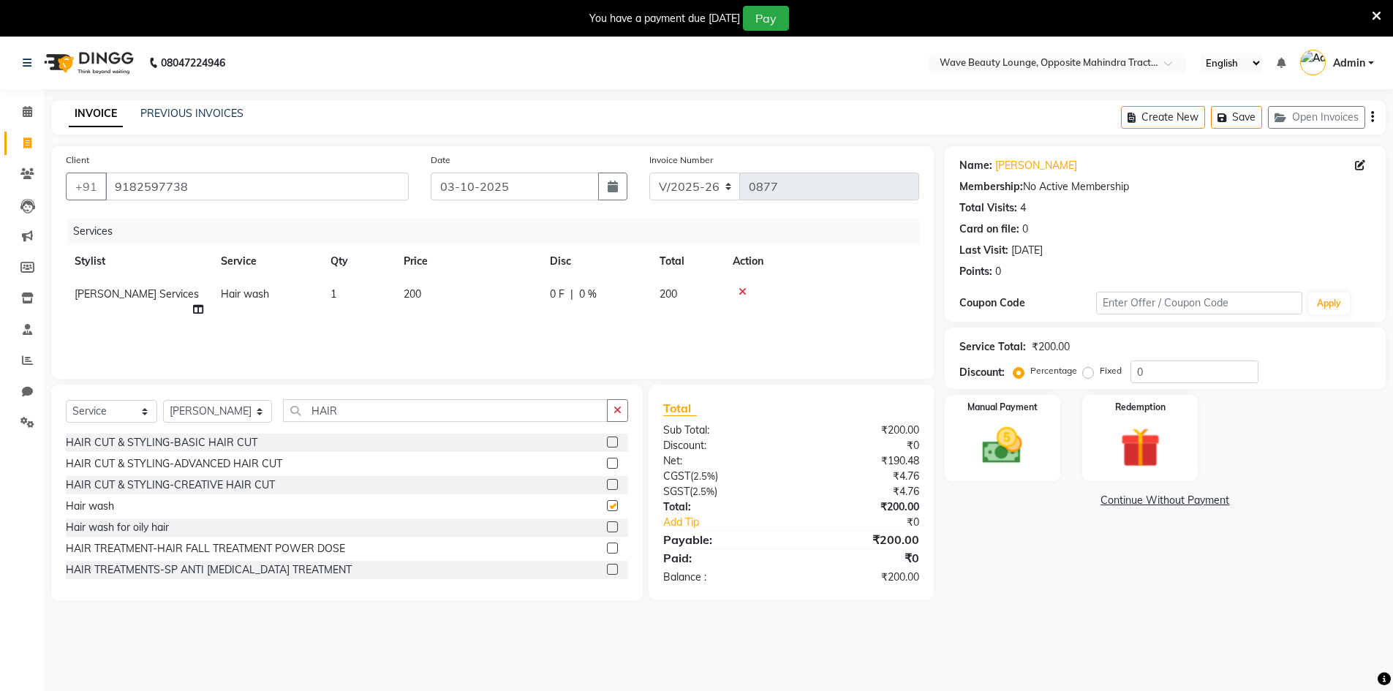
checkbox input "false"
click at [617, 423] on div "Select Service Product Membership Package Voucher Prepaid Gift Card Select Styl…" at bounding box center [347, 416] width 562 height 34
click at [614, 403] on button "button" at bounding box center [617, 410] width 21 height 23
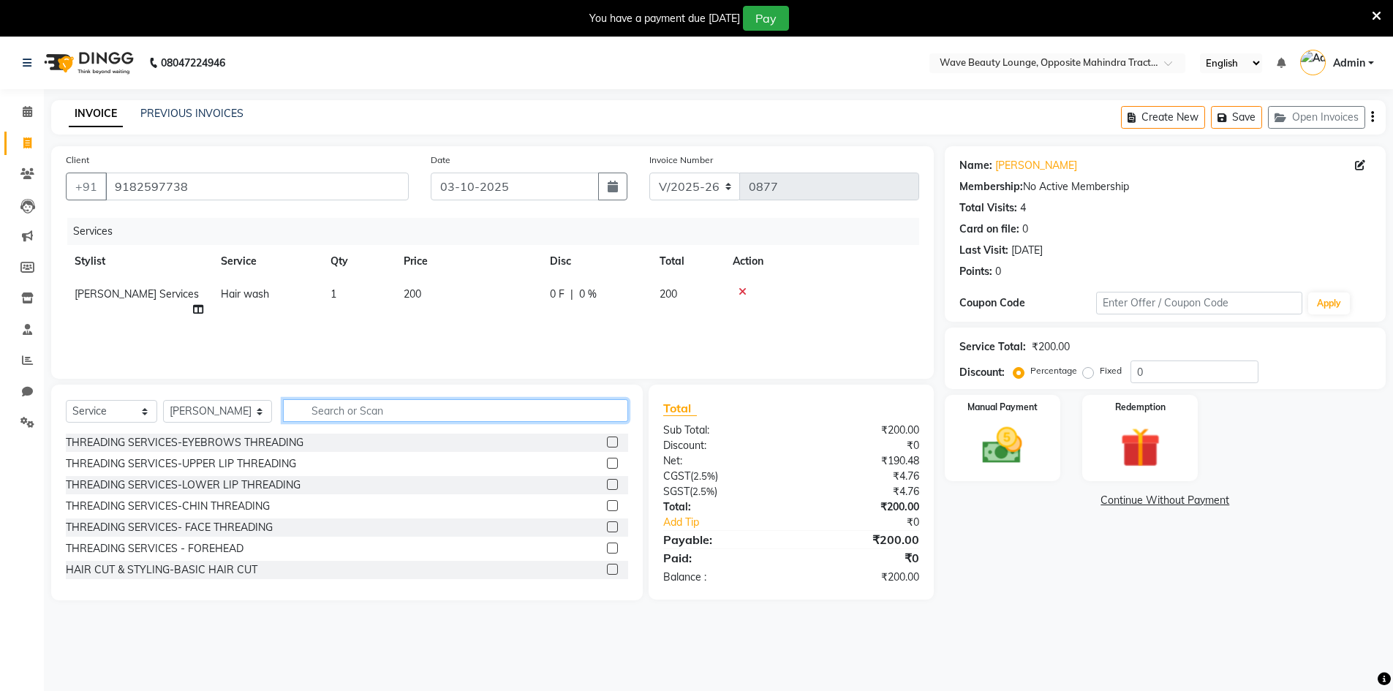
click at [612, 403] on input "text" at bounding box center [455, 410] width 345 height 23
click at [743, 295] on icon at bounding box center [743, 292] width 8 height 10
